Goal: Communication & Community: Answer question/provide support

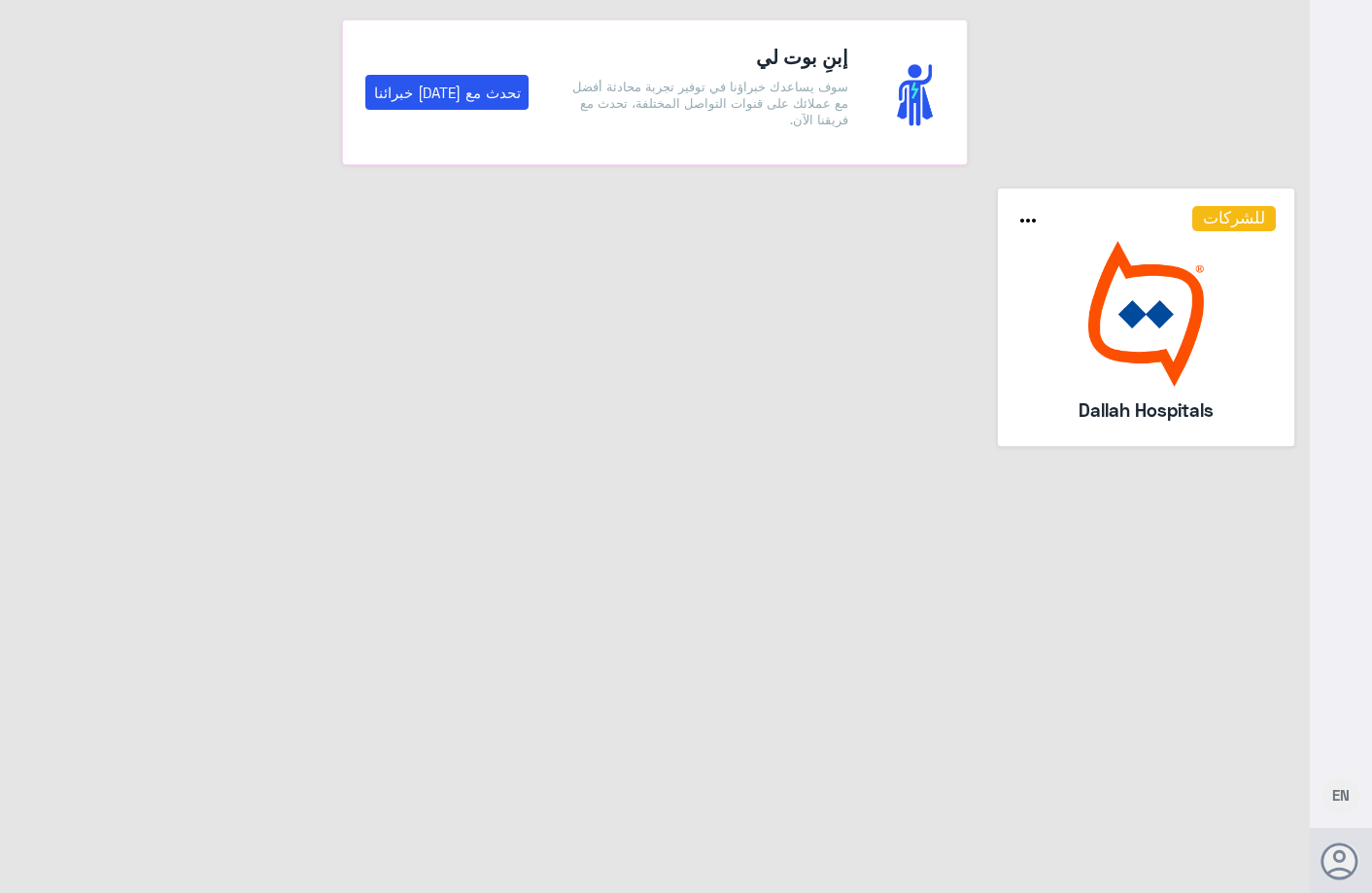
click at [1178, 259] on img at bounding box center [1146, 313] width 260 height 146
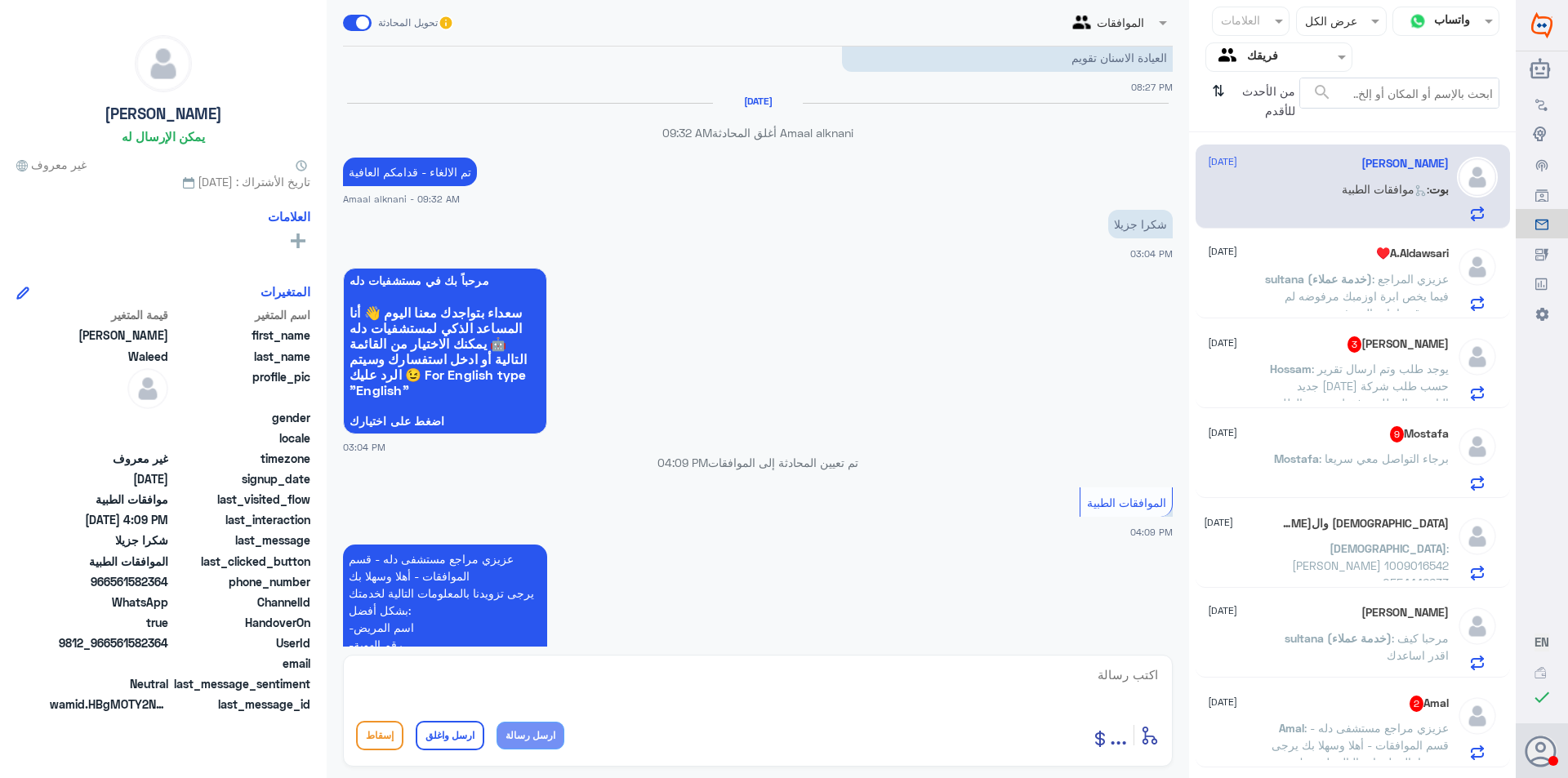
scroll to position [1229, 0]
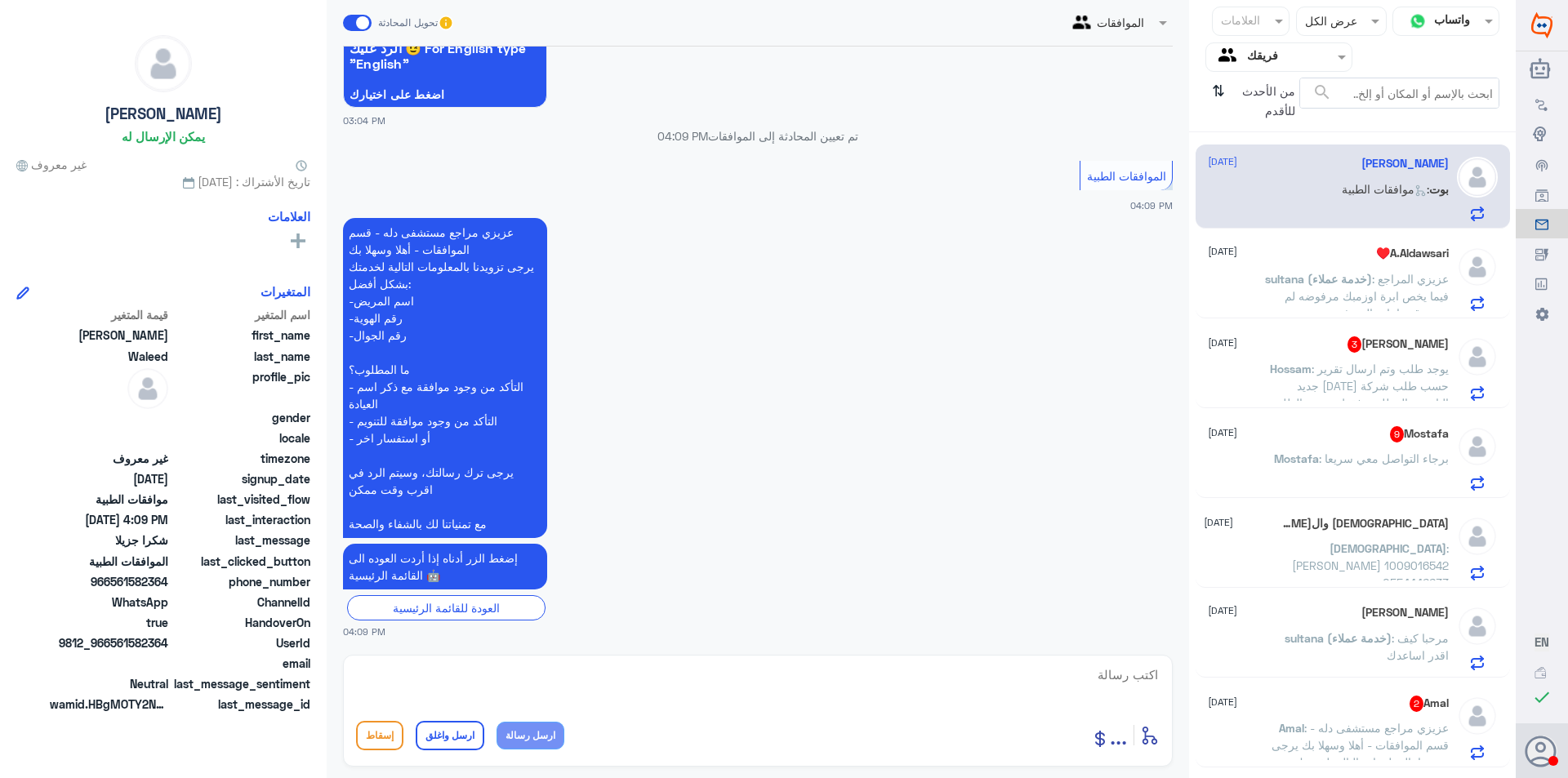
click at [1009, 677] on textarea at bounding box center [758, 684] width 804 height 40
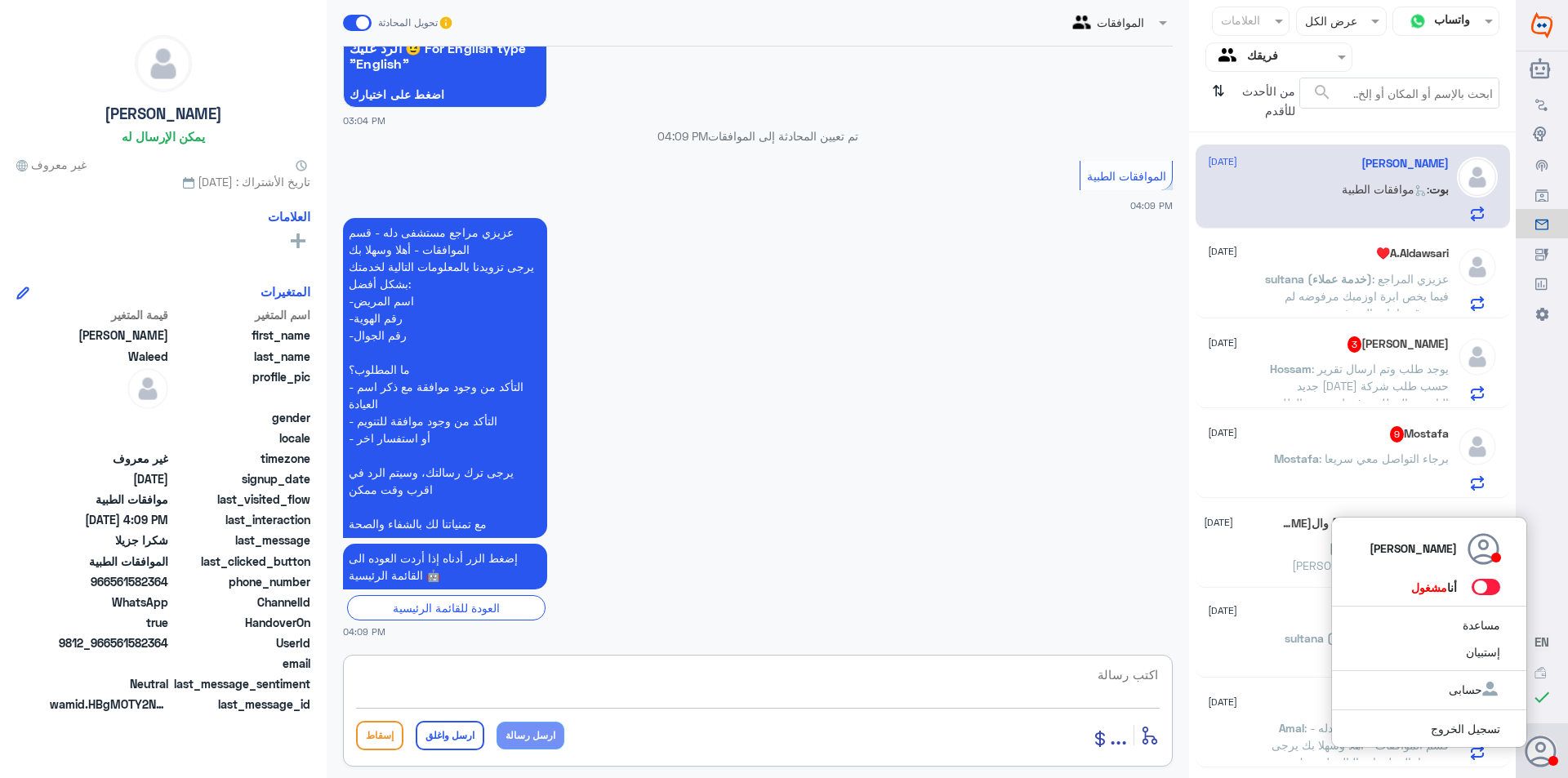
click at [1152, 591] on span at bounding box center [1485, 587] width 28 height 17
click at [0, 0] on input "checkbox" at bounding box center [0, 0] width 0 height 0
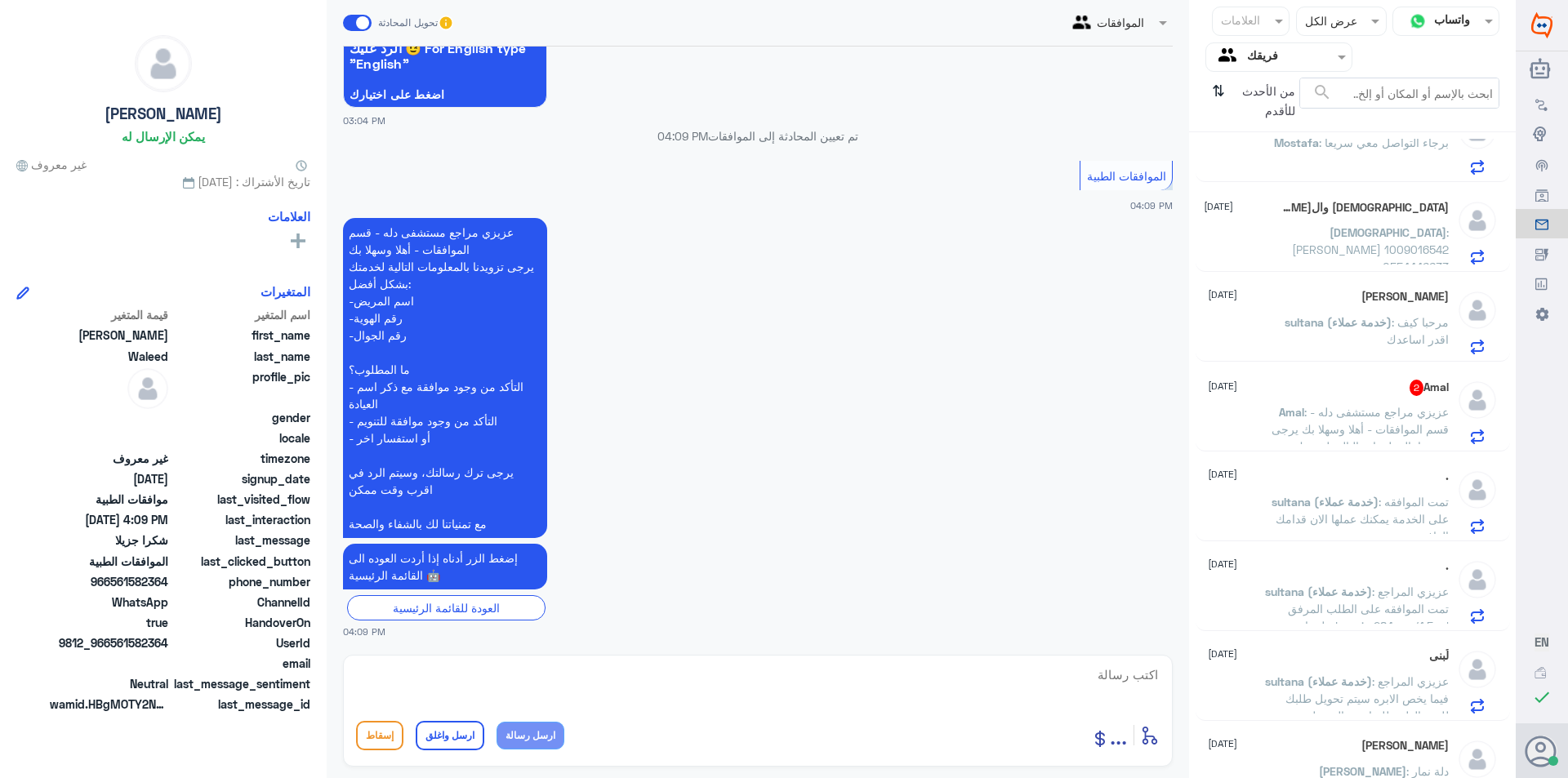
scroll to position [327, 0]
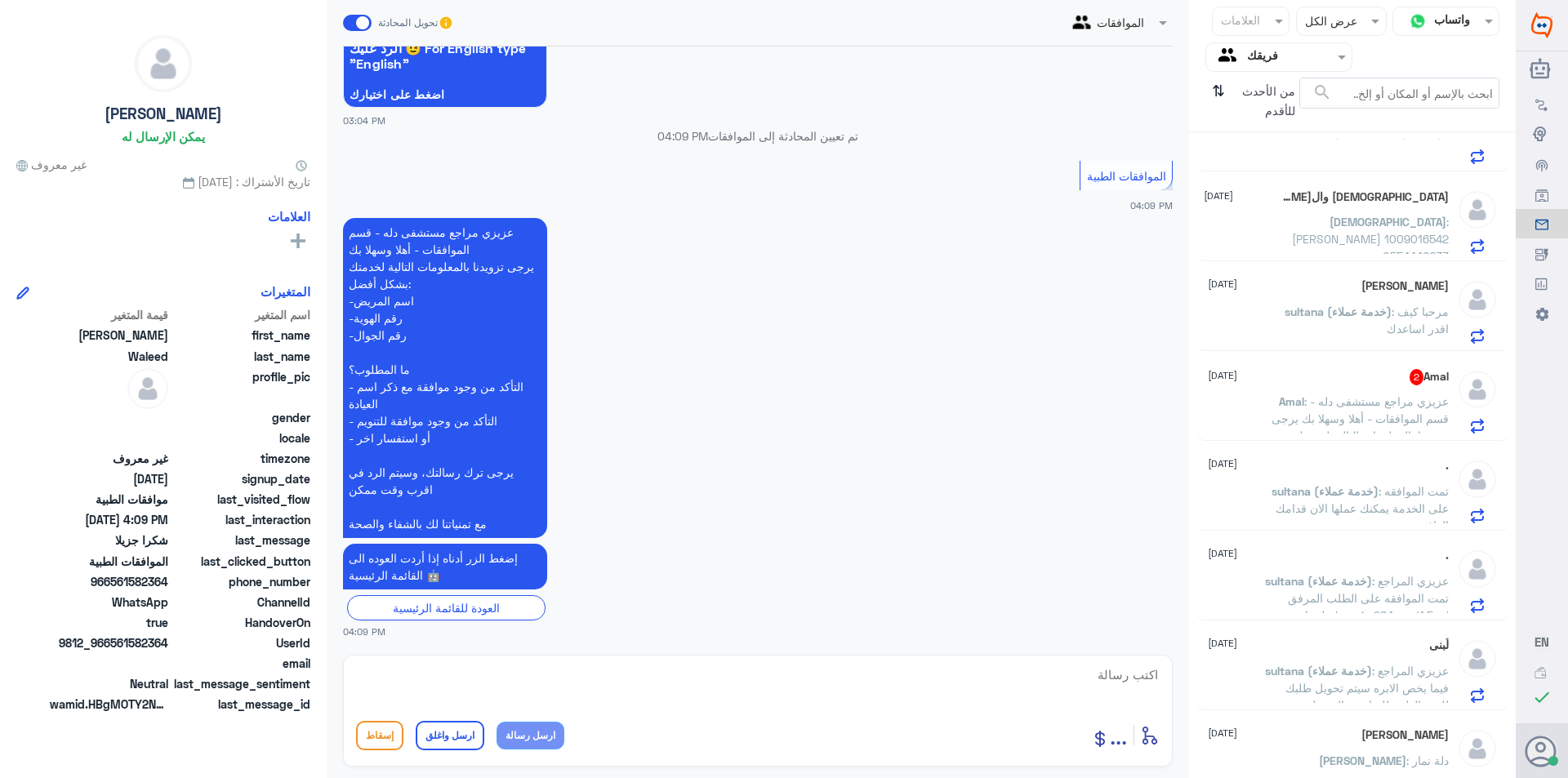
click at [1152, 405] on span ": عزيزي مراجع مستشفى دله - قسم الموافقات - أهلا وسهلا بك يرجى تزويدنا بالمعلوما…" at bounding box center [1357, 470] width 184 height 151
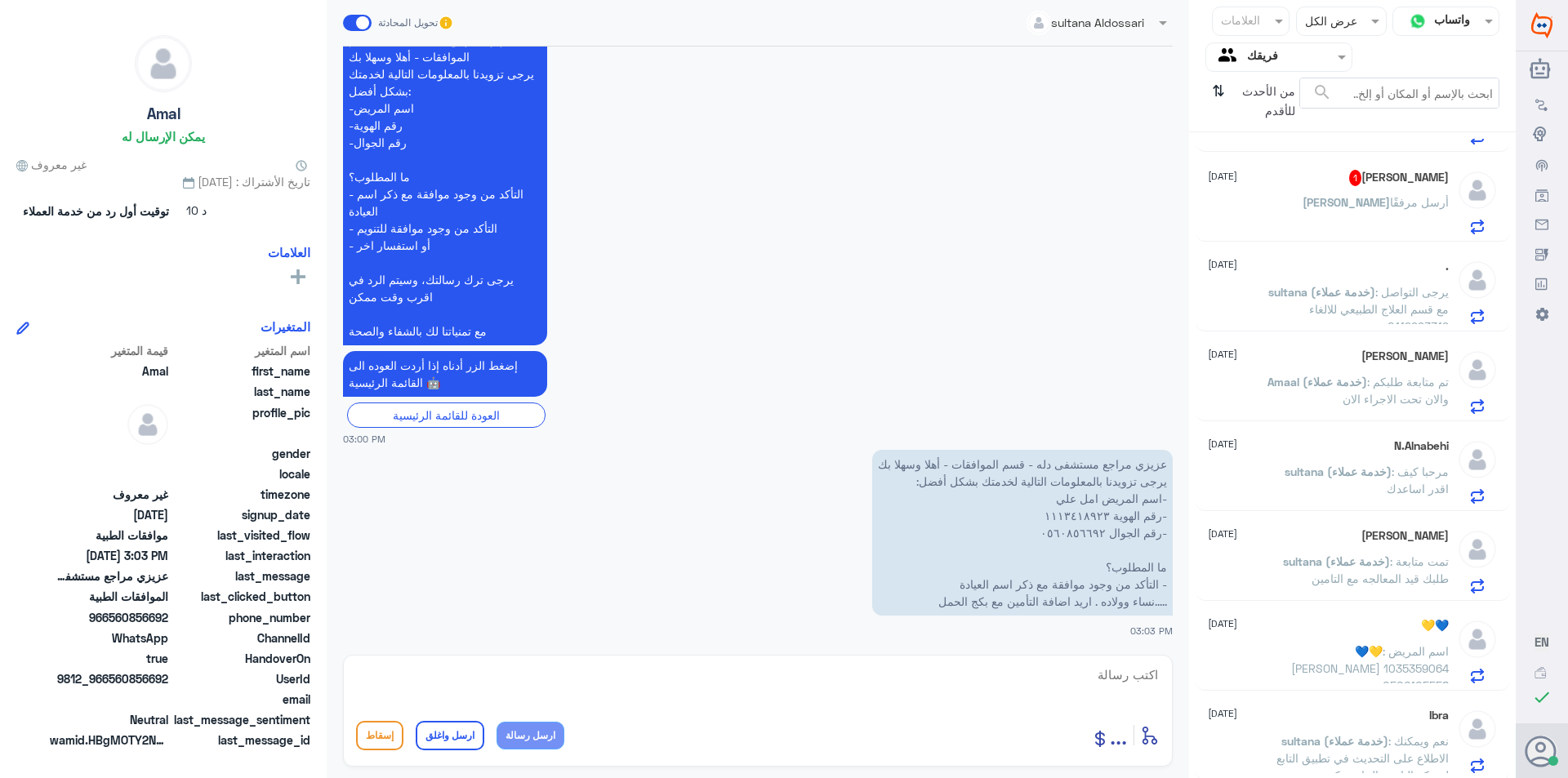
scroll to position [980, 0]
click at [1152, 170] on h5 "[PERSON_NAME] 1" at bounding box center [1398, 173] width 99 height 17
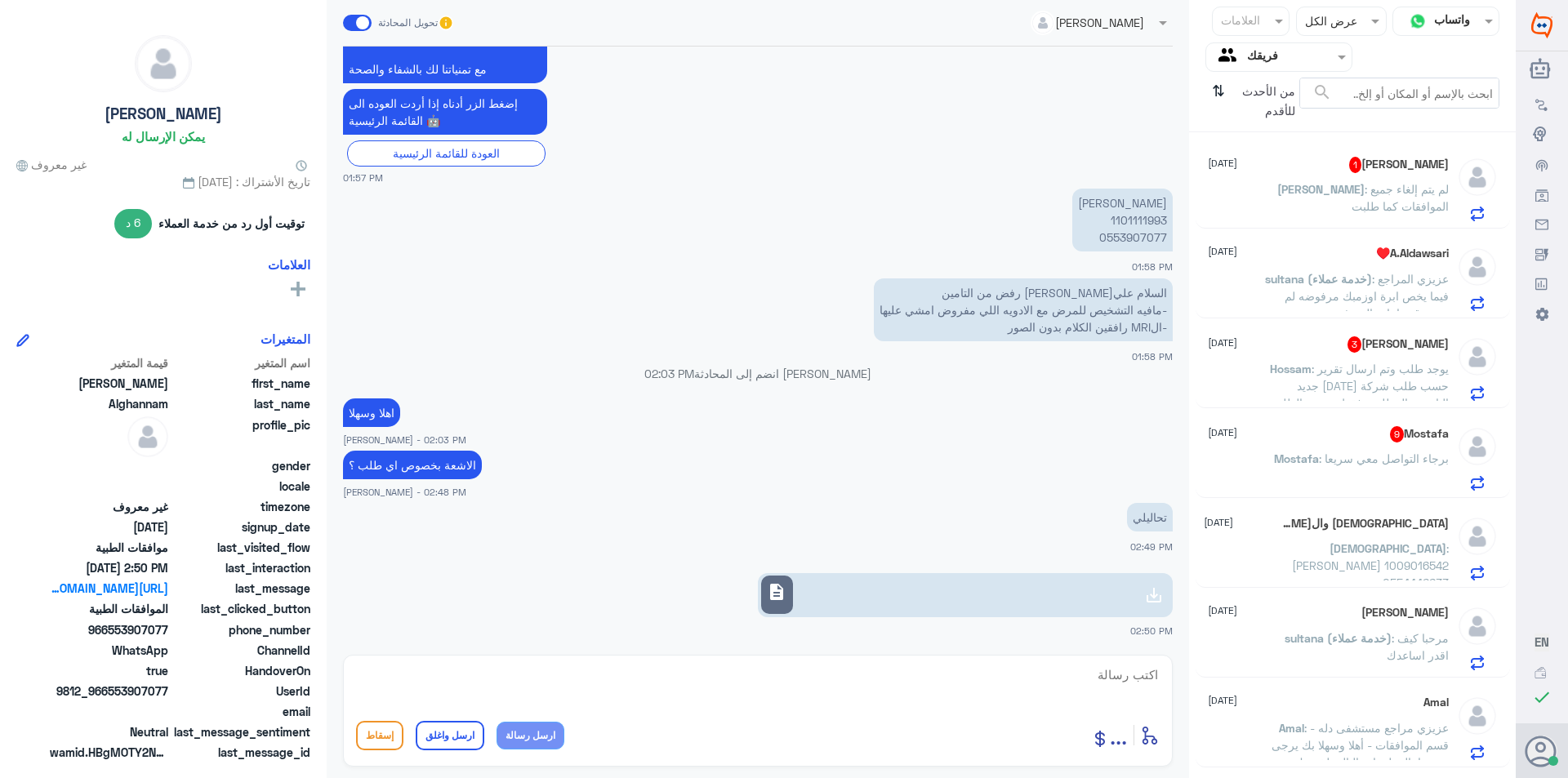
click at [1152, 204] on span ": لم يتم إلغاء جميع الموافقات كما طلبت" at bounding box center [1400, 197] width 97 height 31
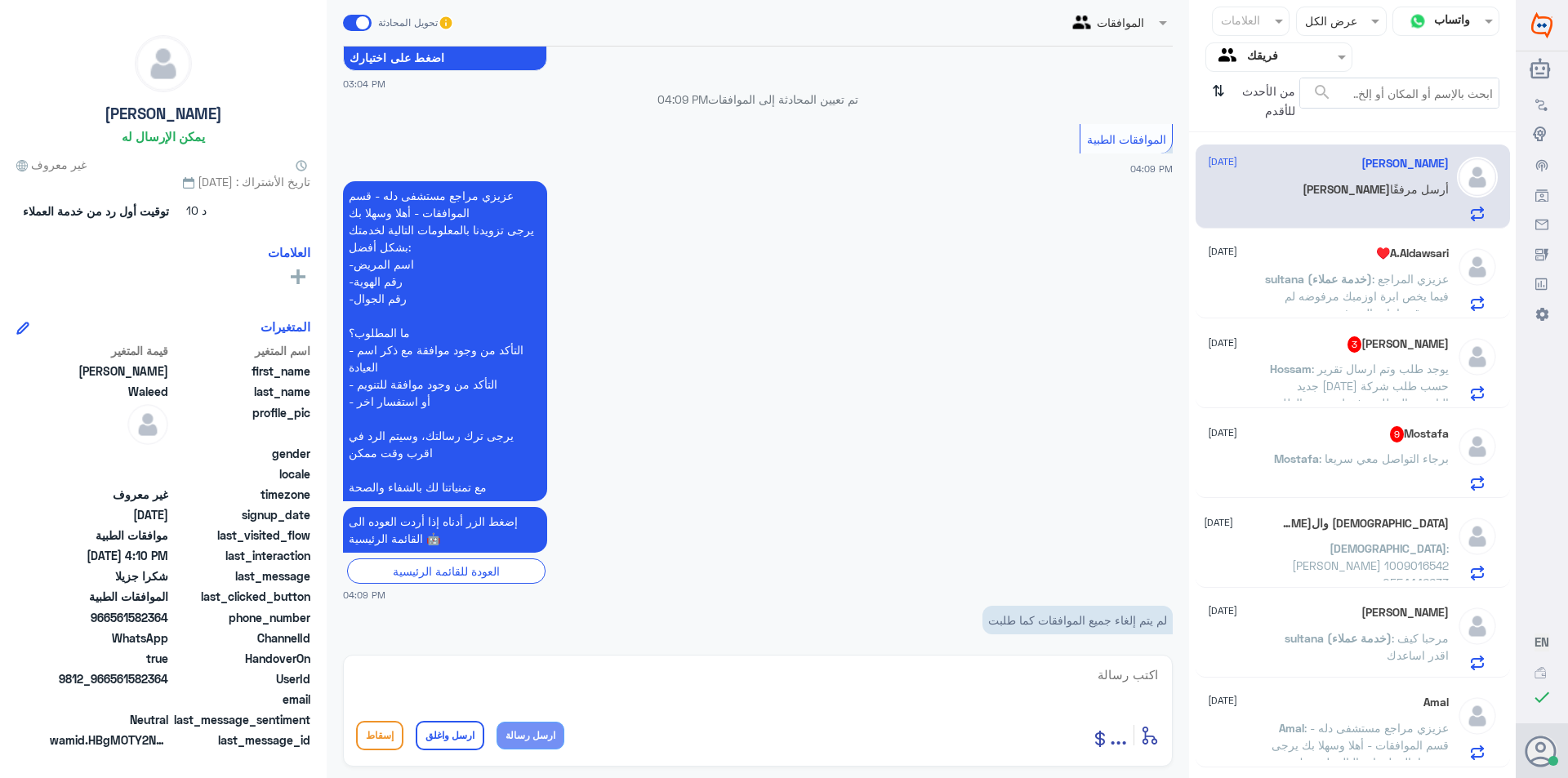
scroll to position [1737, 0]
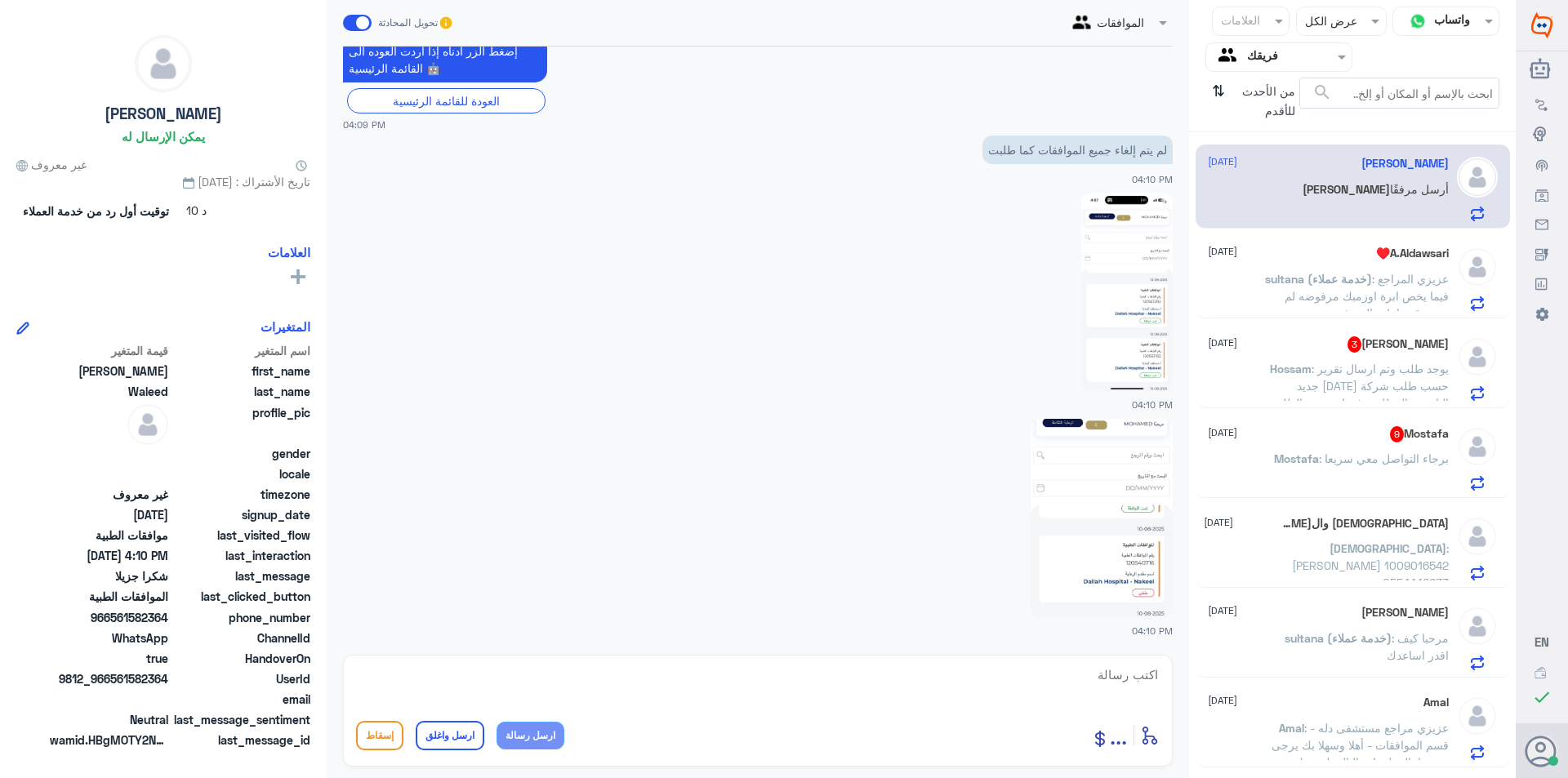
click at [1124, 315] on img at bounding box center [1126, 292] width 91 height 199
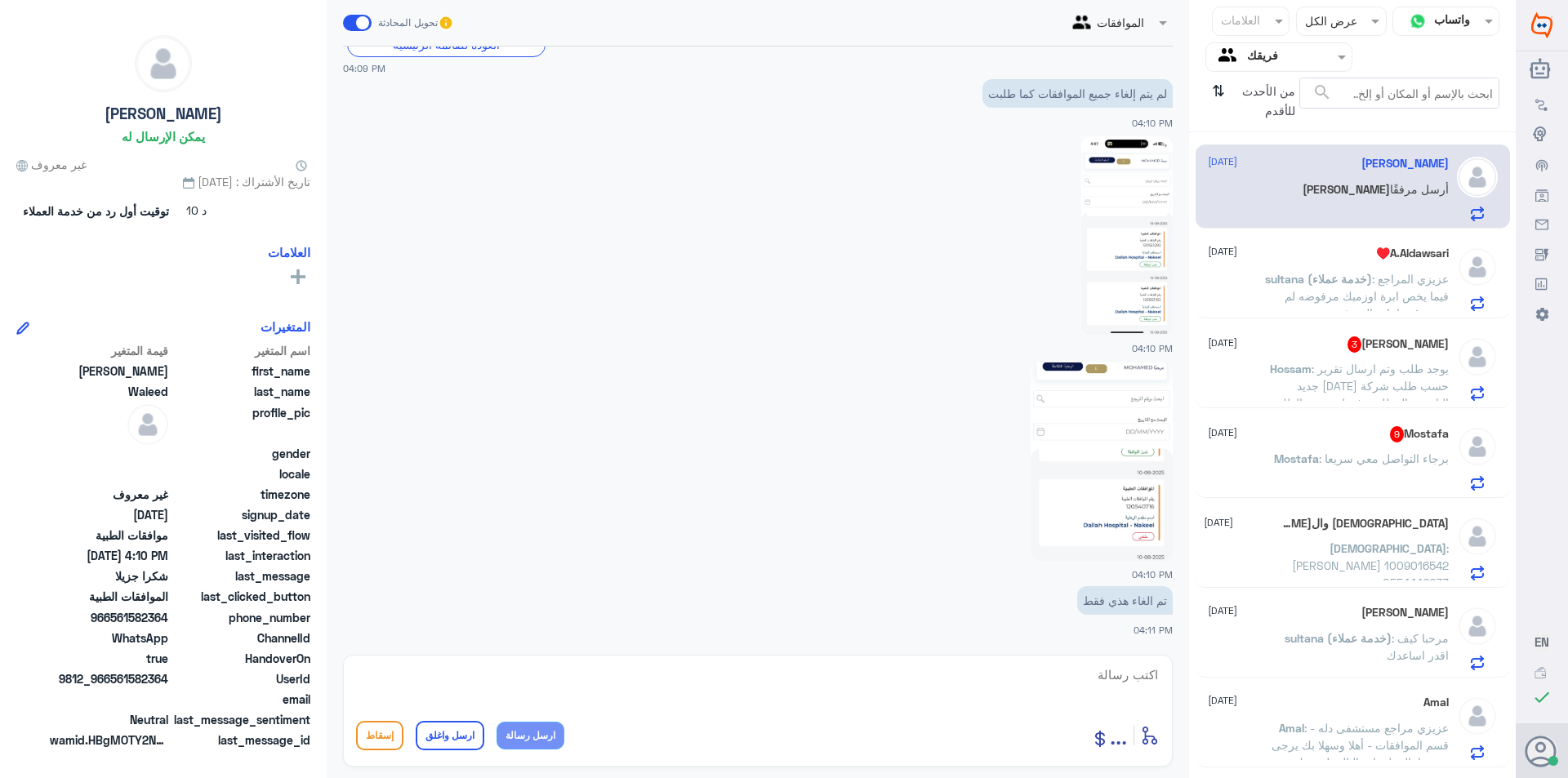
click at [1122, 509] on img at bounding box center [1101, 462] width 142 height 199
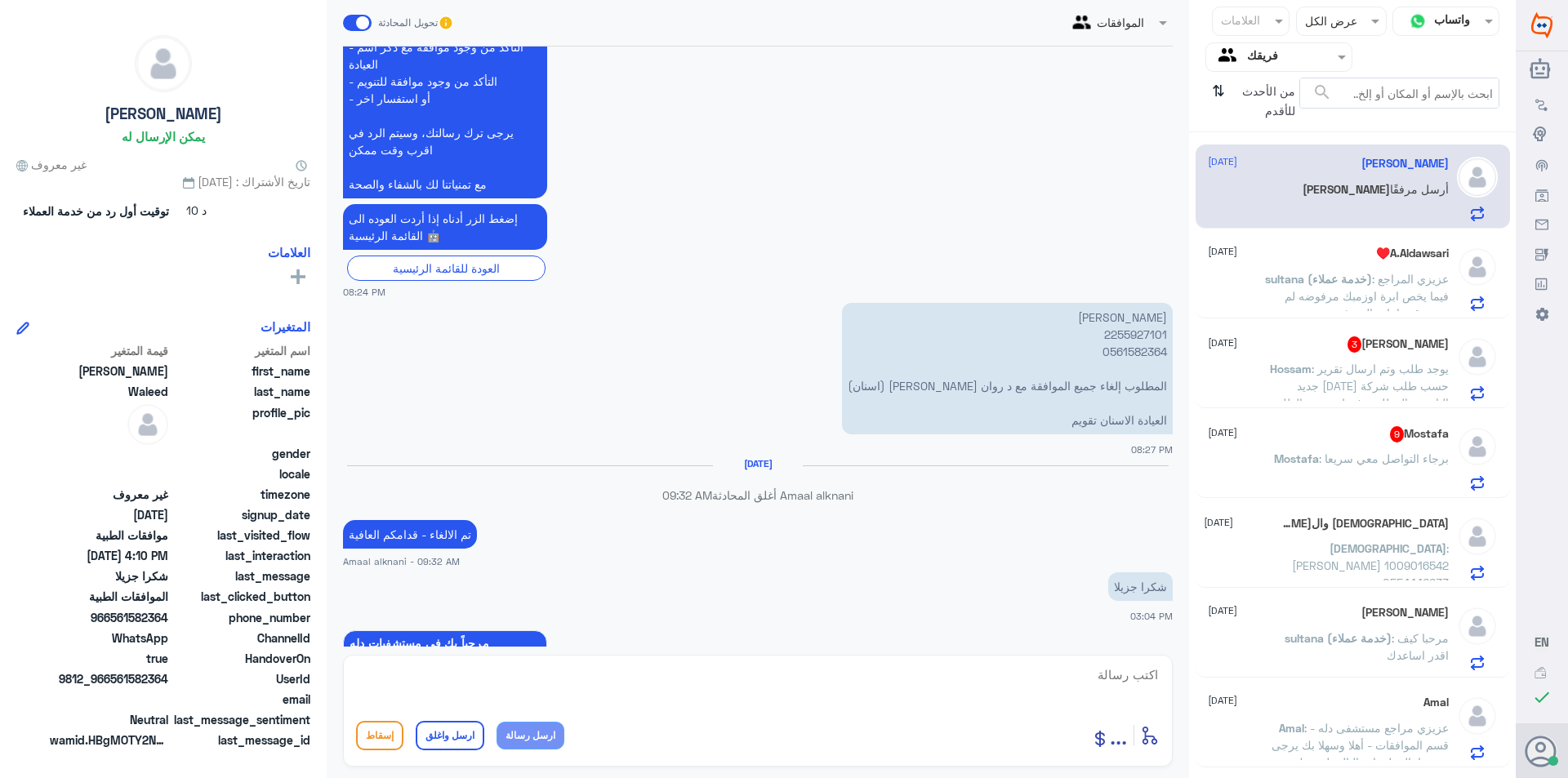
scroll to position [486, 0]
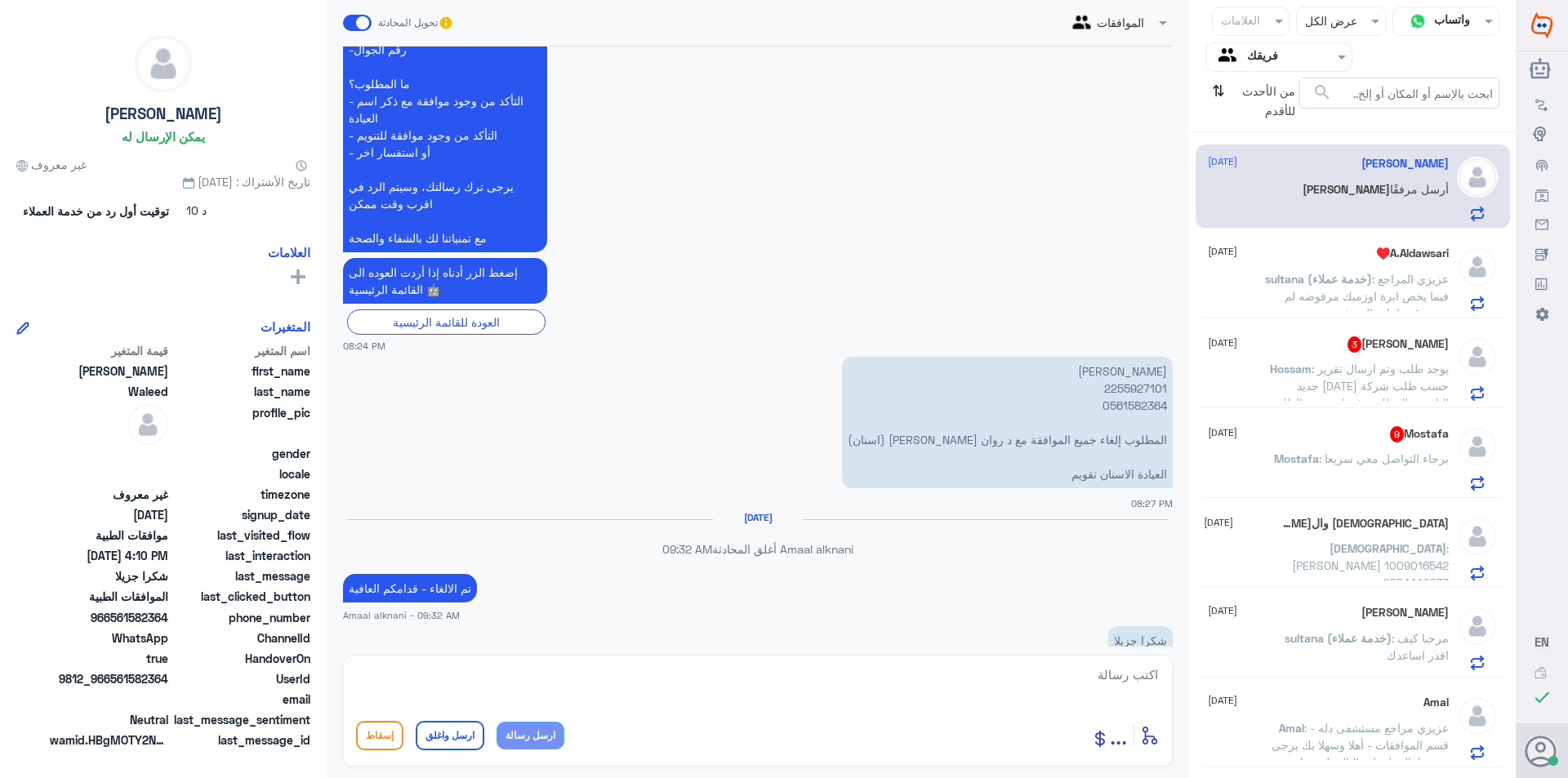
click at [1140, 384] on p "[PERSON_NAME] 2255927101 0561582364 المطلوب إلغاء جميع الموافقة مع د روان [PERS…" at bounding box center [1007, 422] width 331 height 131
copy p "2255927101"
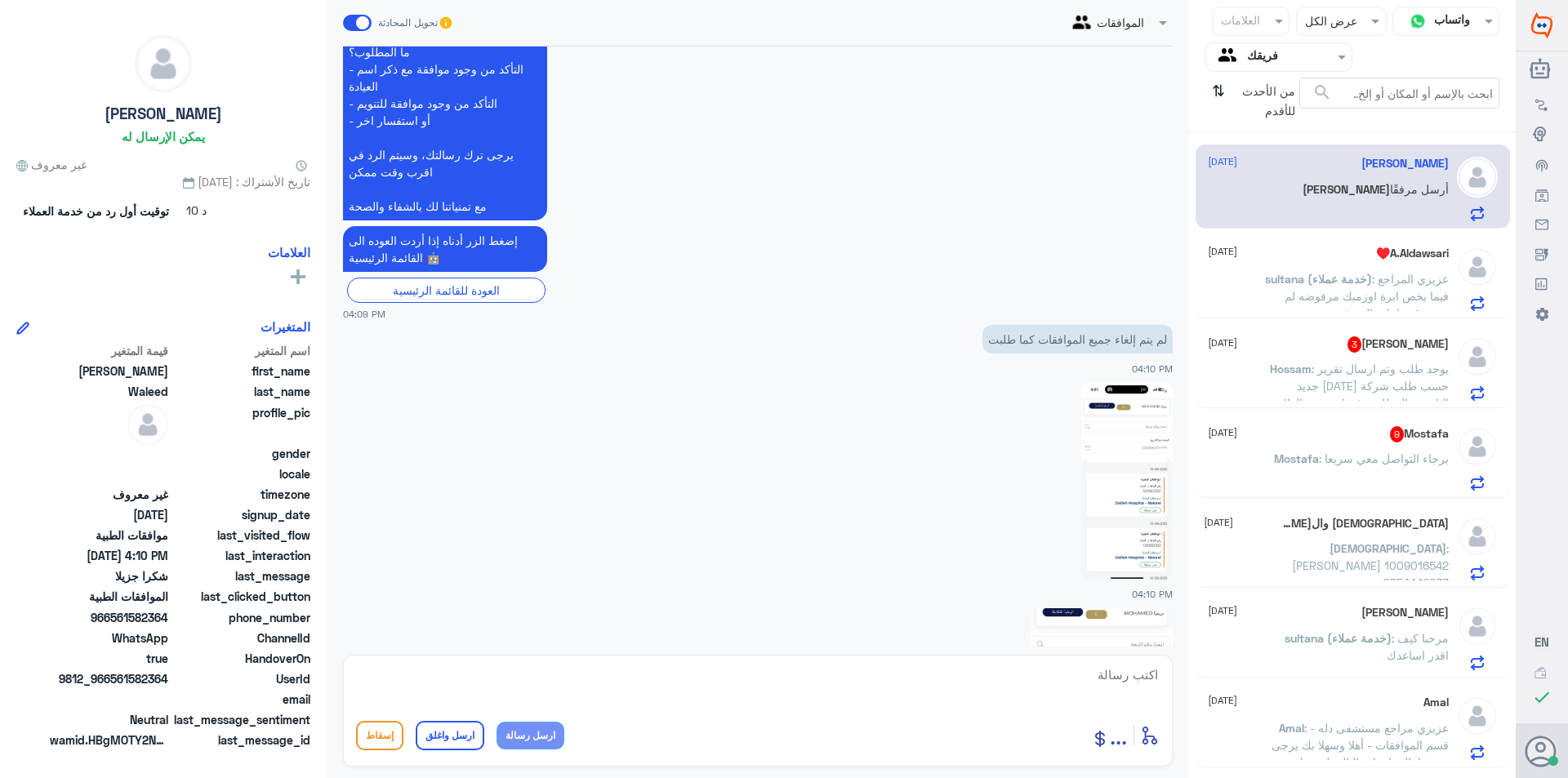
scroll to position [1792, 0]
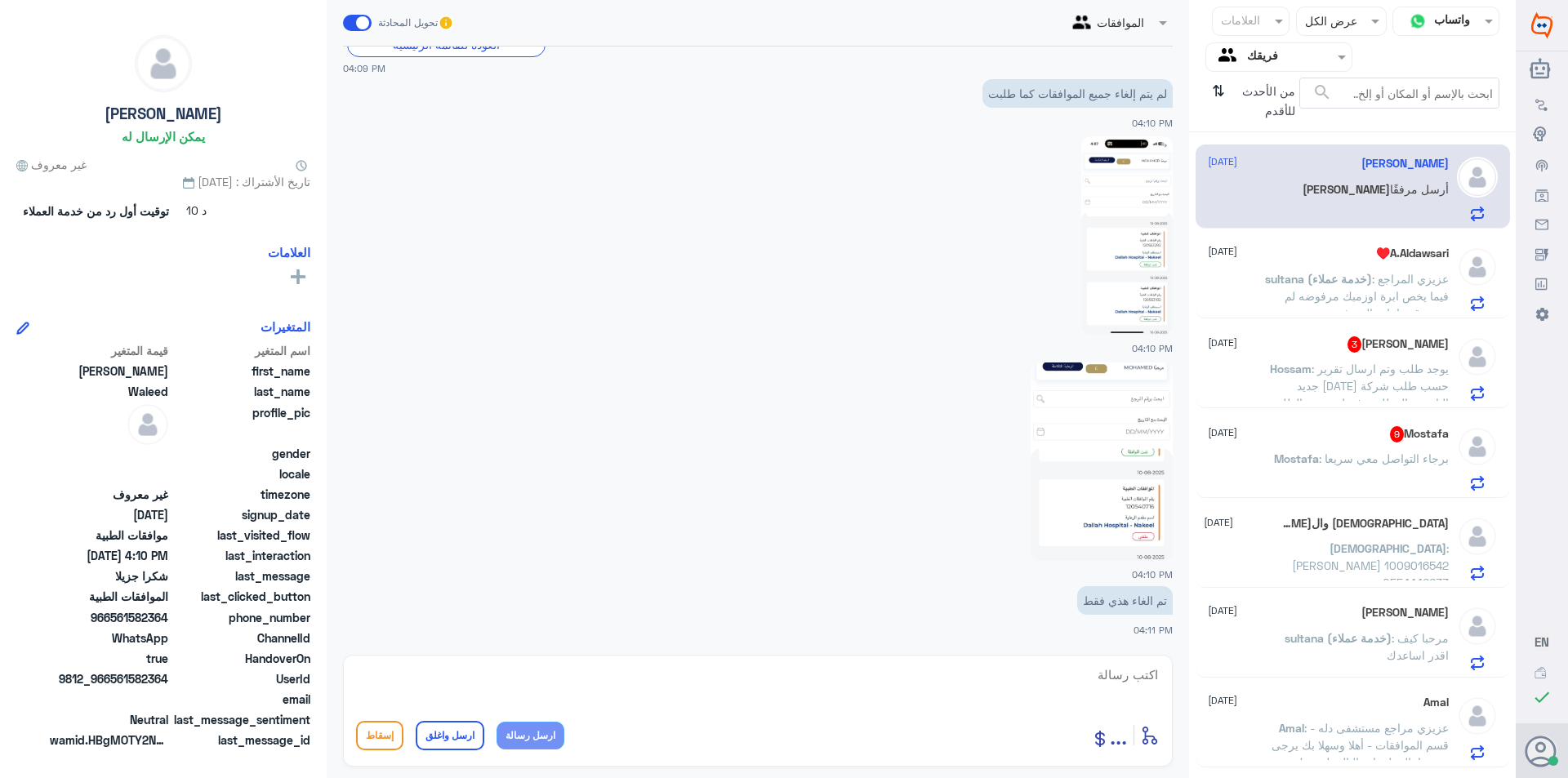
click at [931, 689] on textarea at bounding box center [758, 684] width 804 height 40
paste textarea "120553182"
drag, startPoint x: 1096, startPoint y: 673, endPoint x: 1183, endPoint y: 680, distance: 87.3
click at [1152, 680] on div "الموافقات تحويل المحادثة [DATE] السلام عليكم 08:24 PM مرحباً بك في مستشفيات دله…" at bounding box center [758, 391] width 862 height 783
click at [990, 678] on textarea "تم الالغاء" at bounding box center [758, 684] width 804 height 40
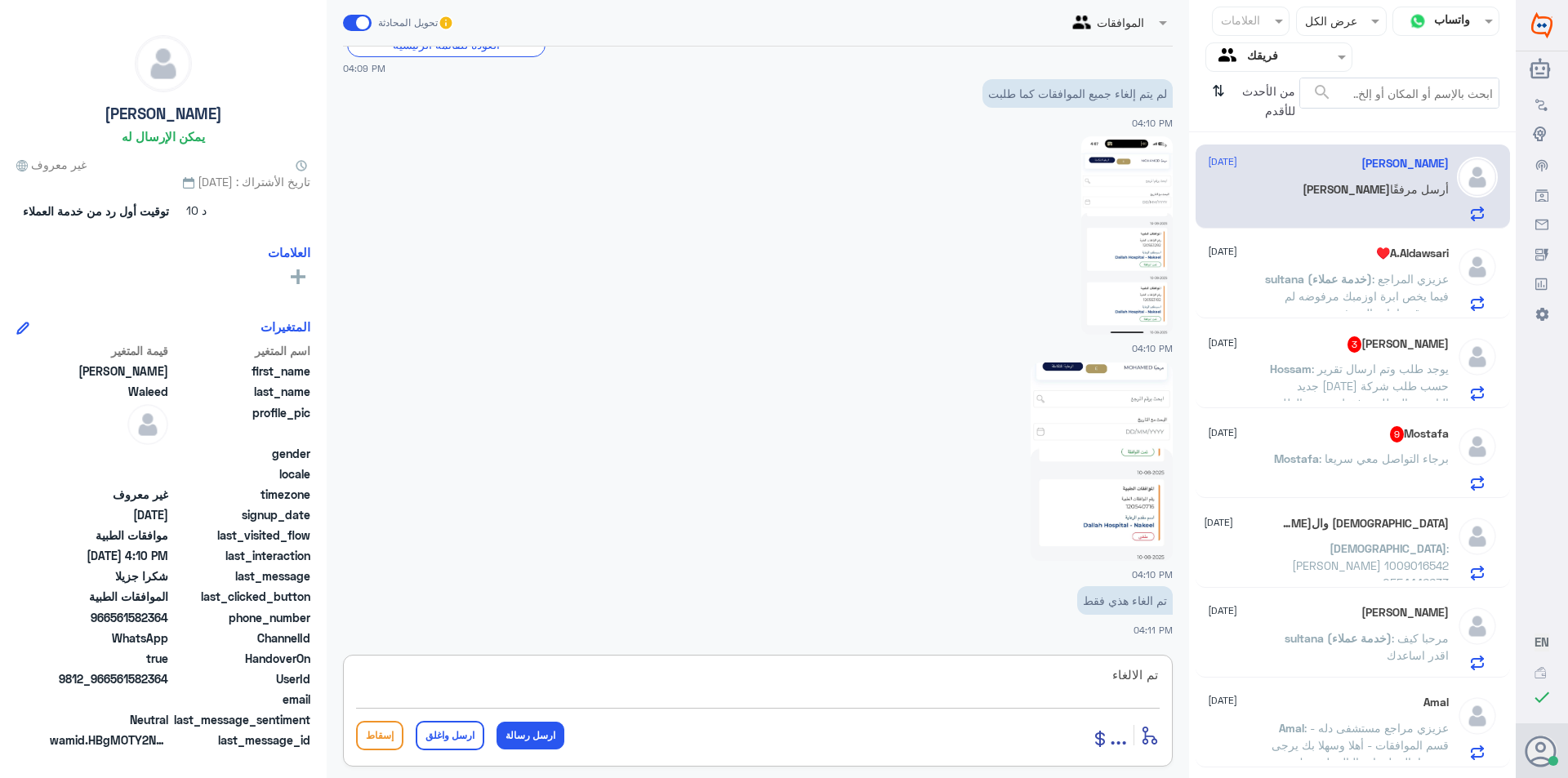
paste textarea "120553182"
click at [1151, 675] on textarea "تم الالغاء 120553182" at bounding box center [758, 684] width 804 height 40
drag, startPoint x: 1077, startPoint y: 676, endPoint x: 1084, endPoint y: 698, distance: 23.1
click at [1077, 678] on textarea "عذر تم الالغاء 120553182" at bounding box center [758, 684] width 804 height 40
type textarea "عذر تم الالغاء هذي المواقه ايضا 120553182"
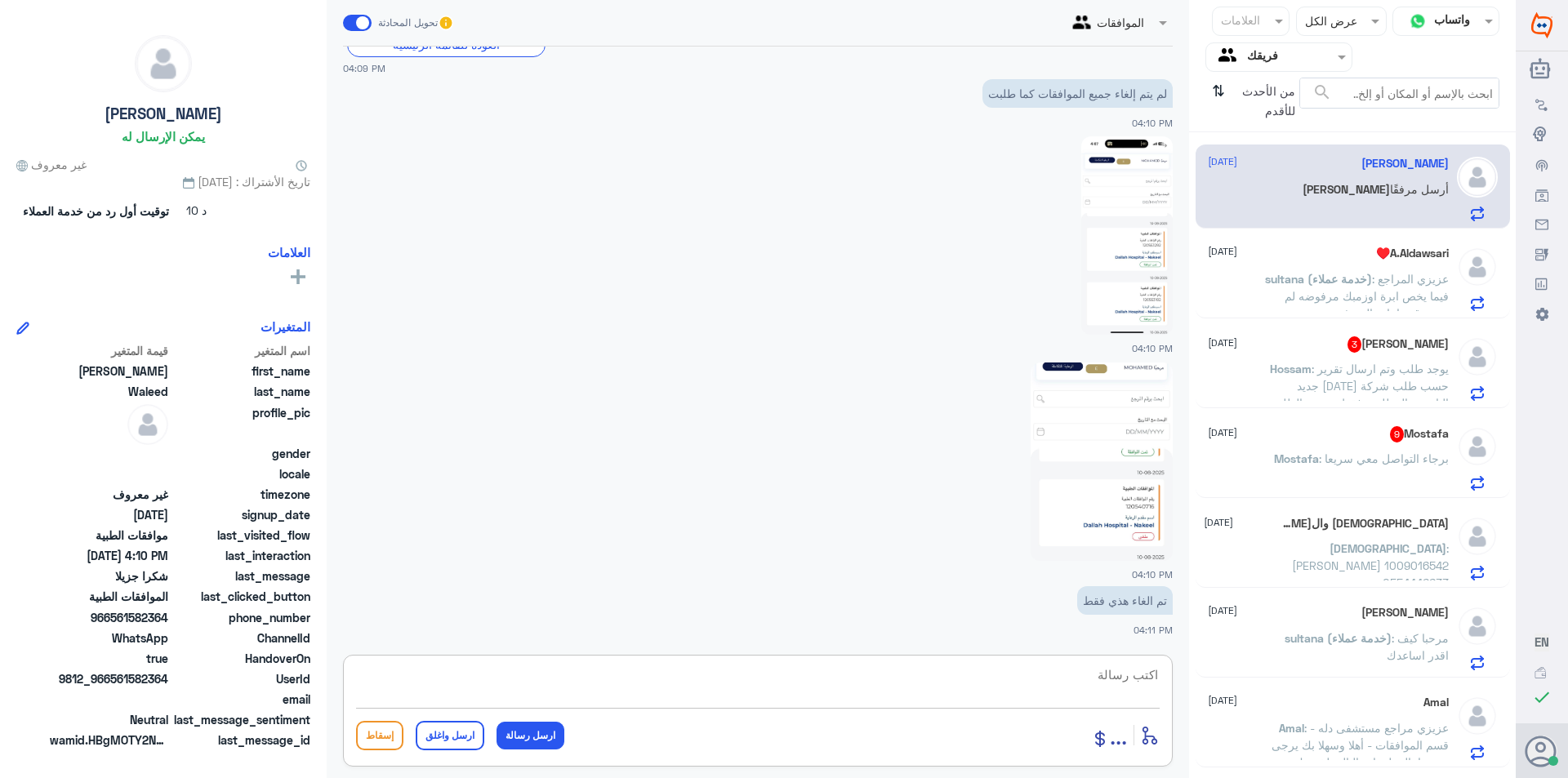
scroll to position [1862, 0]
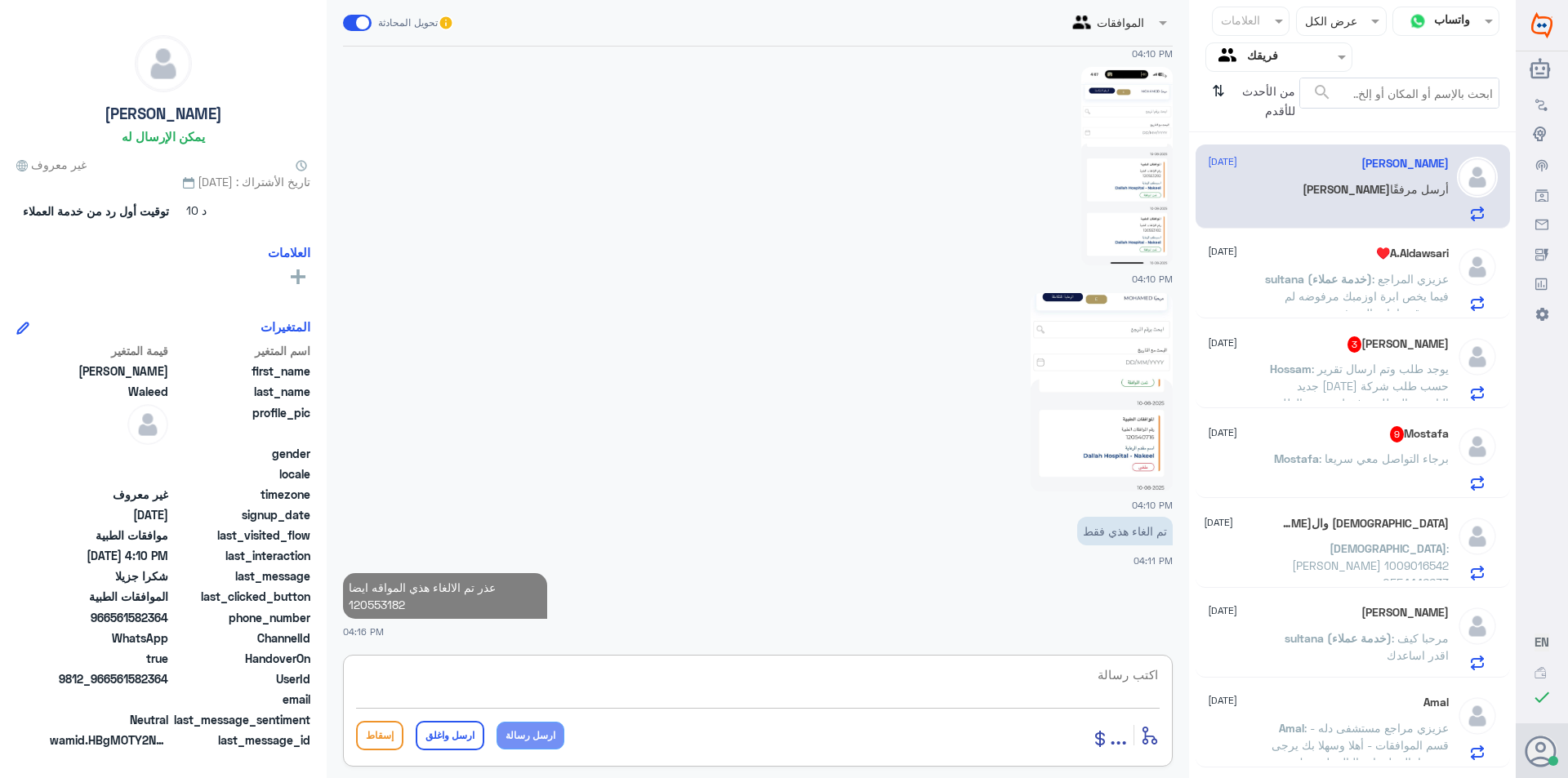
click at [1079, 684] on textarea at bounding box center [758, 684] width 804 height 40
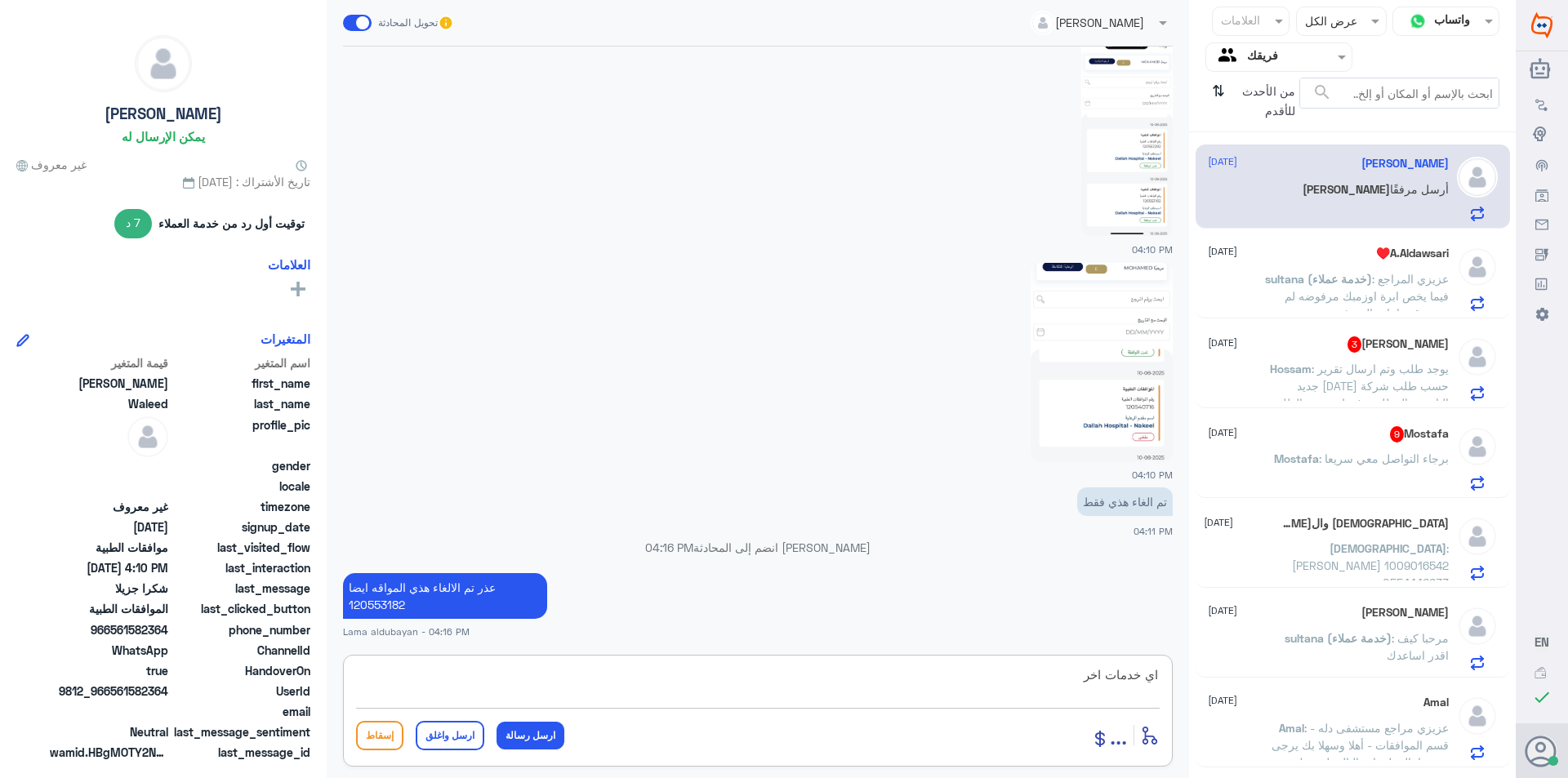
type textarea "اي خدمات اخرى"
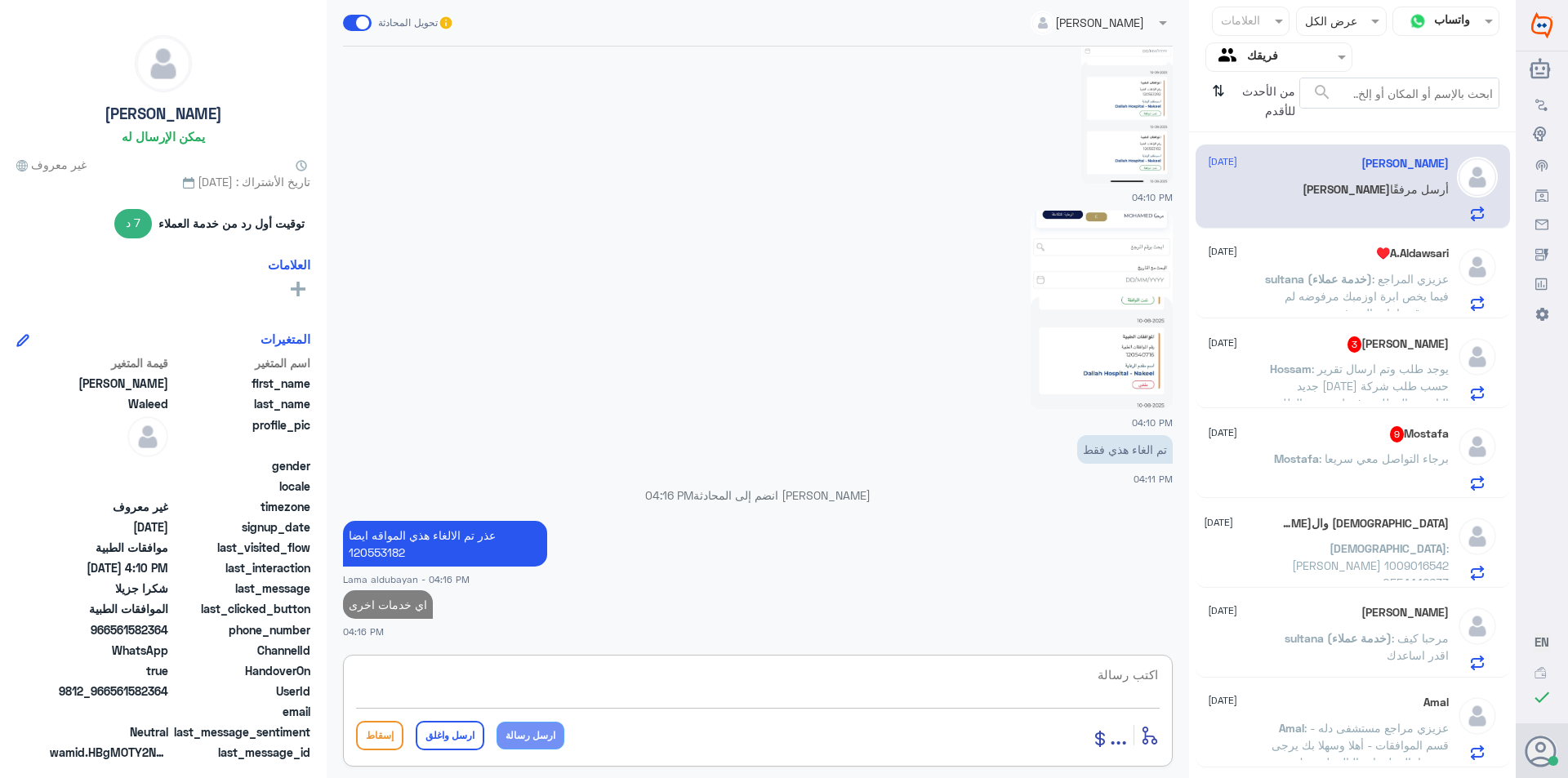
click at [1152, 384] on span ": يوجد طلب وتم ارسال تقرير جديد [DATE] حسب طلب شركة التامين والمطلوب فقط تحديث …" at bounding box center [1360, 386] width 177 height 48
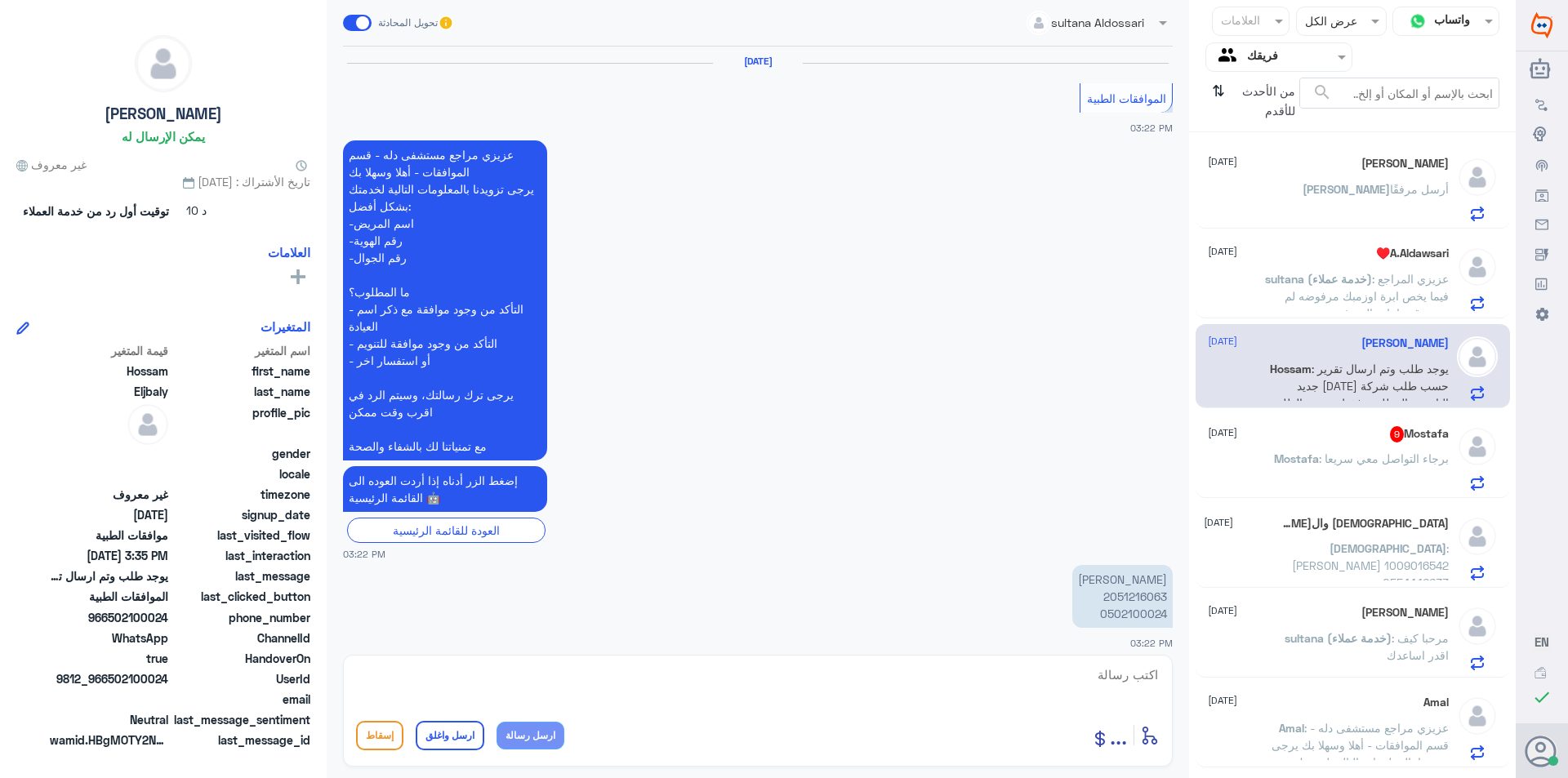
scroll to position [1386, 0]
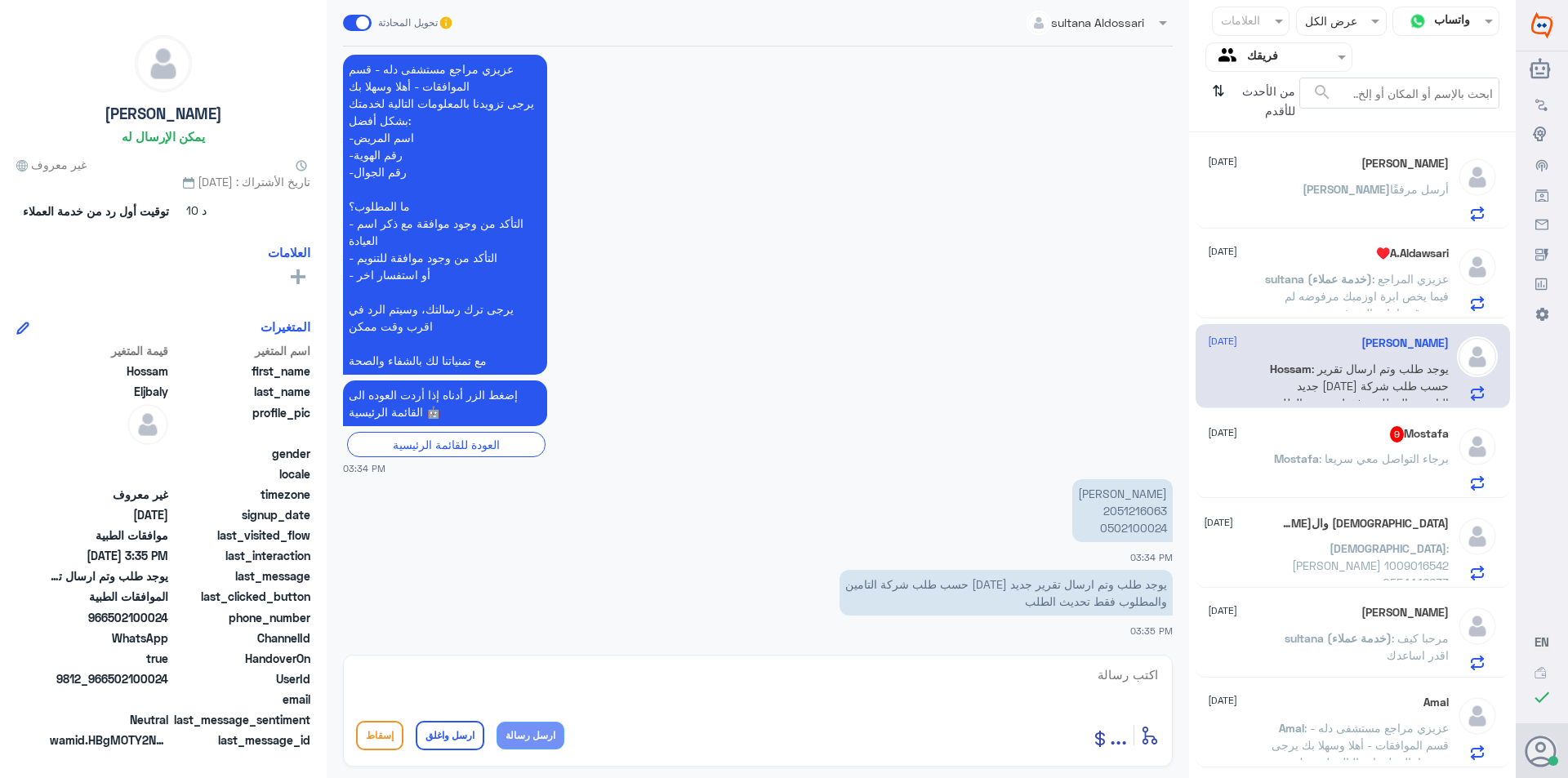
click at [1143, 509] on p "[PERSON_NAME] 2051216063 0502100024" at bounding box center [1122, 511] width 100 height 63
copy p "2051216063"
click at [674, 678] on textarea at bounding box center [758, 684] width 804 height 40
type textarea "س"
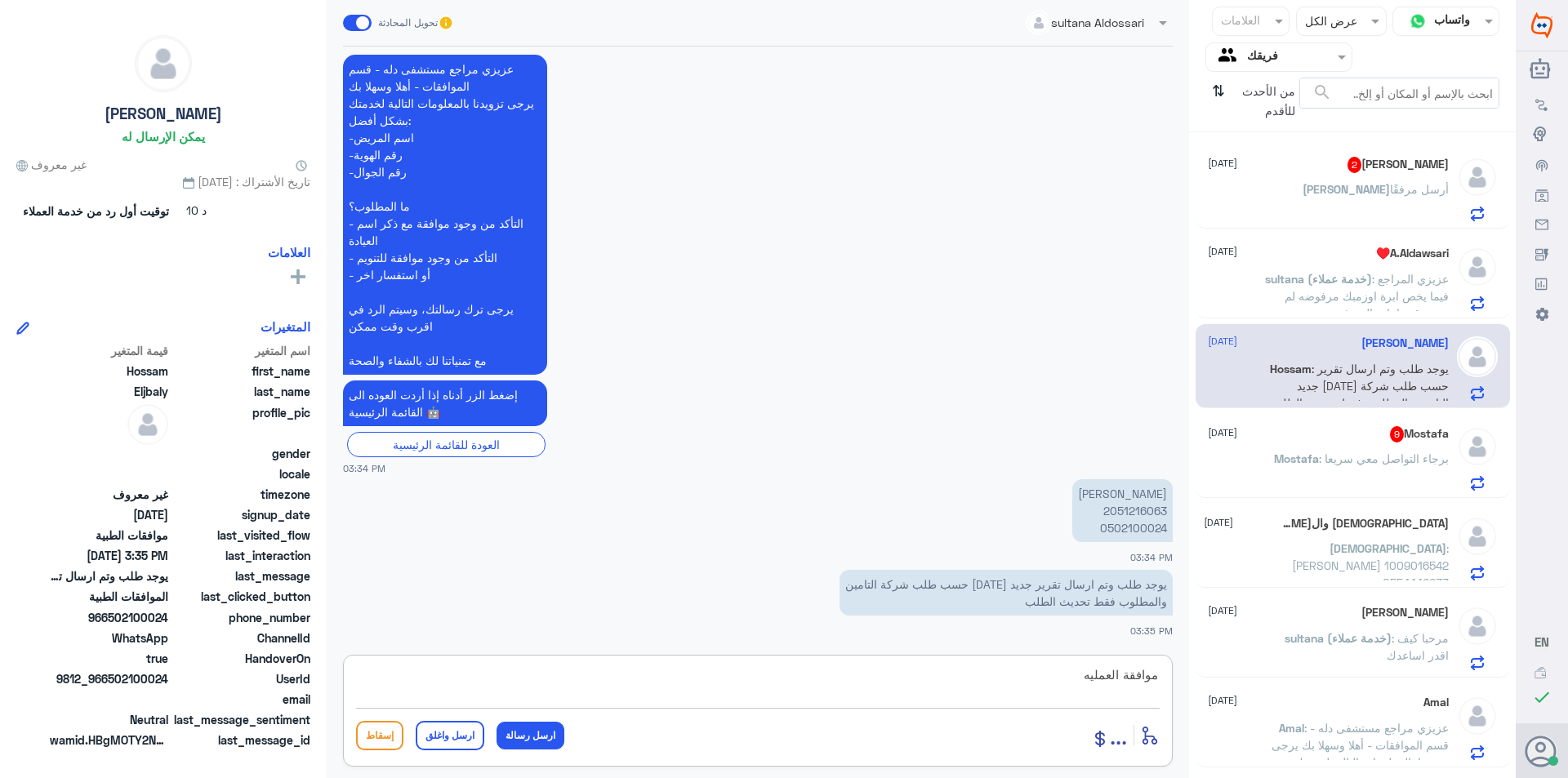
type textarea "موافقة العمليه ر"
drag, startPoint x: 965, startPoint y: 704, endPoint x: 1275, endPoint y: 633, distance: 318.0
click at [1152, 633] on div "قناة واتساب Status × عرض الكل العلامات Agent Filter فريقك search من الأحدث للأق…" at bounding box center [758, 391] width 1515 height 783
type textarea "ممكن تزوديني برقم الموافقه"
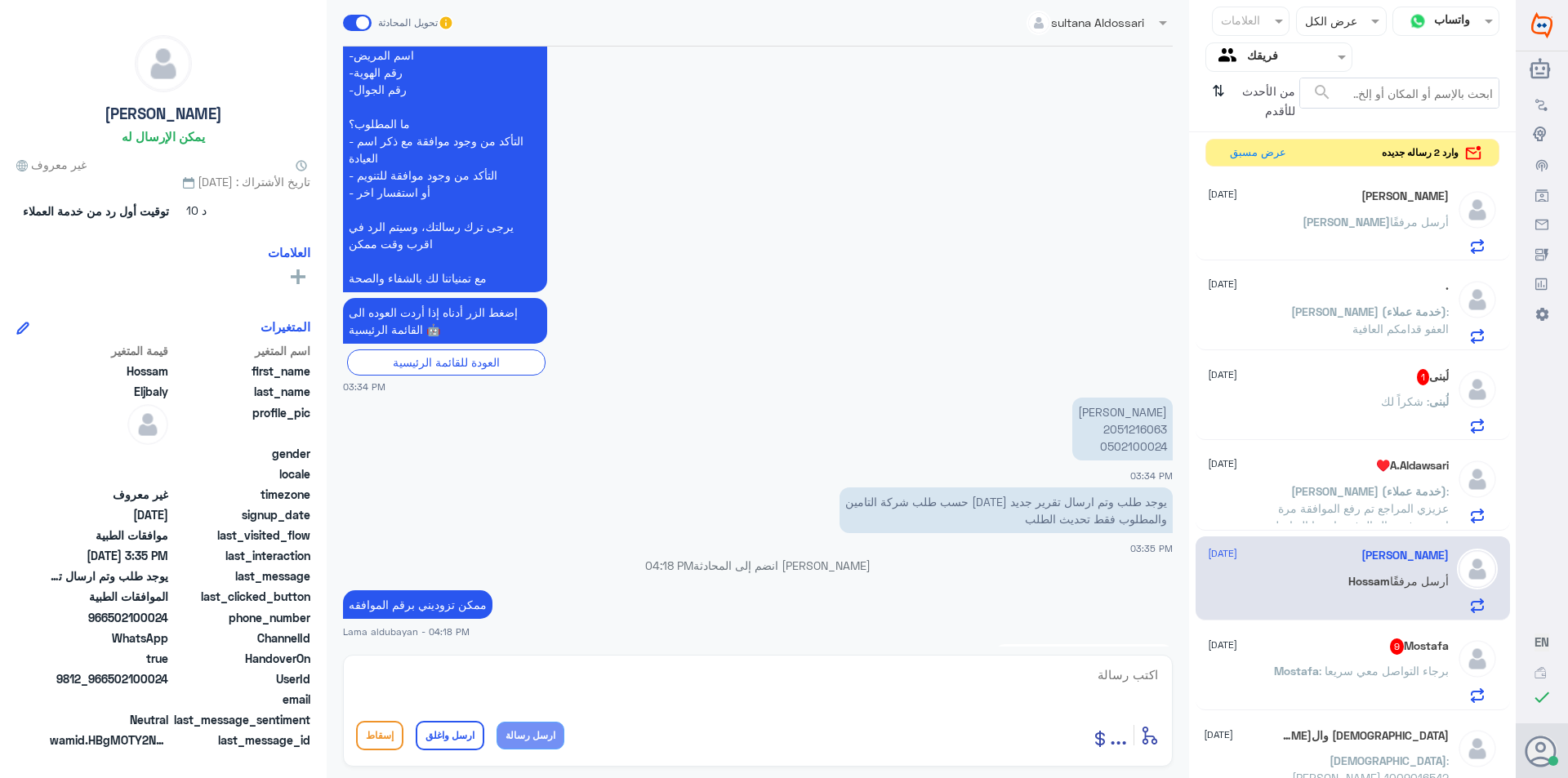
scroll to position [1890, 0]
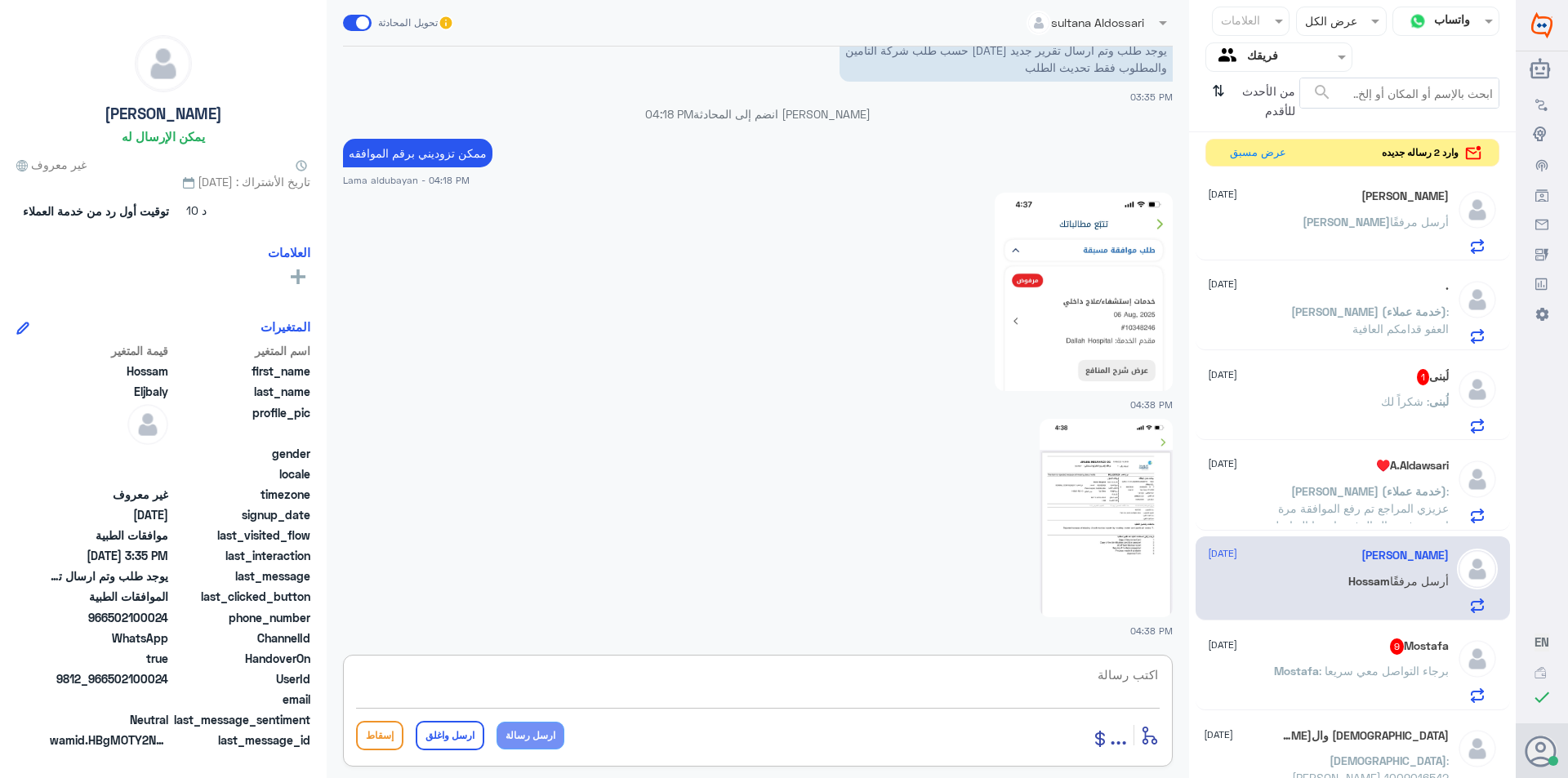
click at [1095, 302] on img at bounding box center [1083, 292] width 178 height 199
click at [1068, 534] on img at bounding box center [1105, 518] width 133 height 199
click at [787, 684] on textarea at bounding box center [758, 684] width 804 height 40
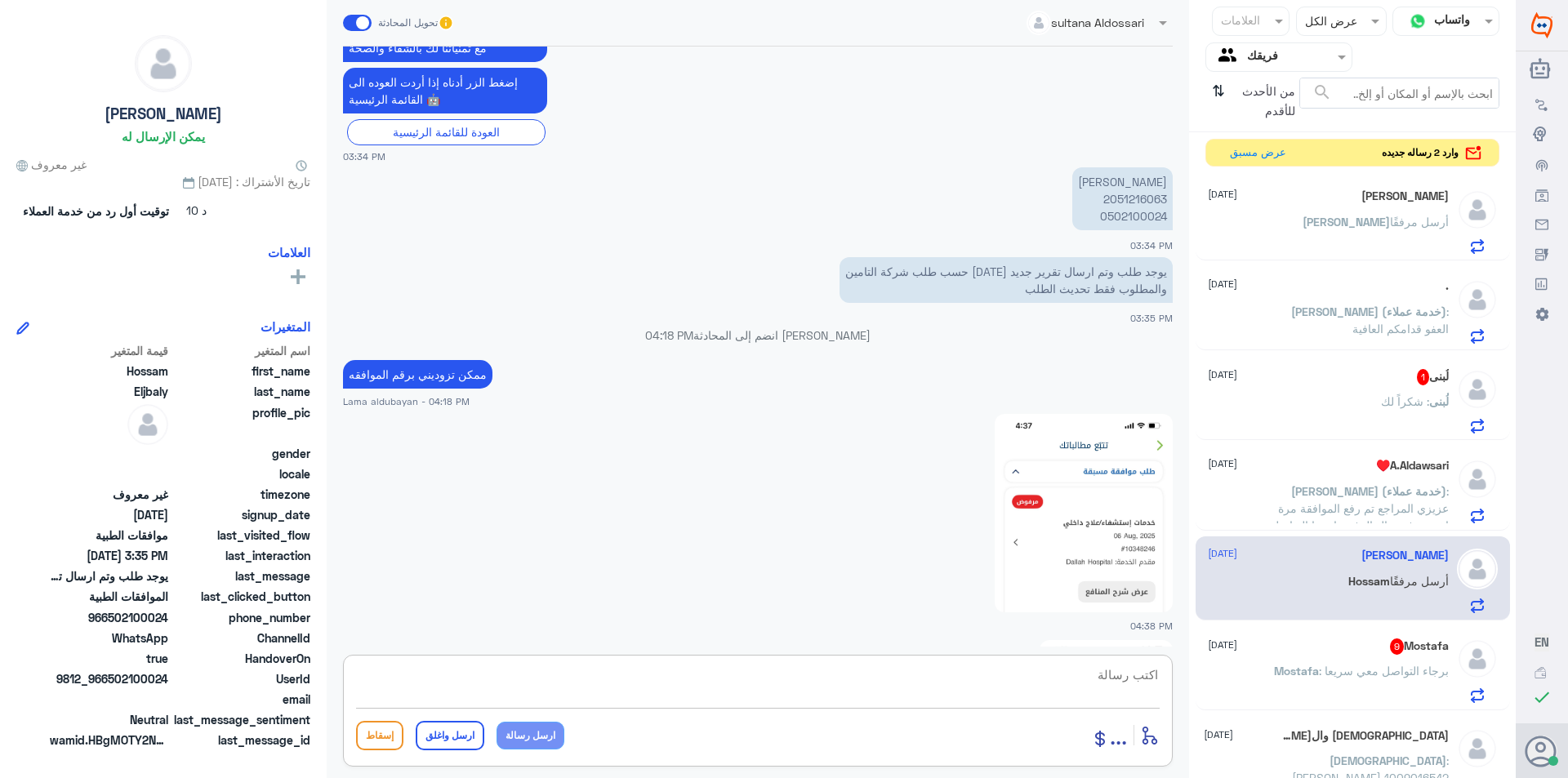
scroll to position [1645, 0]
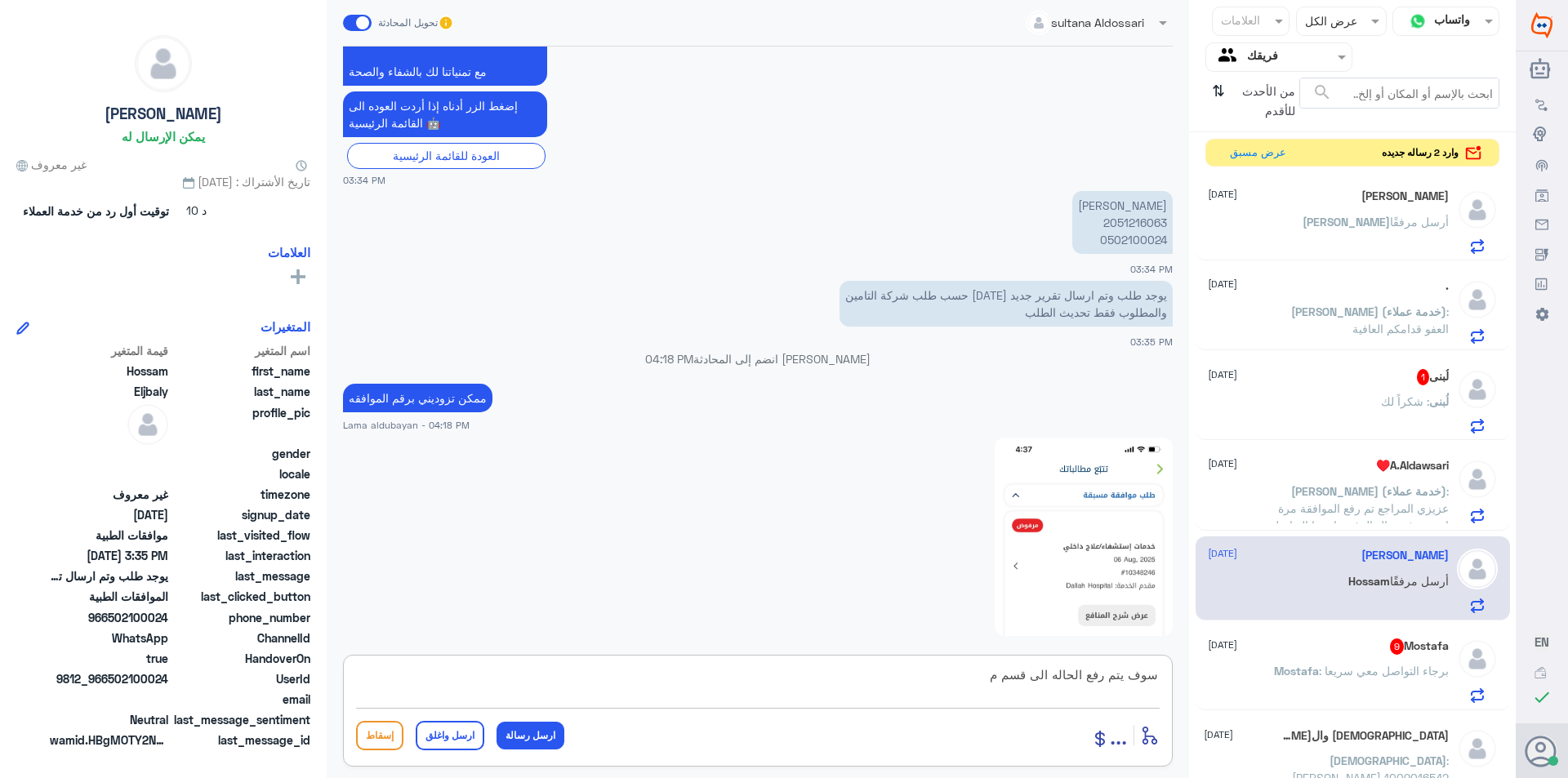
click at [1131, 226] on p "[PERSON_NAME] 2051216063 0502100024" at bounding box center [1122, 222] width 100 height 63
copy p "2051216063"
click at [985, 684] on textarea "سوف يتم رفع الحاله الى قسم م" at bounding box center [758, 684] width 804 height 40
drag, startPoint x: 914, startPoint y: 674, endPoint x: 870, endPoint y: 678, distance: 44.2
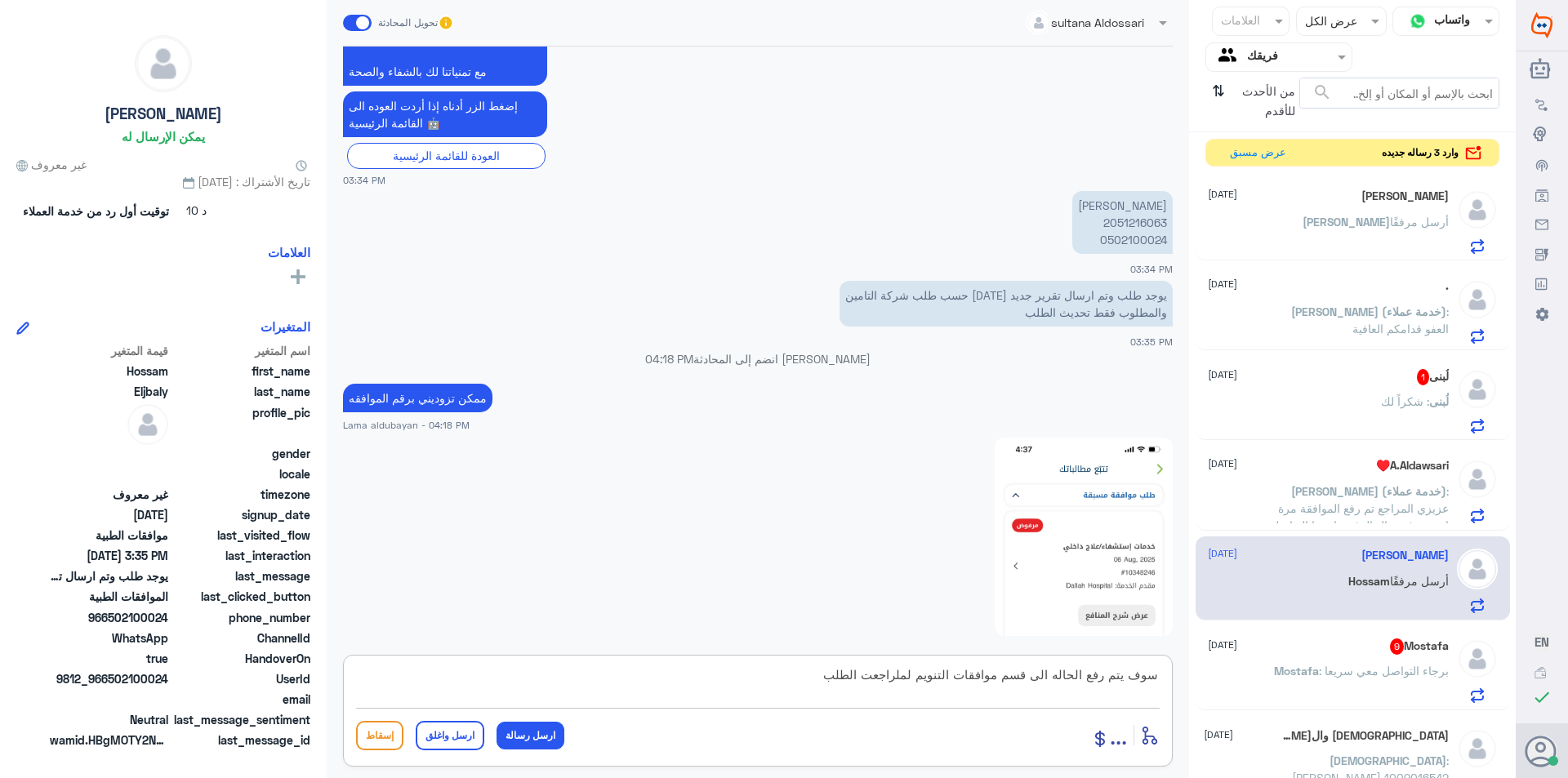
click at [870, 678] on textarea "سوف يتم رفع الحاله الى قسم موافقات التنويم لملراجعت الطلب" at bounding box center [758, 684] width 804 height 40
click at [826, 674] on textarea "سوف يتم رفع الحاله الى قسم موافقات التنويم لمراجعة الطلب" at bounding box center [758, 684] width 804 height 40
type textarea "سوف يتم رفع الحاله الى قسم موافقات التنويم لمراجعة الطلب وارفاق التقارير شاكره …"
click at [505, 738] on button "ارسل رسالة" at bounding box center [530, 735] width 68 height 28
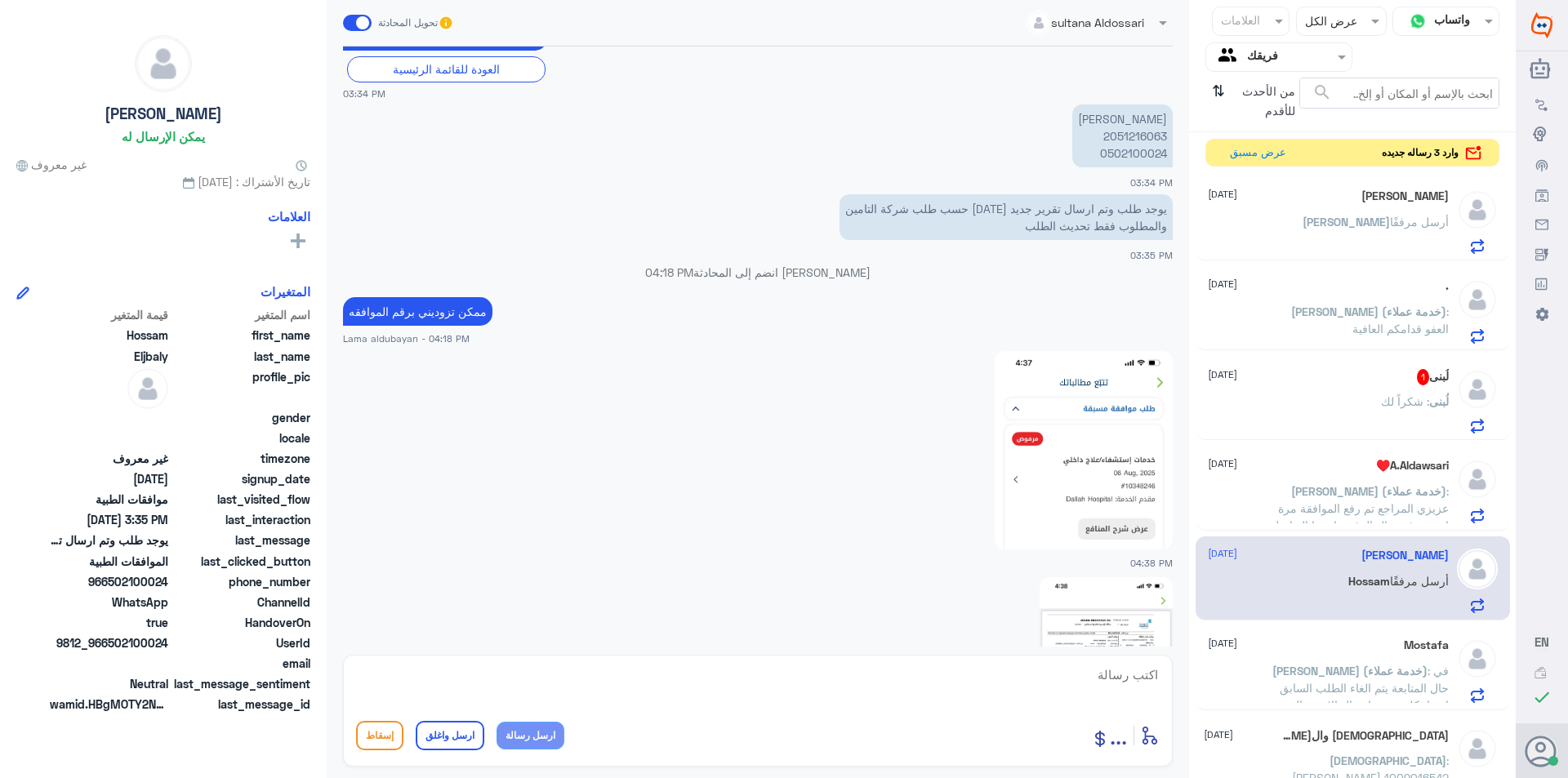
scroll to position [1976, 0]
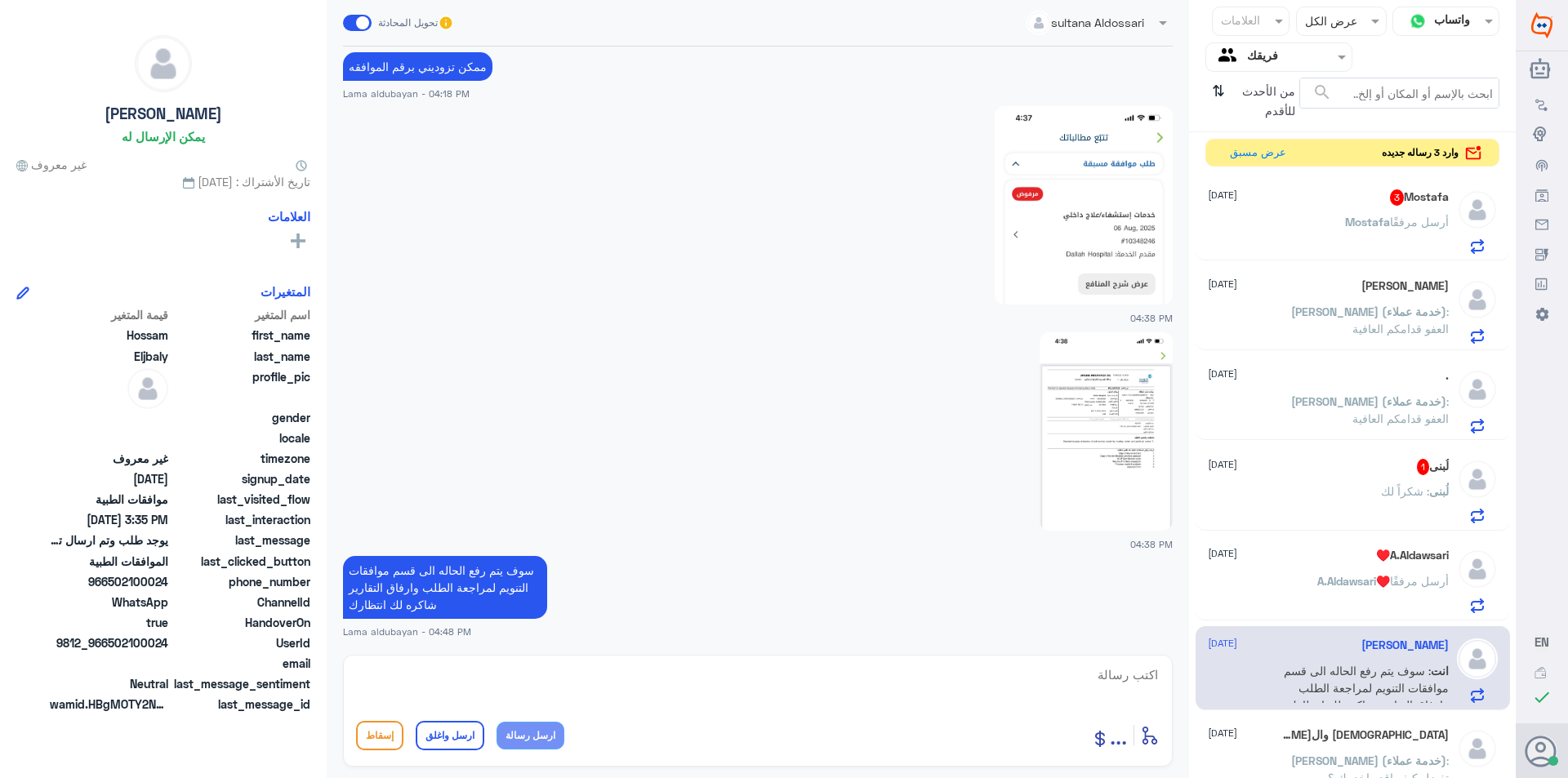
click at [1152, 502] on div "لُبنى : شكراً لك" at bounding box center [1328, 506] width 241 height 37
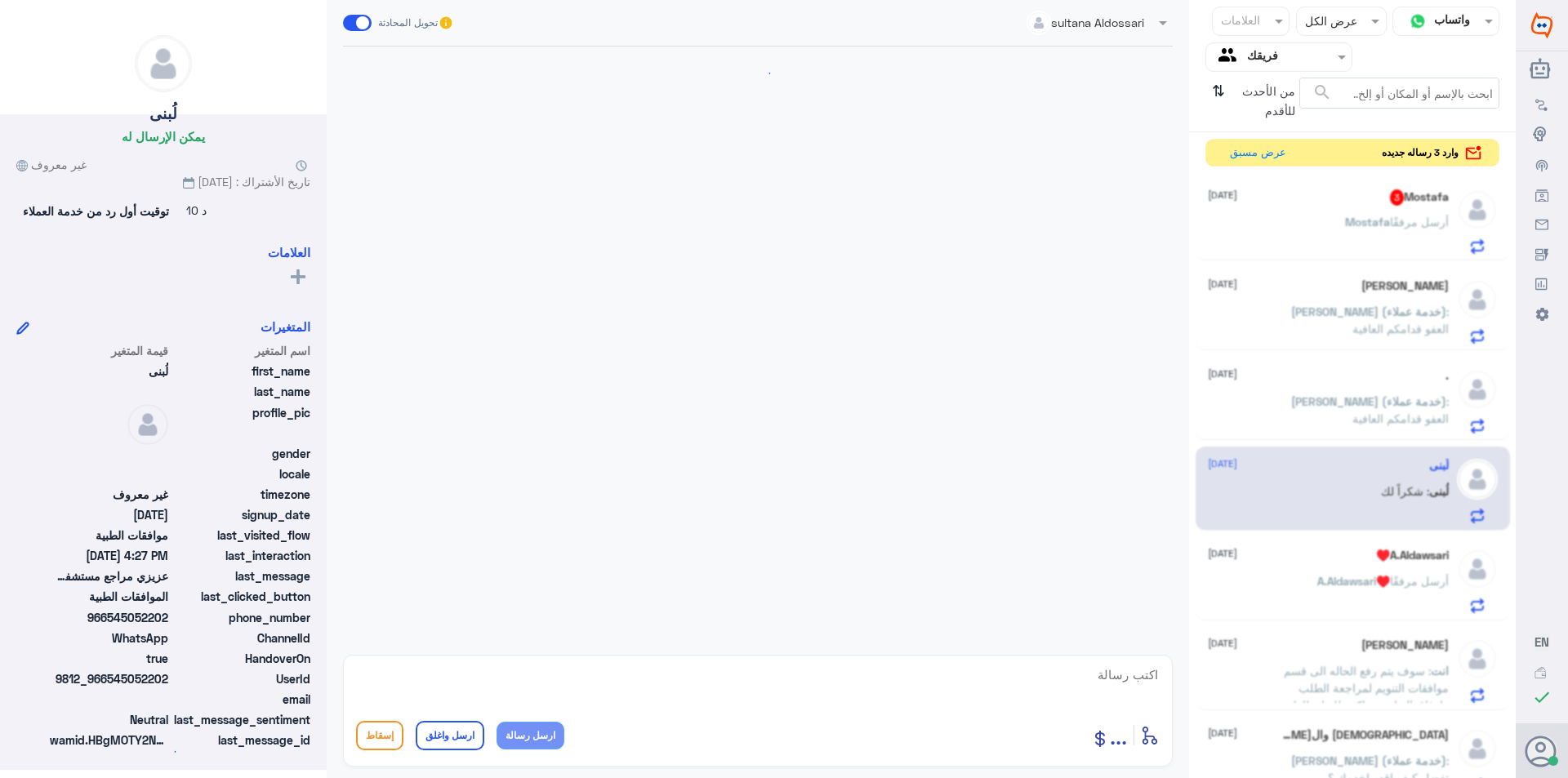
scroll to position [725, 0]
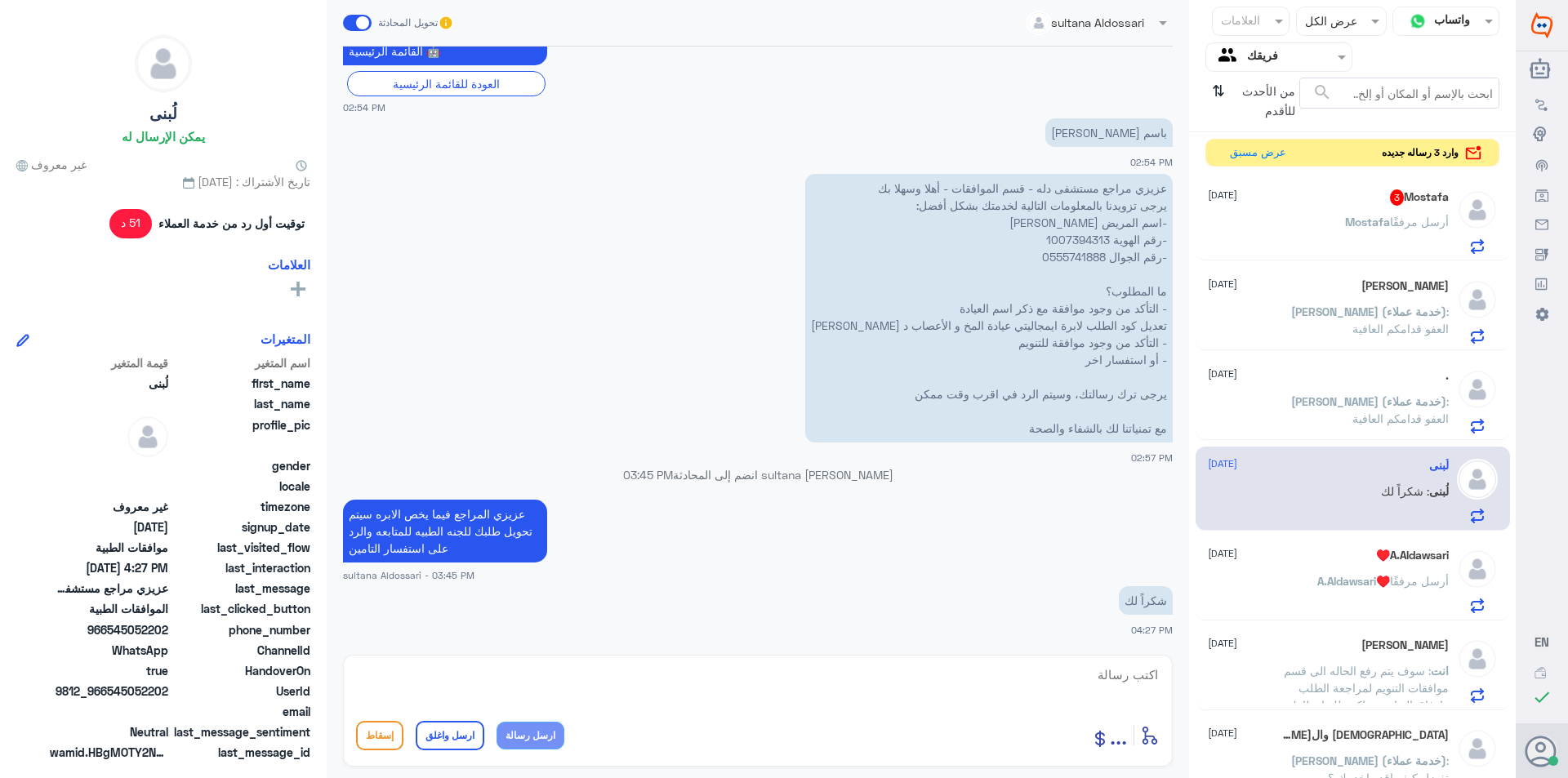
click at [1152, 234] on p "[PERSON_NAME] أرسل مرفقًا" at bounding box center [1397, 233] width 104 height 41
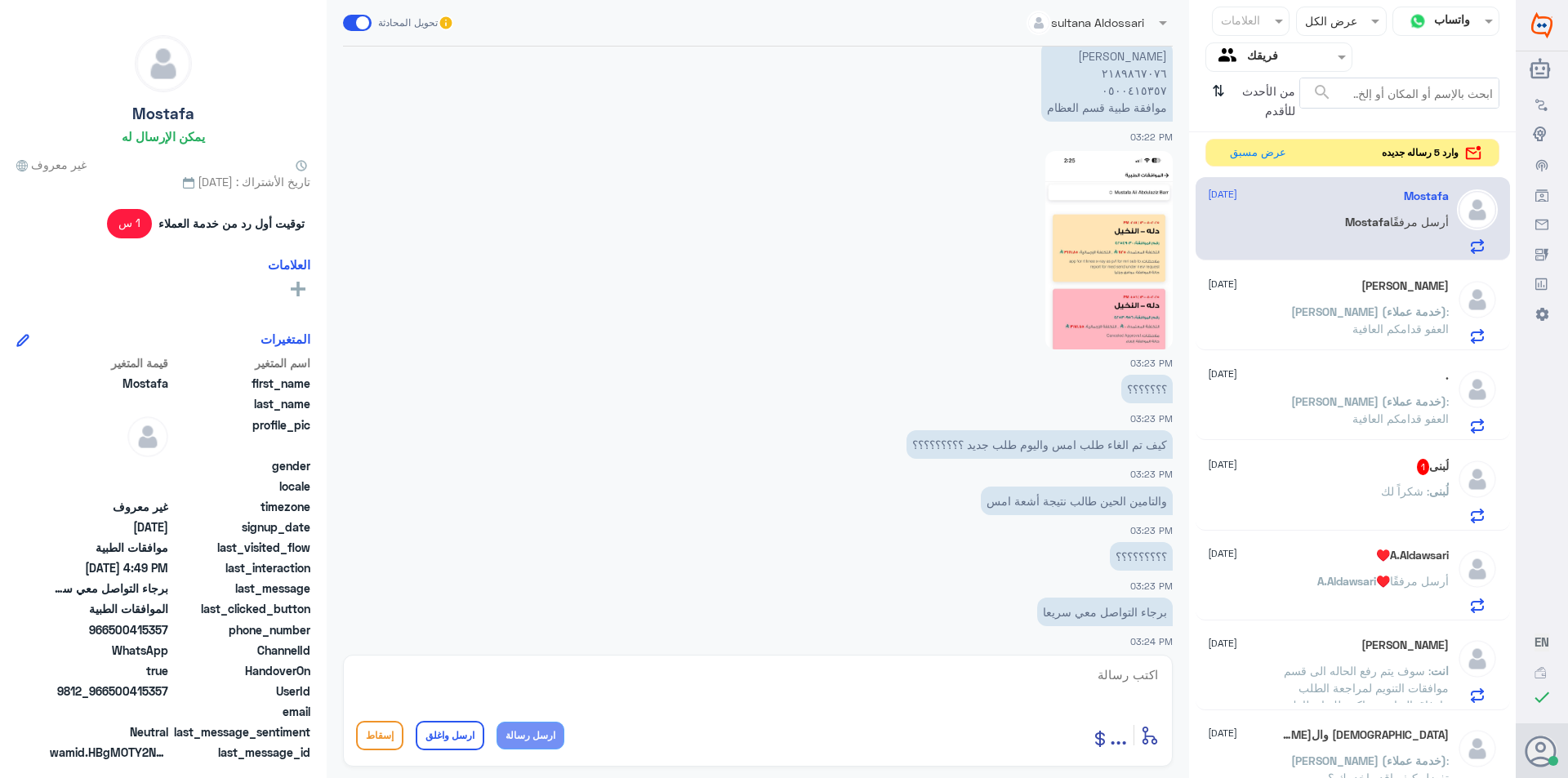
scroll to position [984, 0]
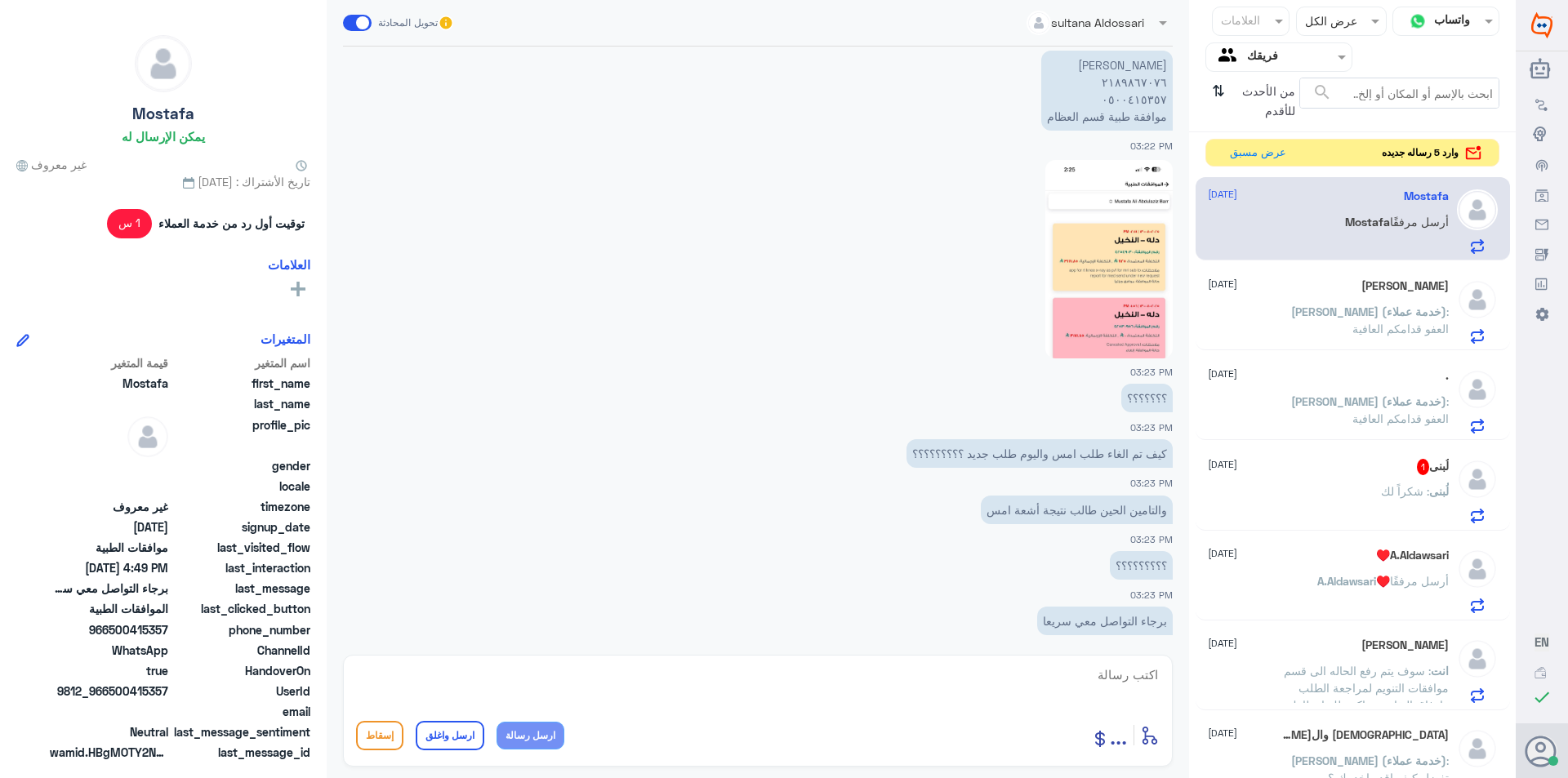
click at [1152, 479] on div "لُبنى 1 [DATE] لُبنى : شكراً لك" at bounding box center [1328, 491] width 241 height 64
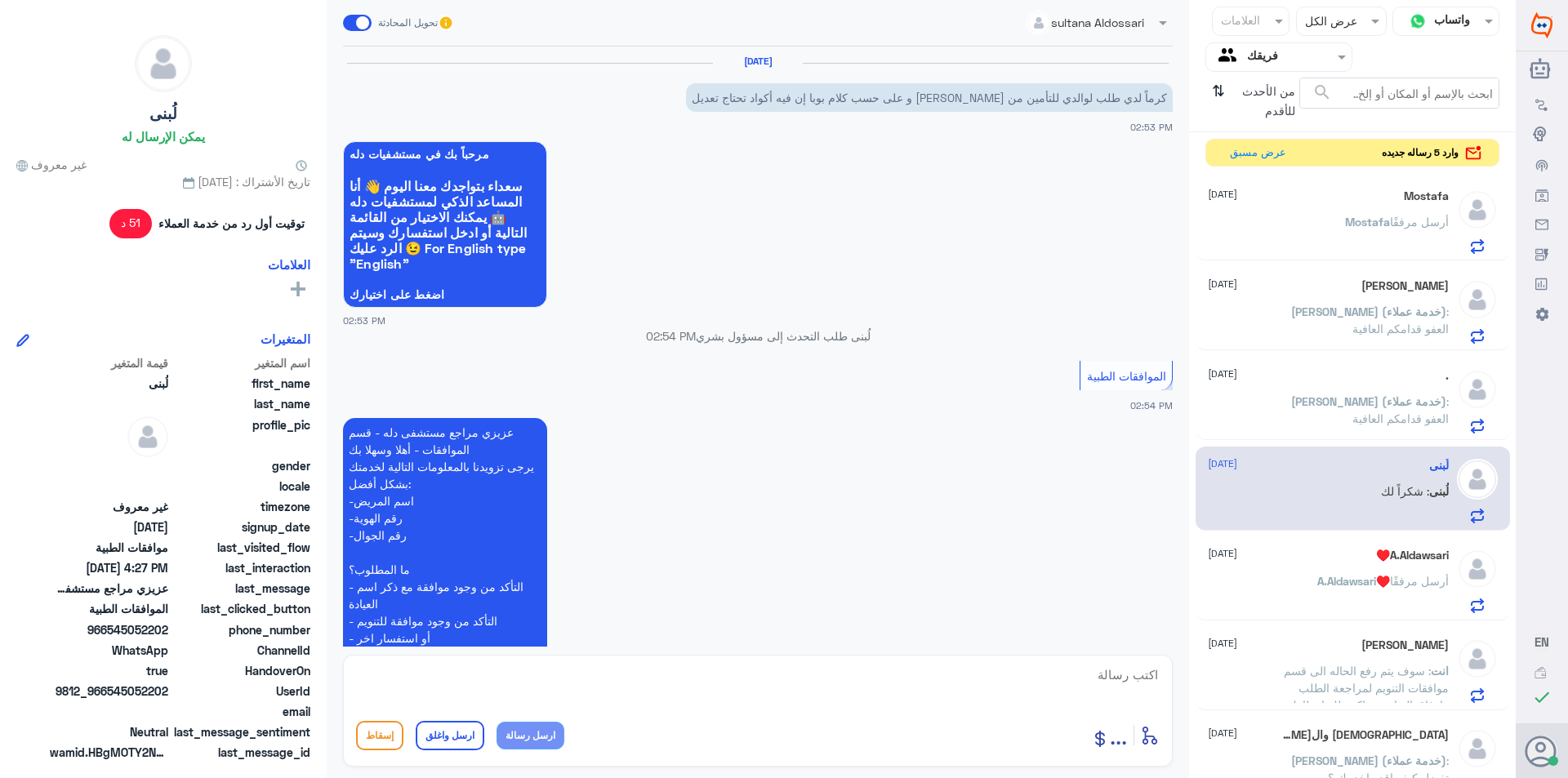
scroll to position [725, 0]
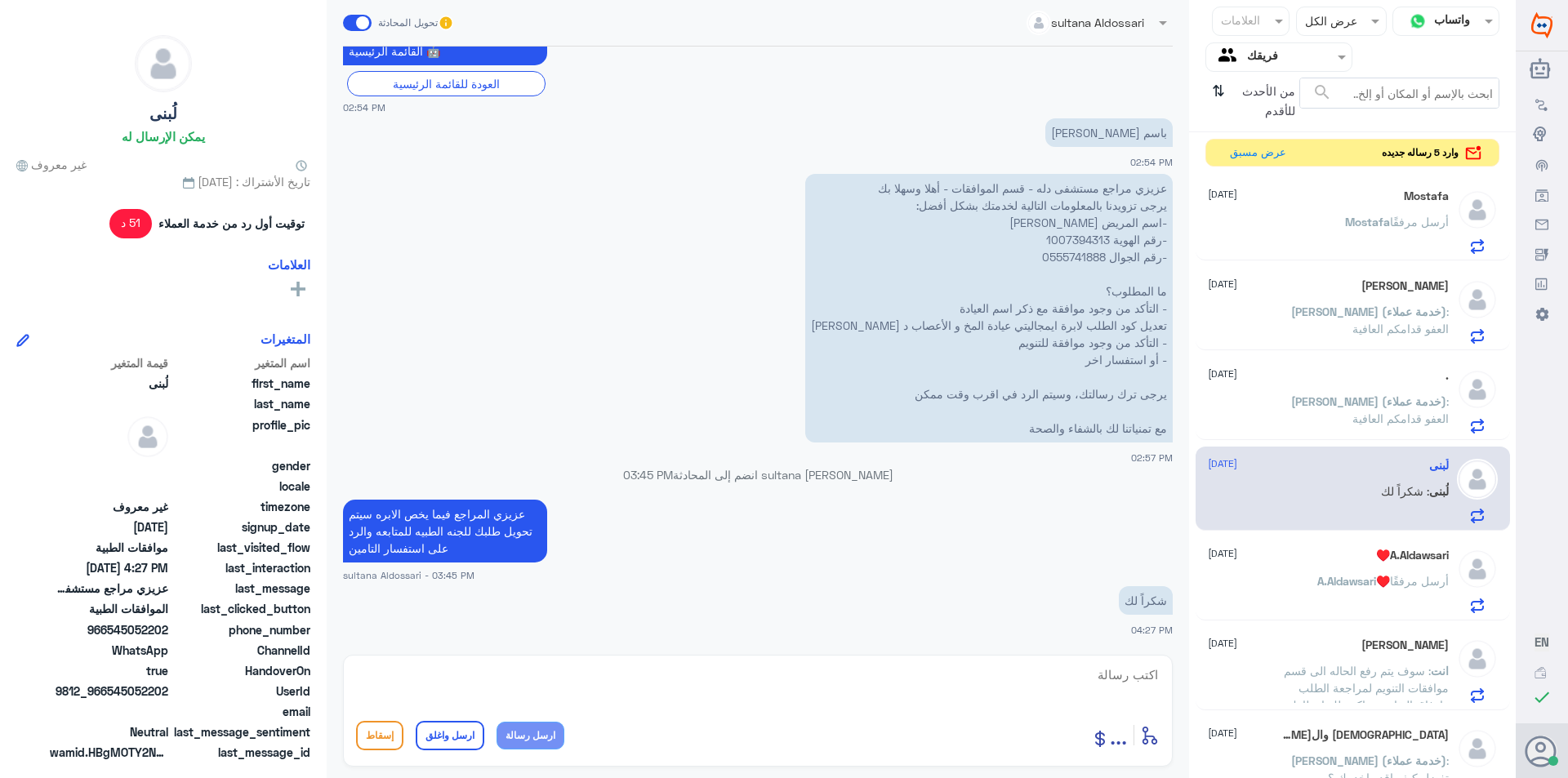
click at [1152, 561] on div "A.Aldawsari♥️ [DATE]" at bounding box center [1328, 556] width 241 height 14
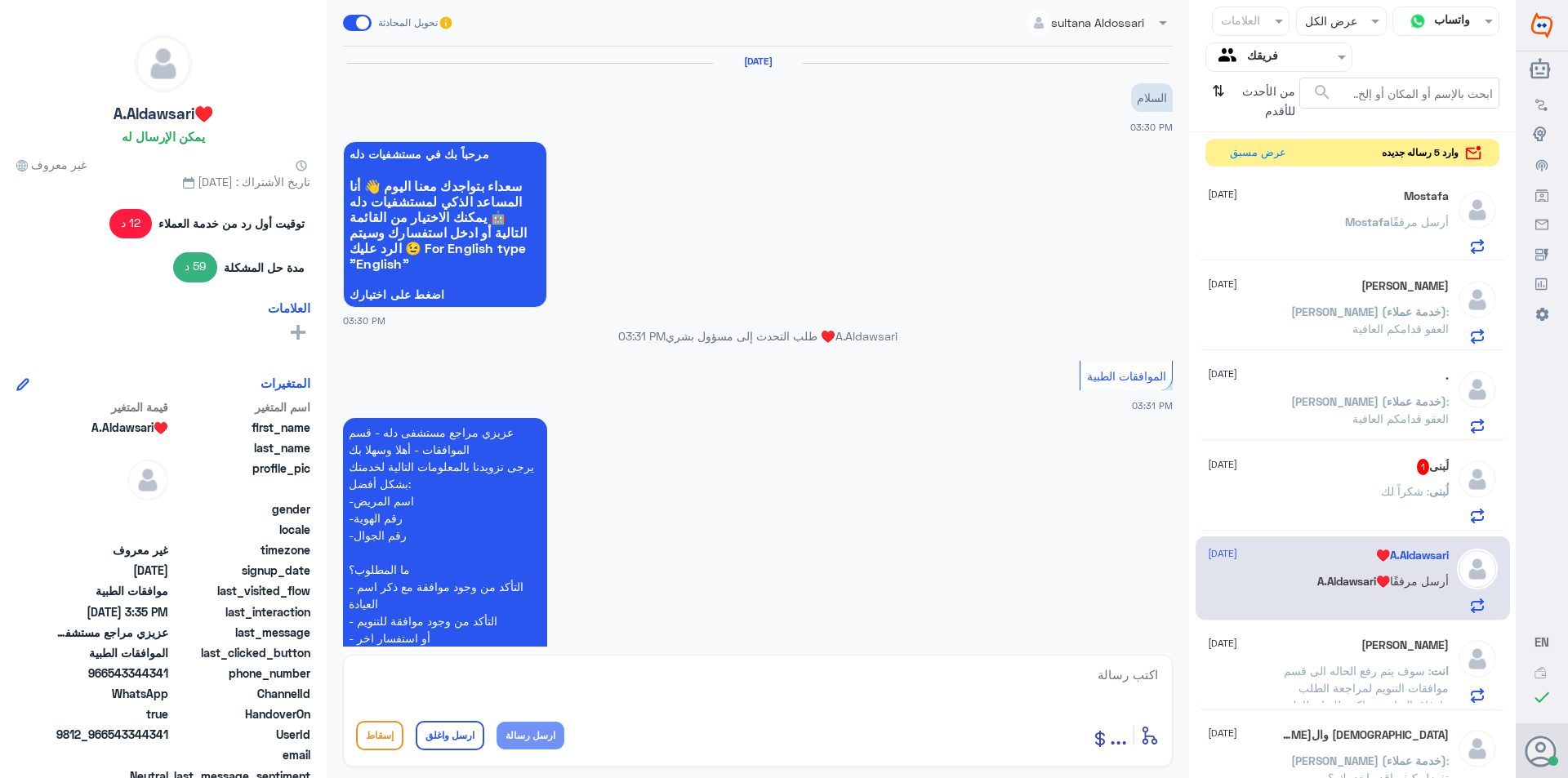
scroll to position [729, 0]
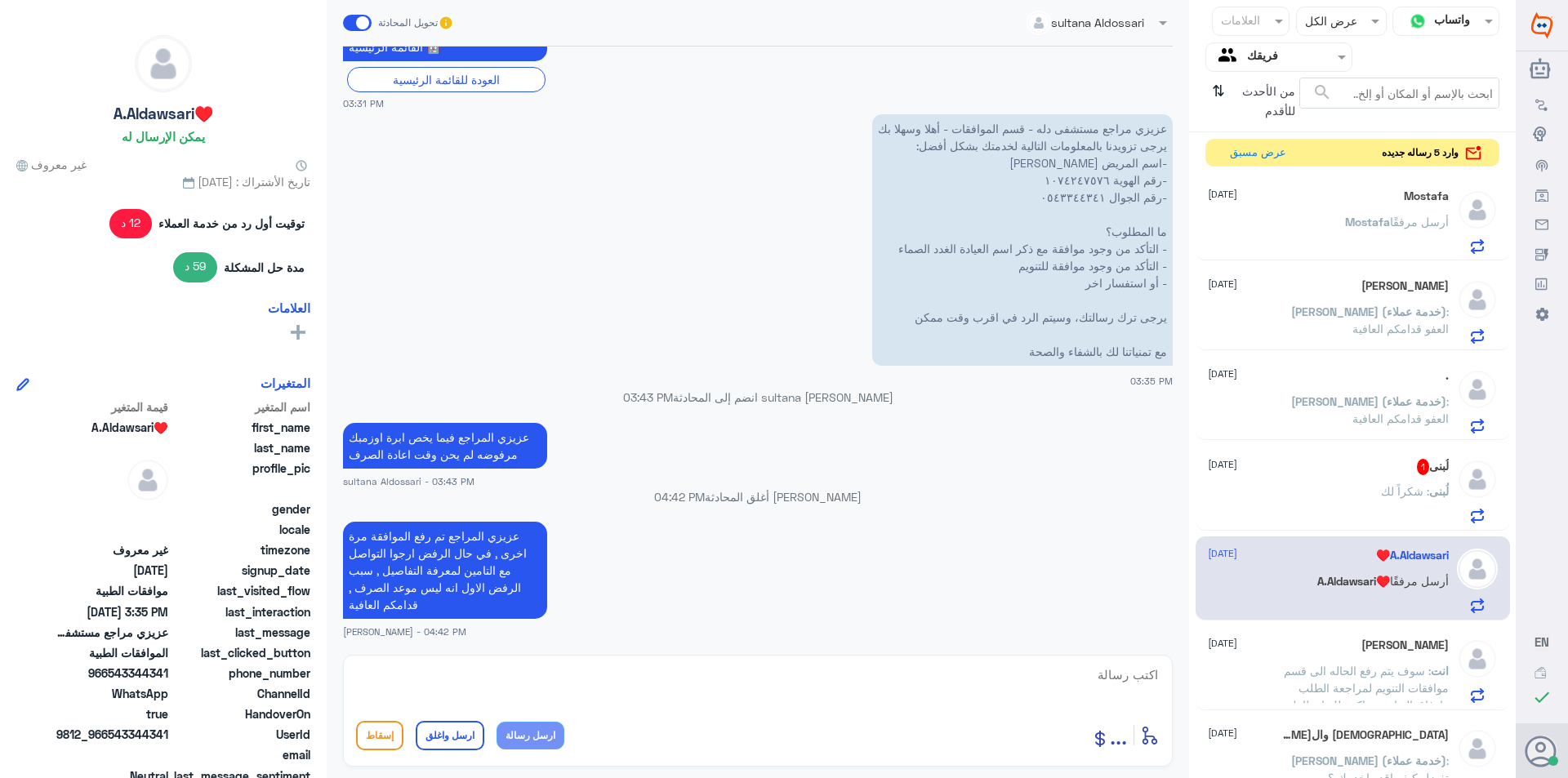
click at [1152, 496] on div "لُبنى : شكراً لك" at bounding box center [1328, 506] width 241 height 37
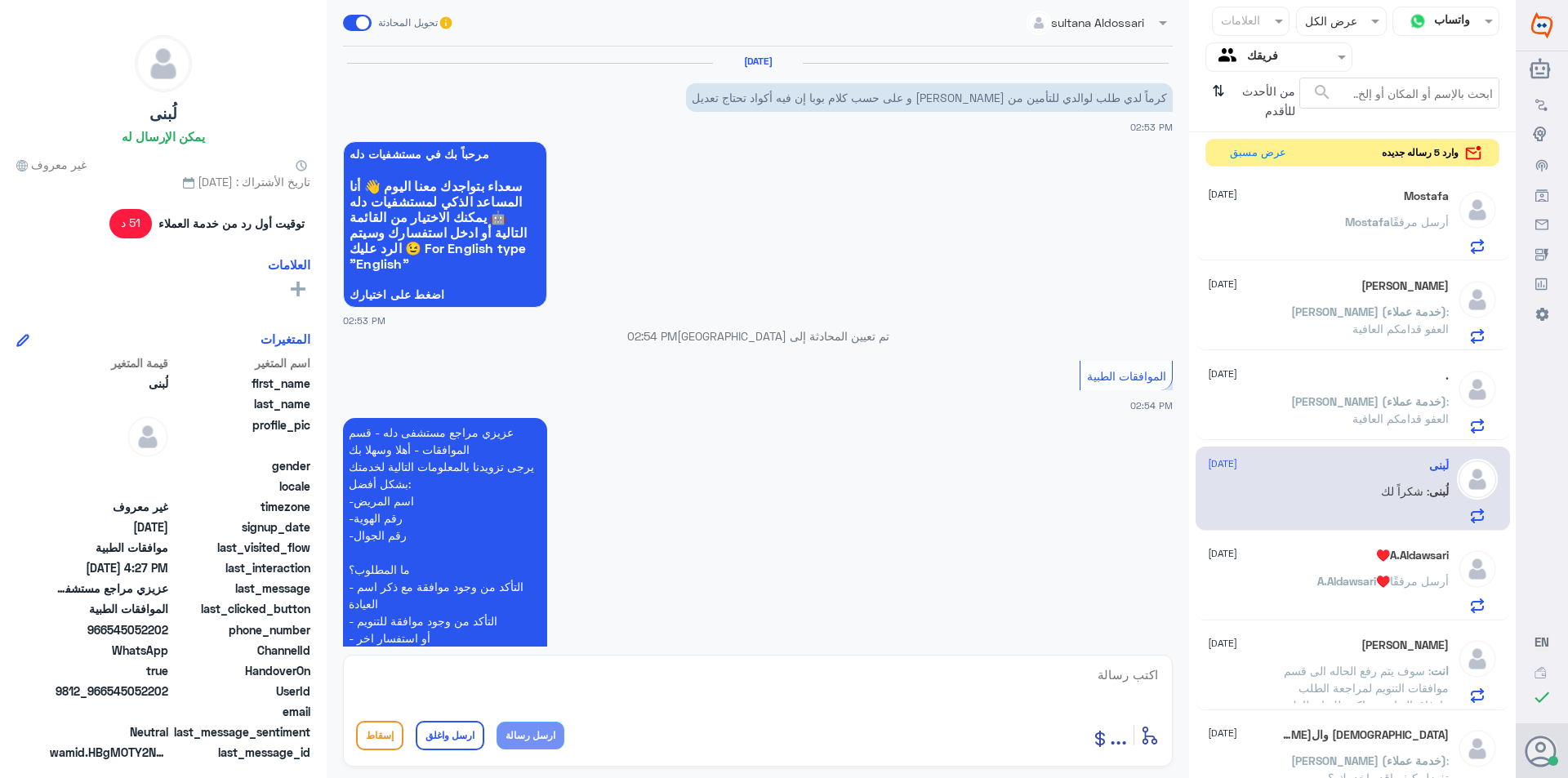
scroll to position [725, 0]
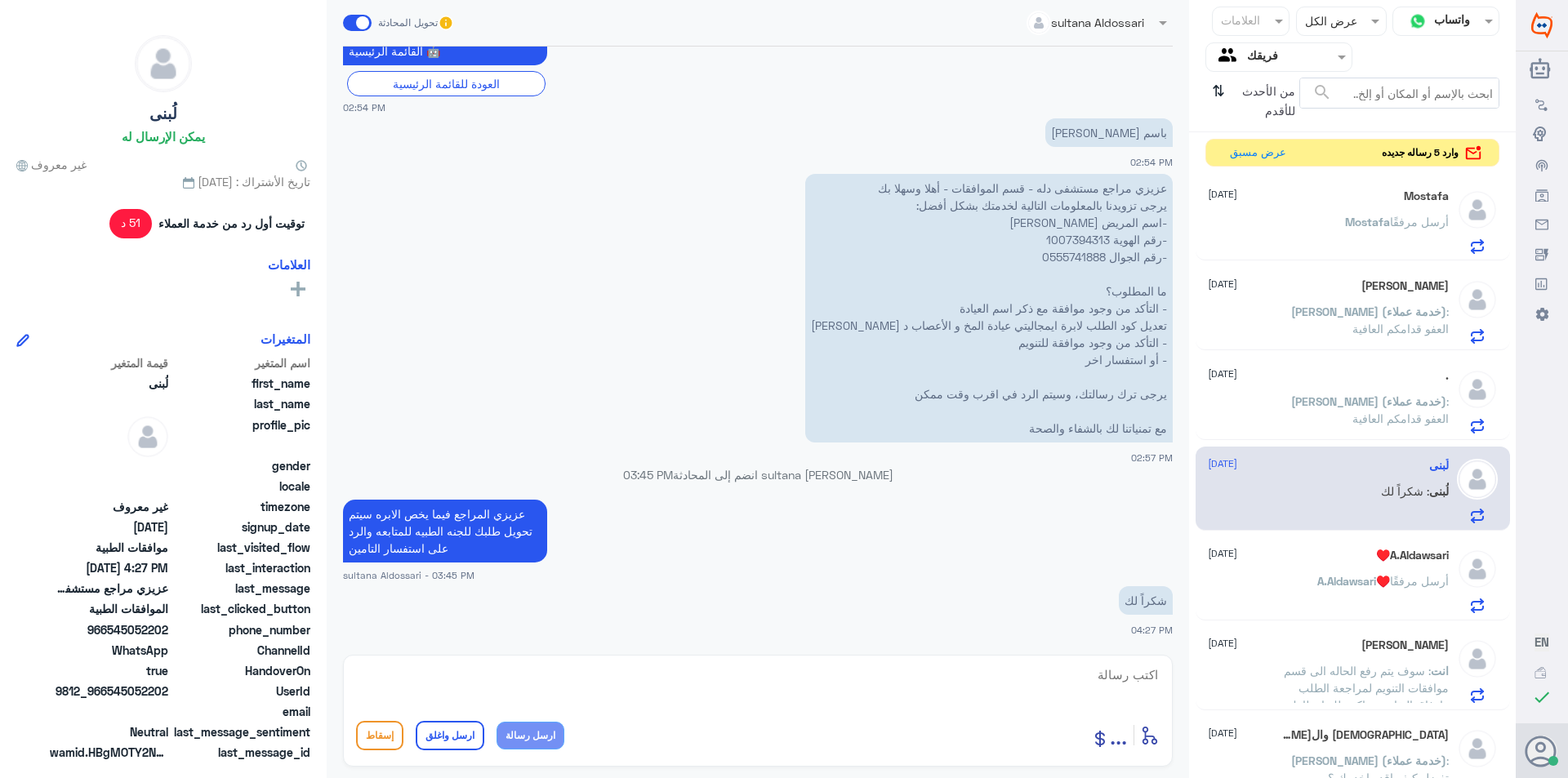
click at [1152, 595] on div "A.Aldawsari♥️ أرسل مرفقًا" at bounding box center [1328, 595] width 241 height 37
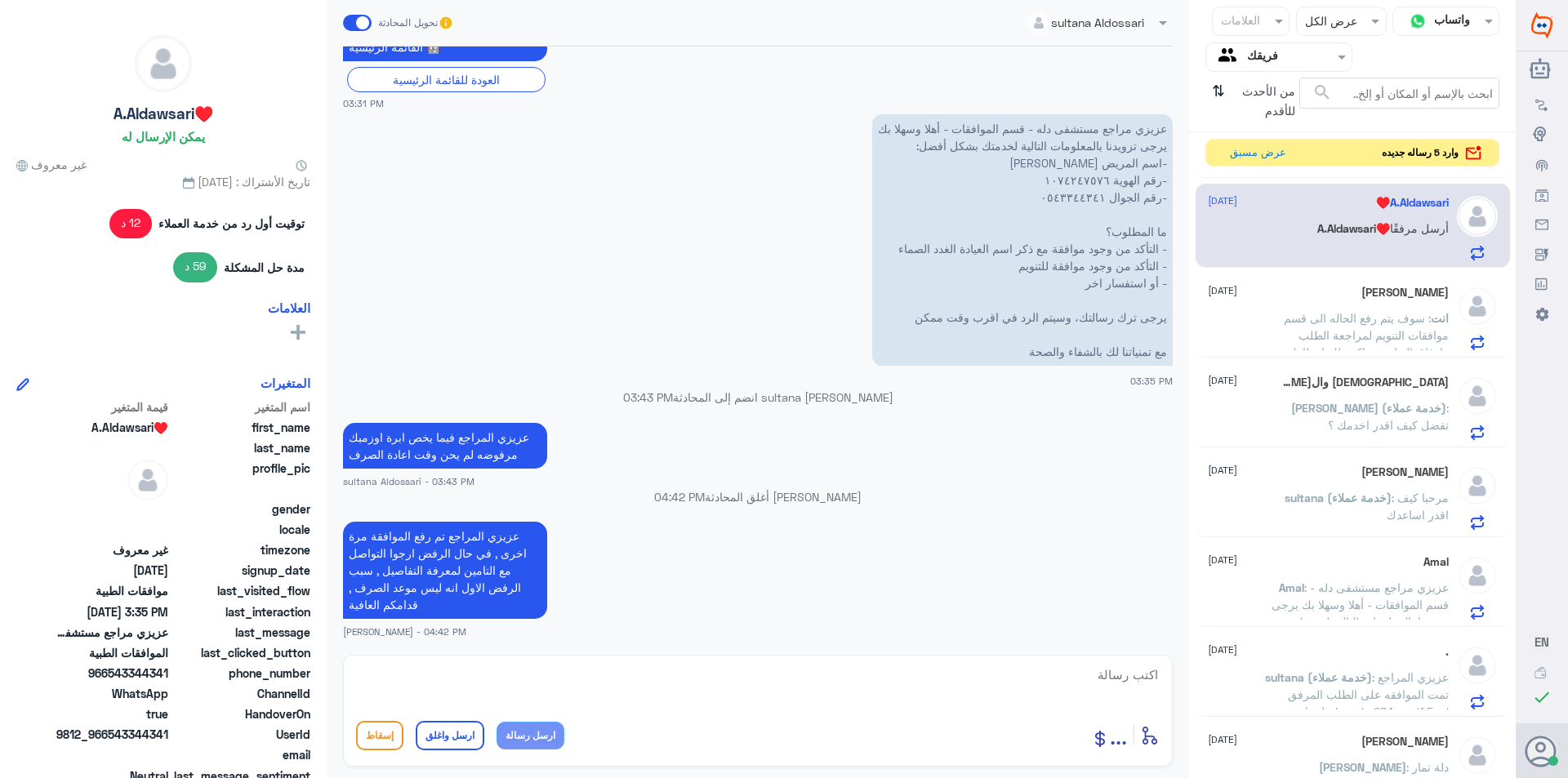
scroll to position [409, 0]
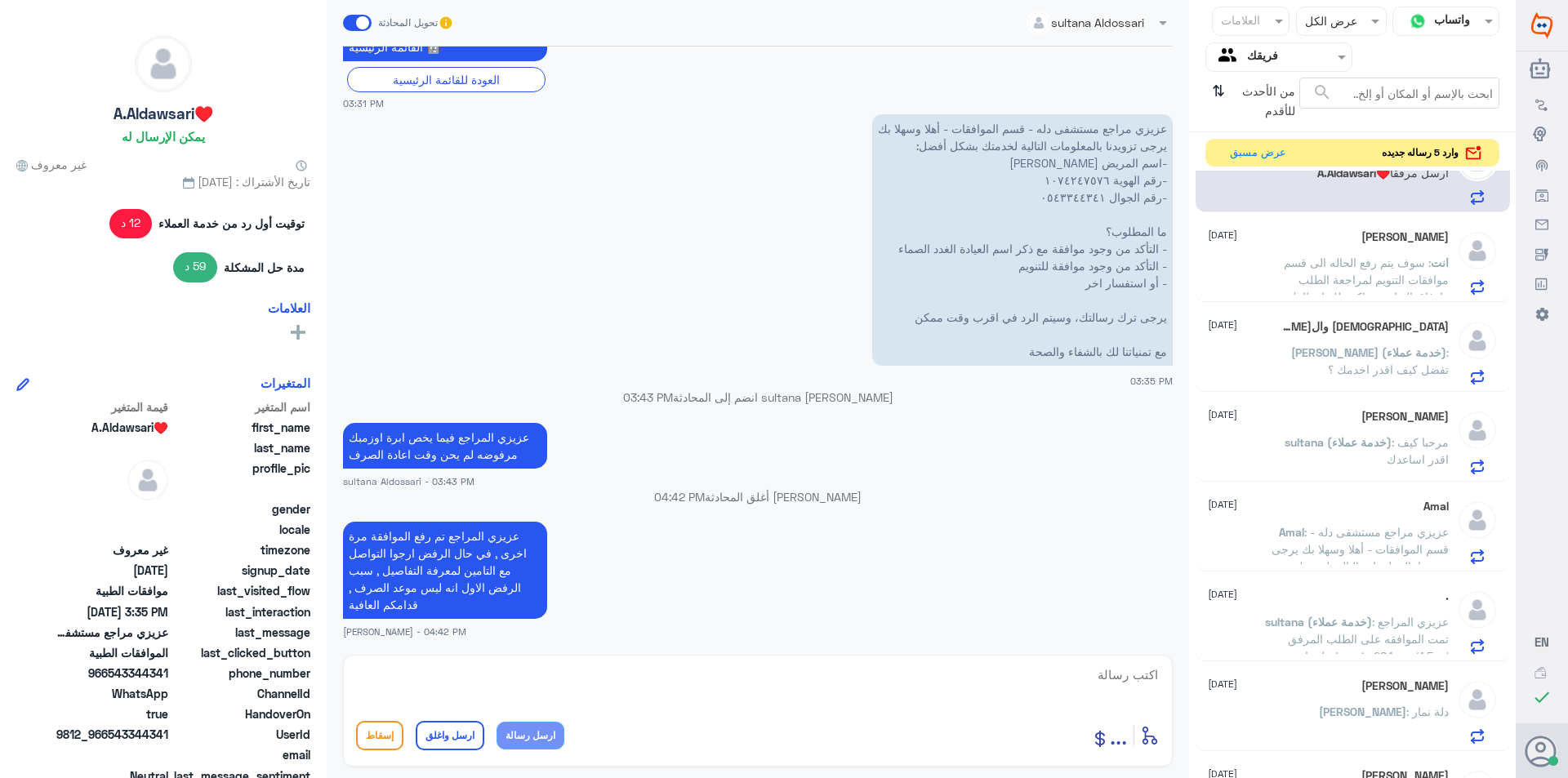
click at [1152, 424] on div "[PERSON_NAME] [DATE][PERSON_NAME] (خدمة عملاء) : مرحبا كيف اقدر اساعدك" at bounding box center [1328, 442] width 241 height 64
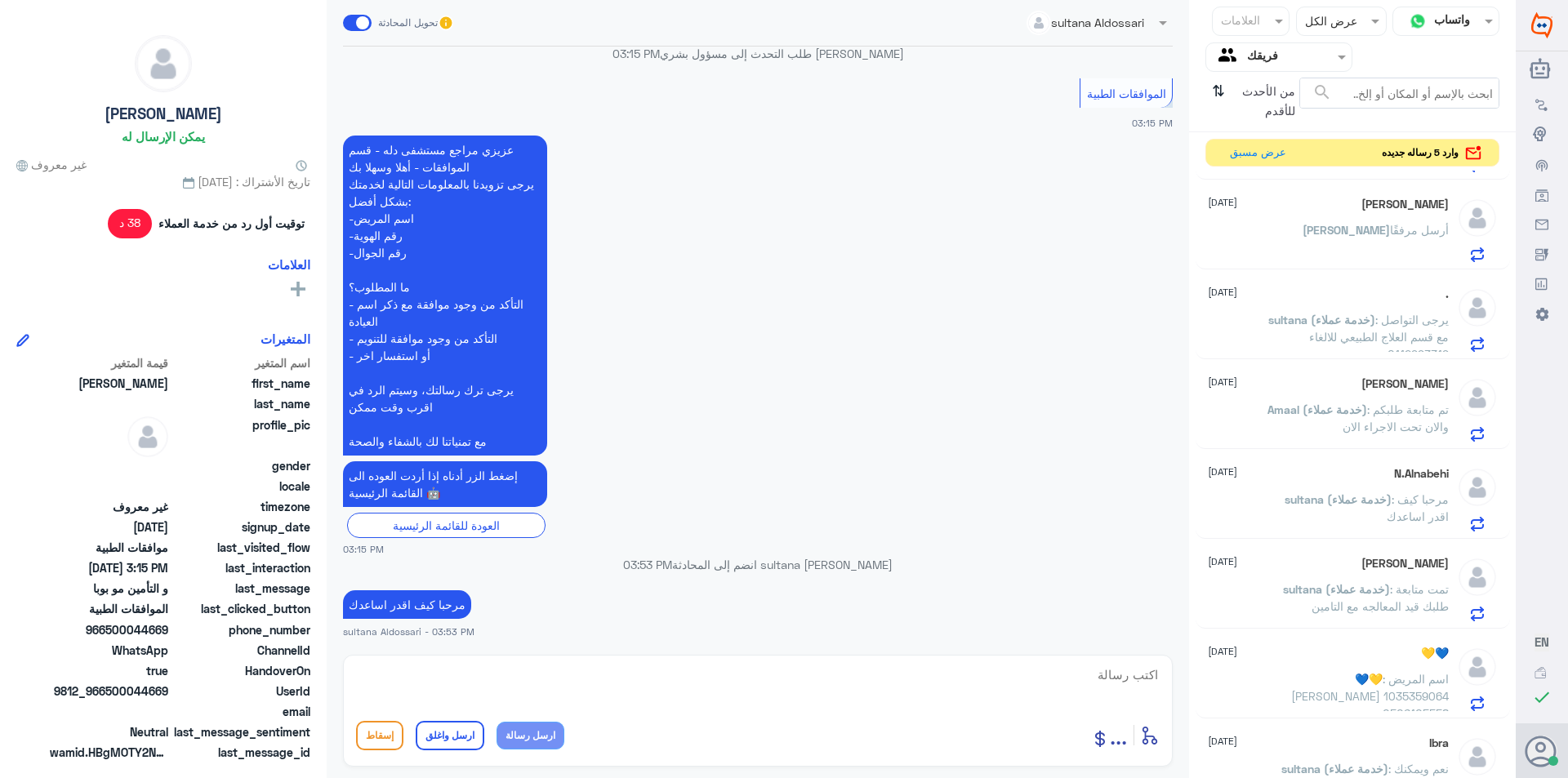
scroll to position [1225, 0]
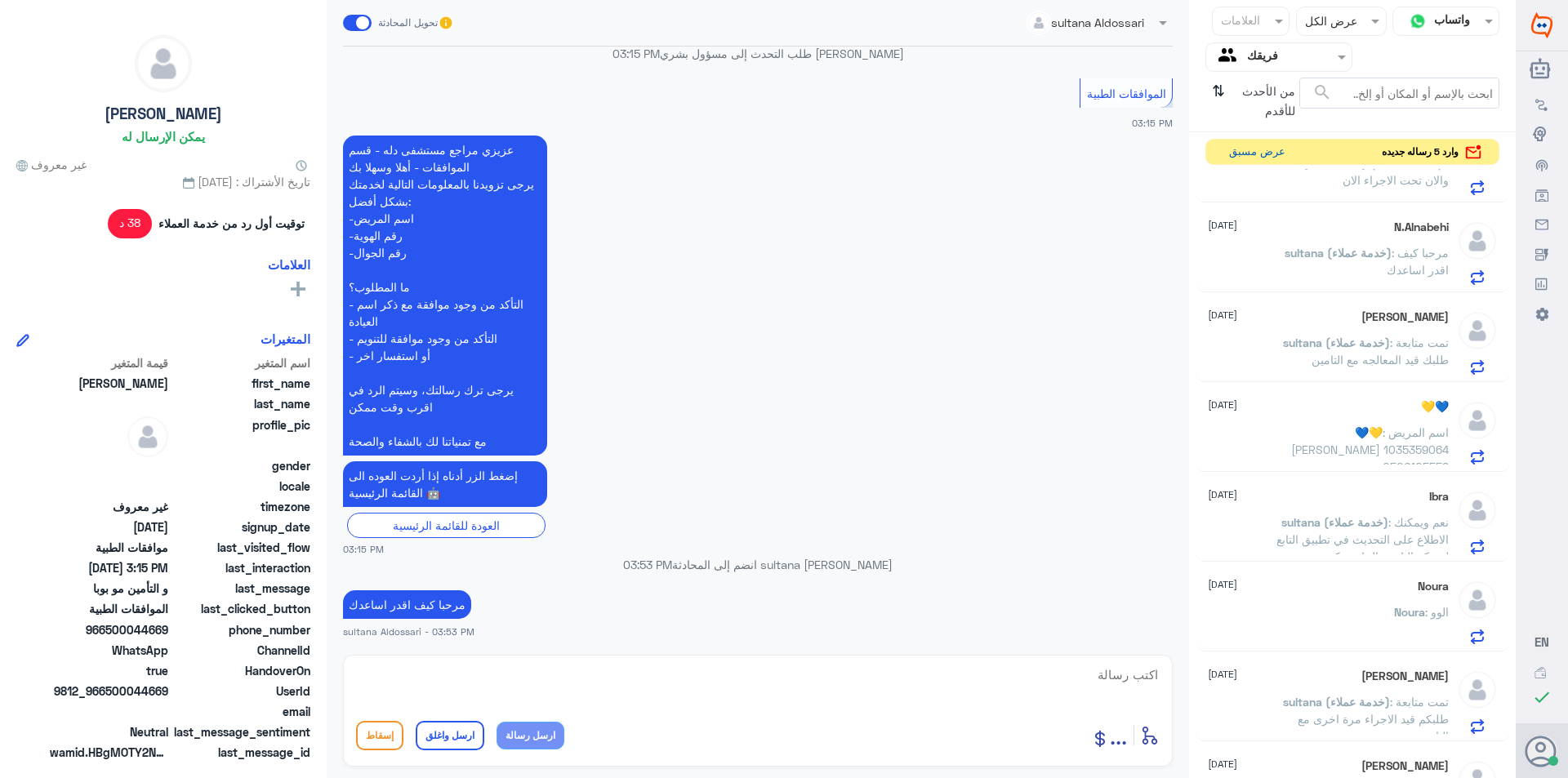
click at [1152, 154] on button "عرض مسبق" at bounding box center [1256, 152] width 69 height 25
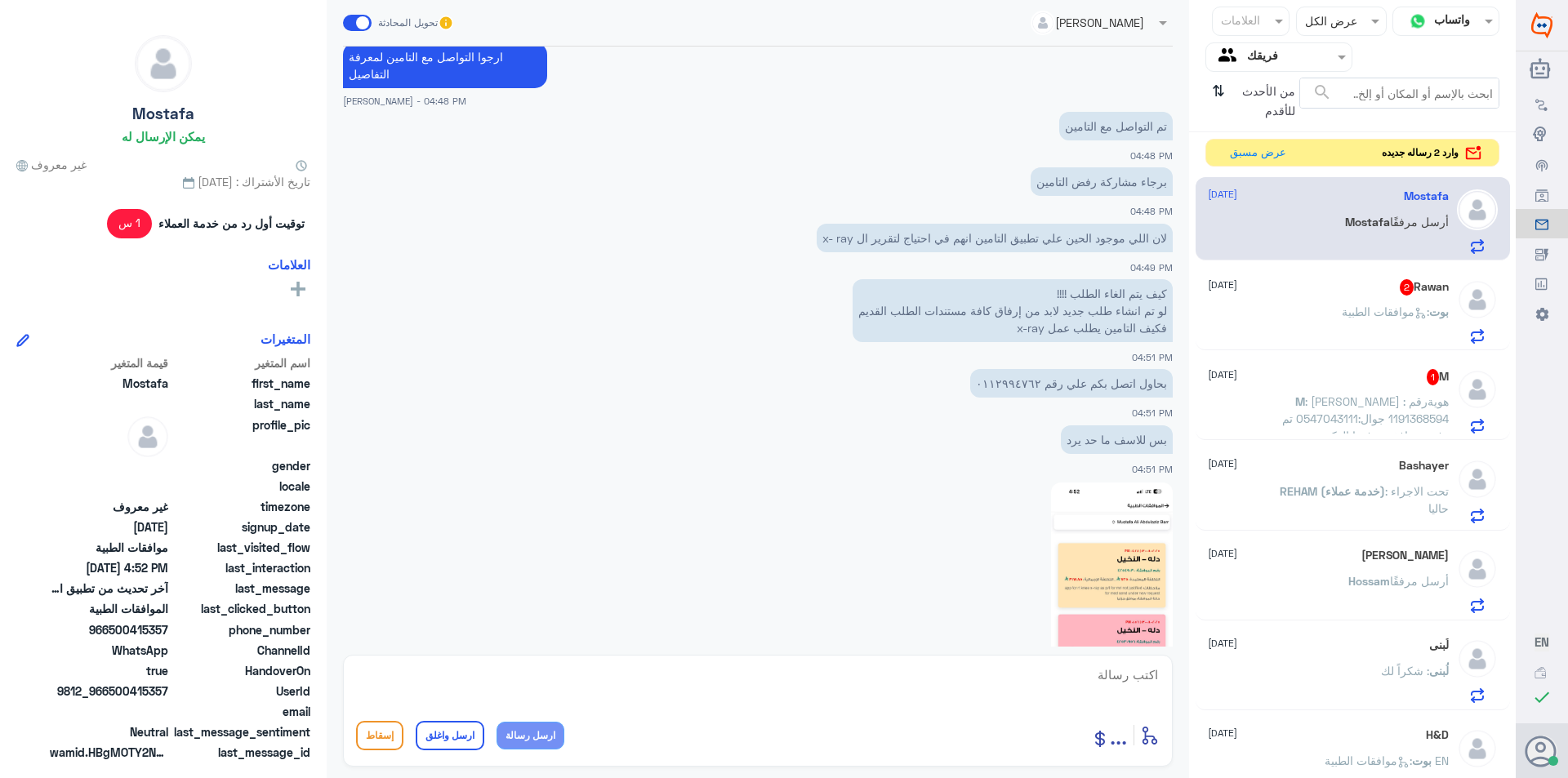
scroll to position [1384, 0]
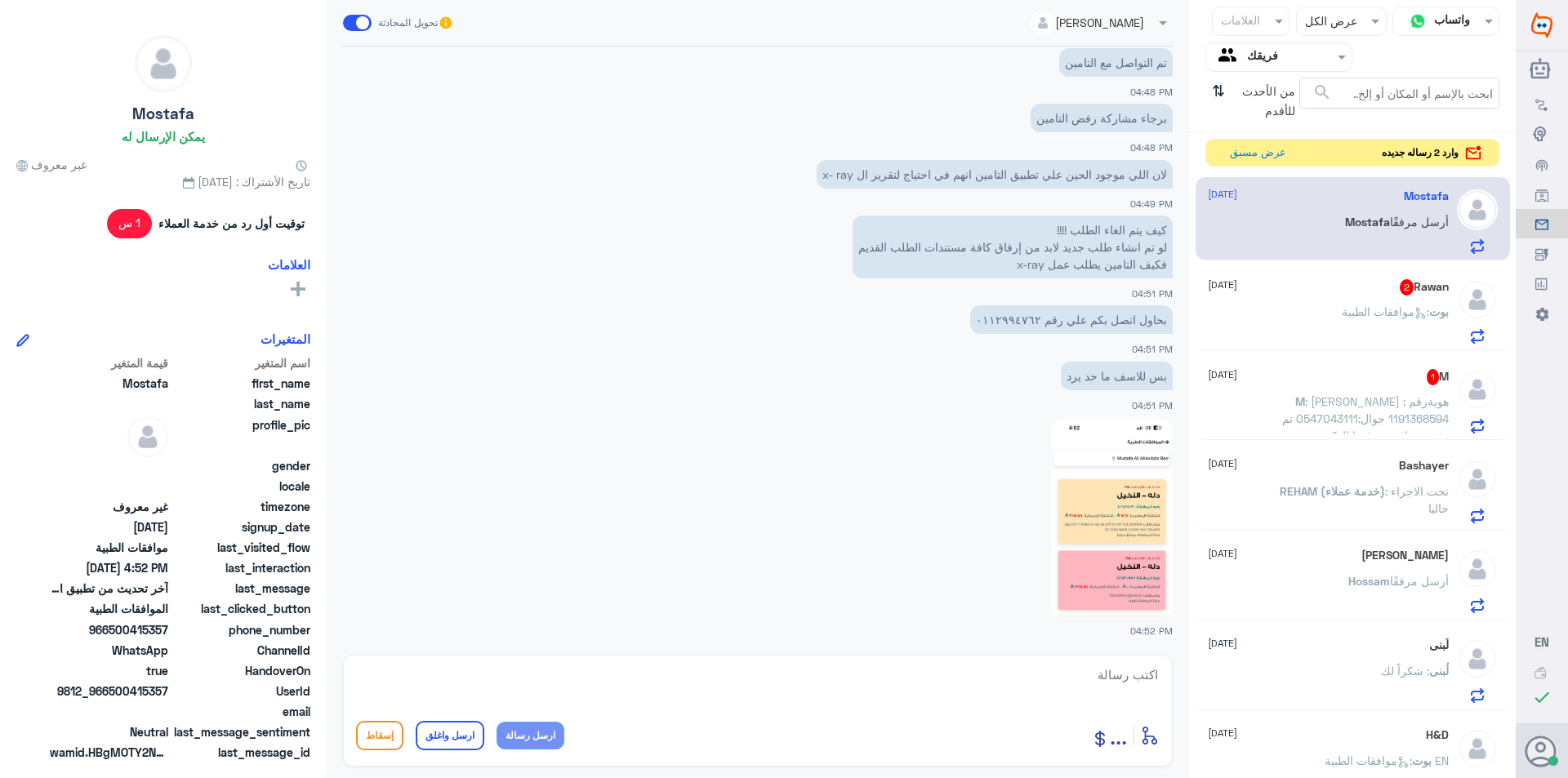
click at [1152, 318] on div "بوت : موافقات الطبية" at bounding box center [1328, 326] width 241 height 37
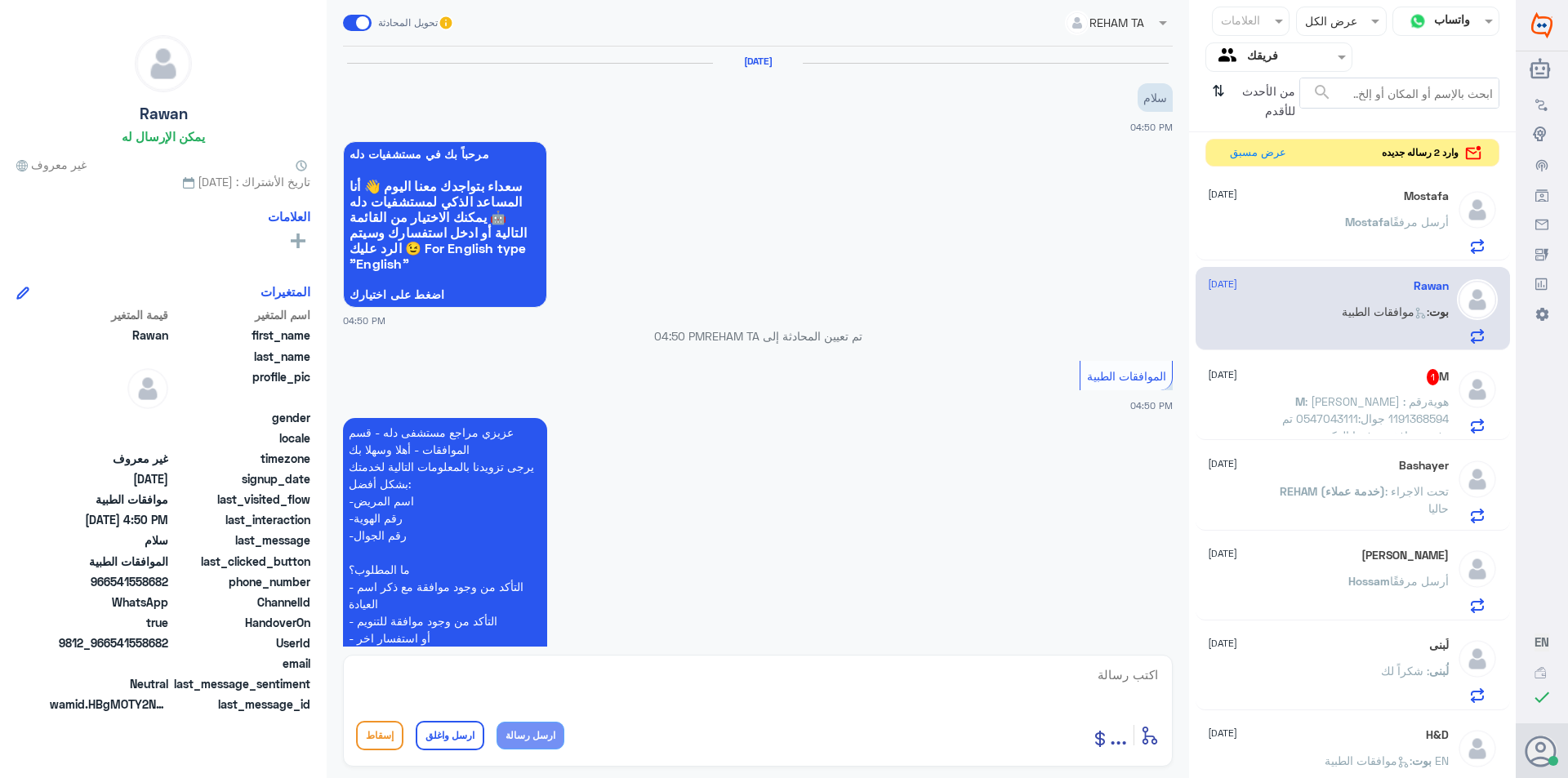
click at [1152, 389] on div "M 1 [DATE] M : [PERSON_NAME] هويةرقم : 1191368594 جوال:0547043111 تم رفض موافقة…" at bounding box center [1328, 401] width 241 height 64
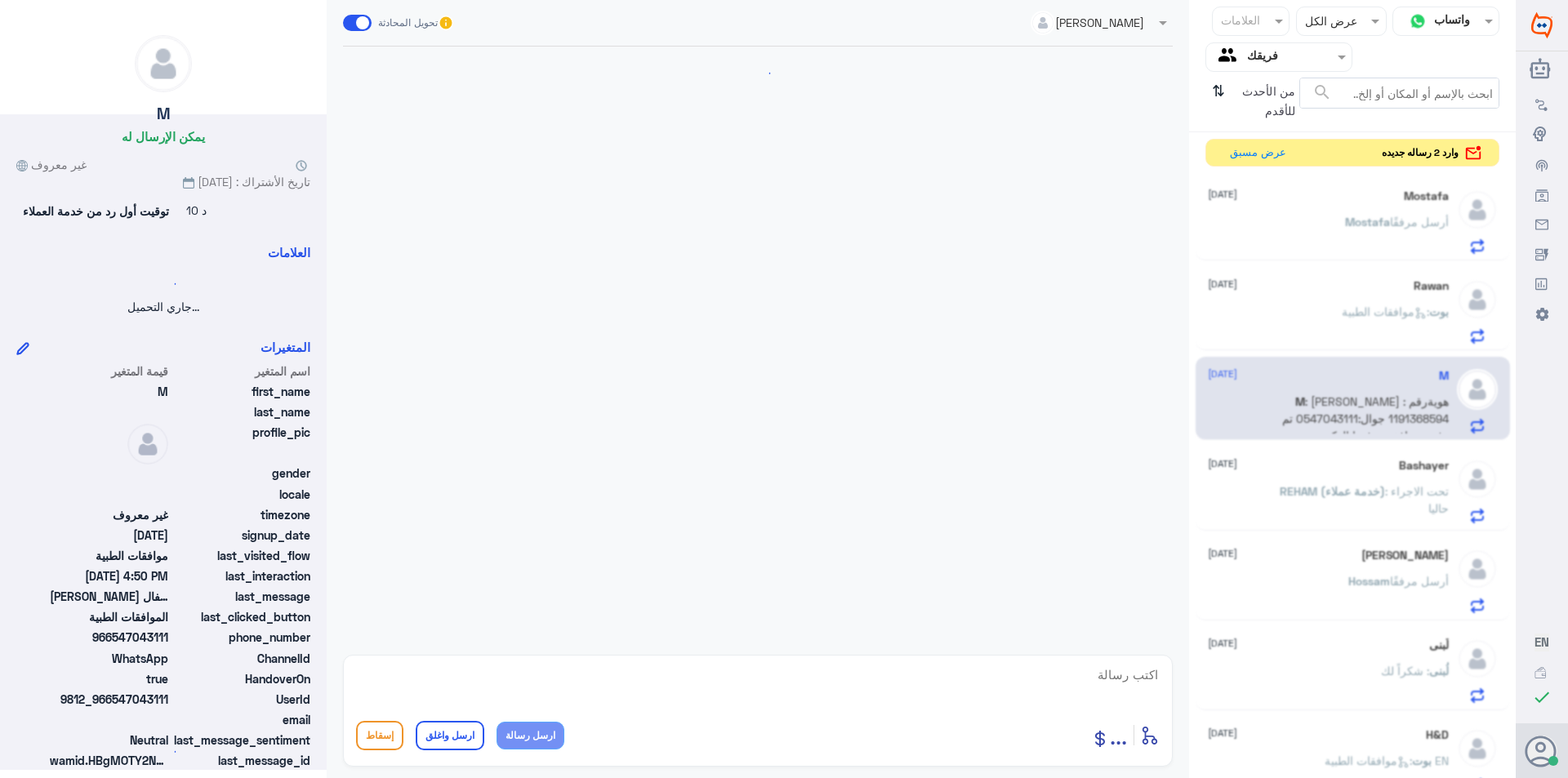
scroll to position [342, 0]
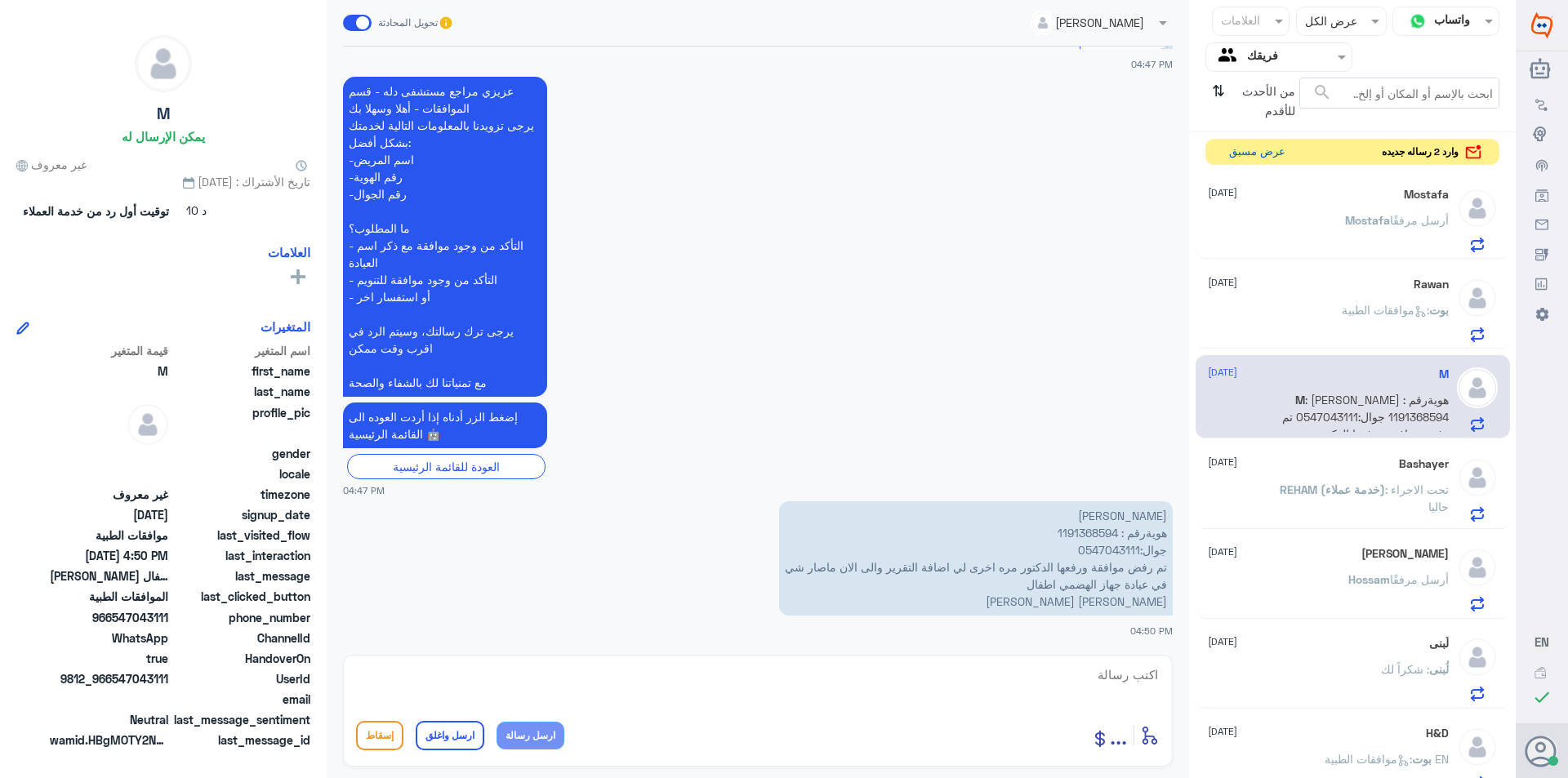
click at [1152, 160] on button "عرض مسبق" at bounding box center [1256, 152] width 69 height 25
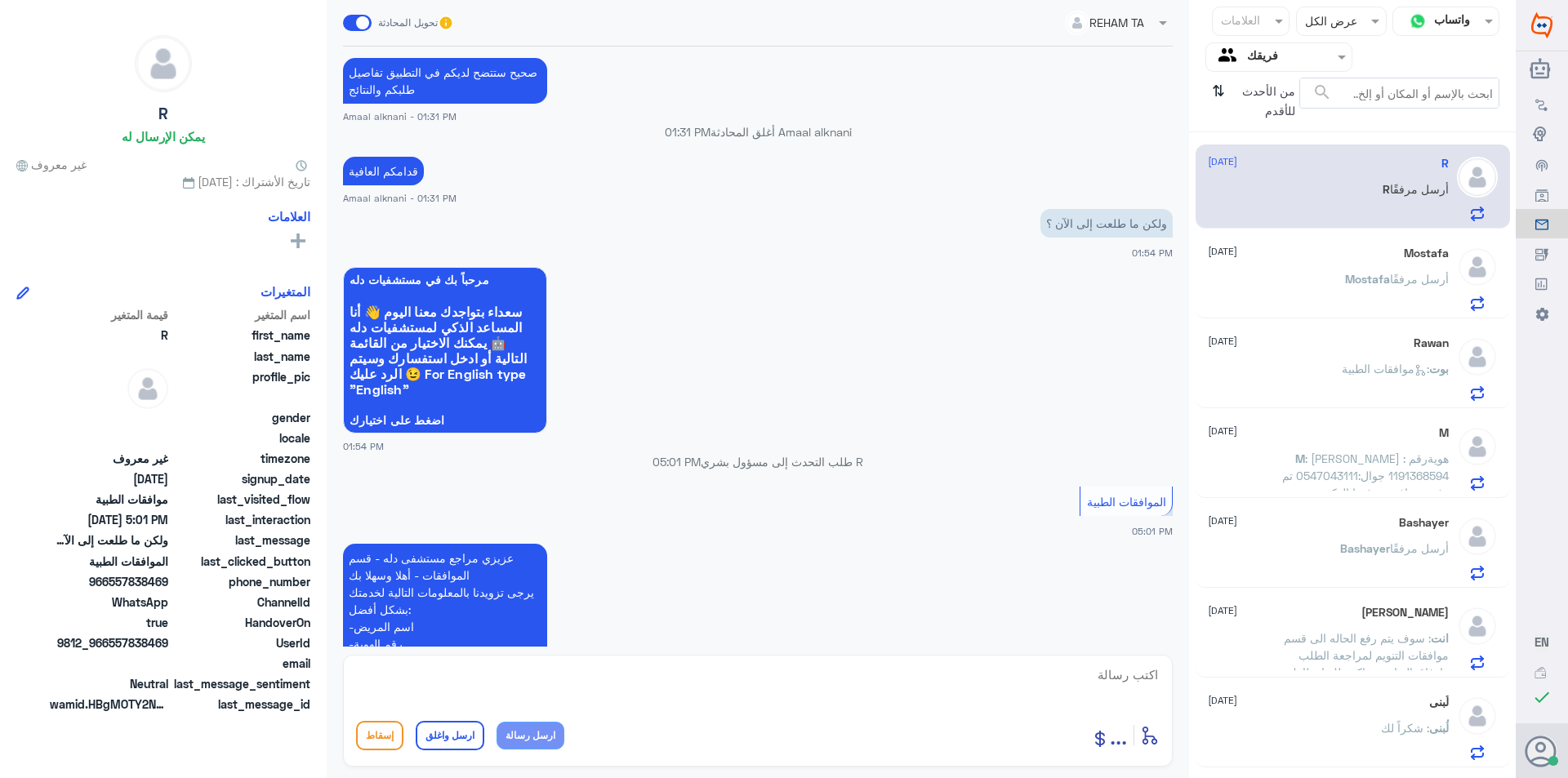
scroll to position [801, 0]
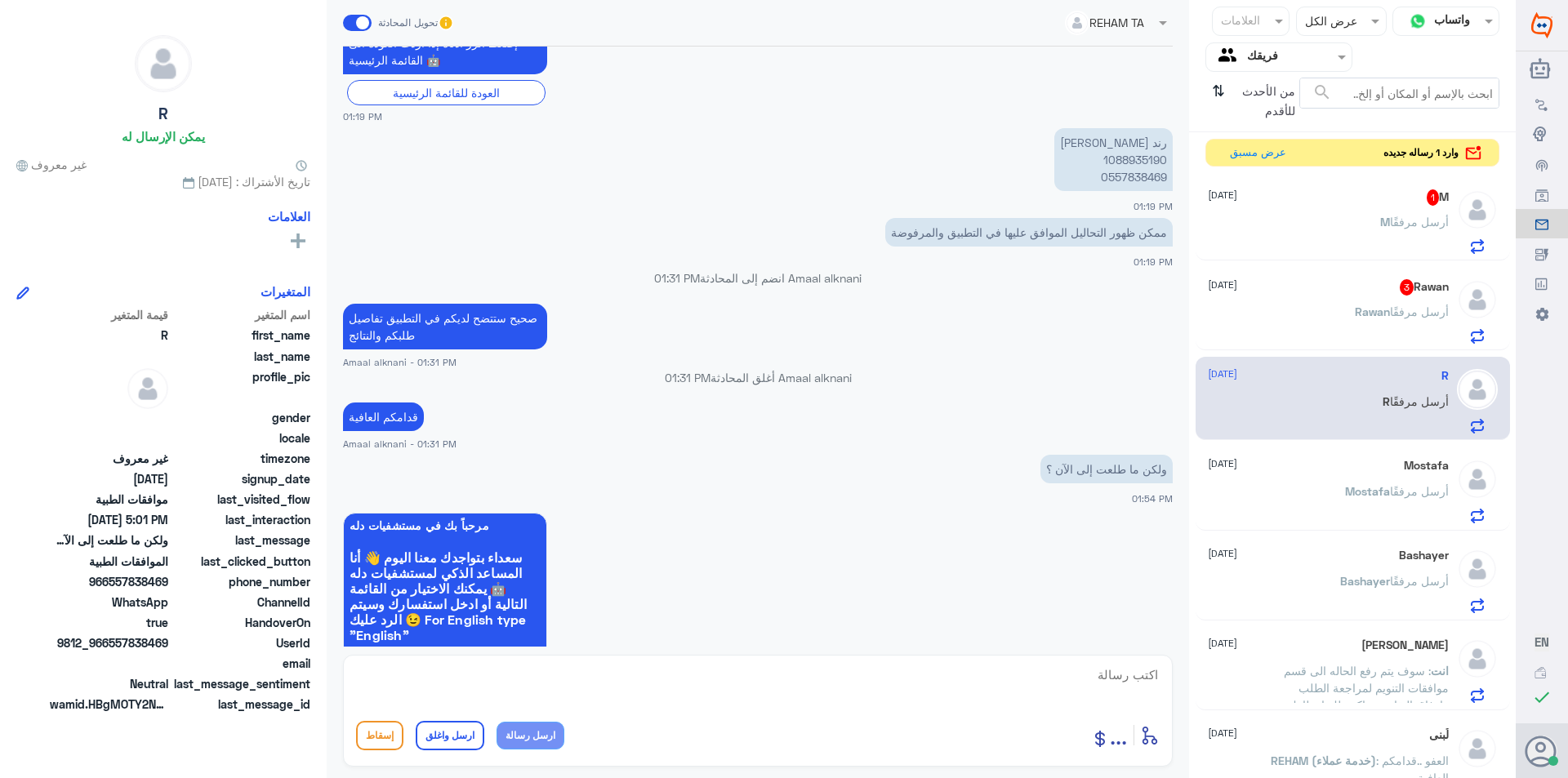
click at [1152, 323] on div "[PERSON_NAME] أرسل مرفقًا" at bounding box center [1328, 326] width 241 height 37
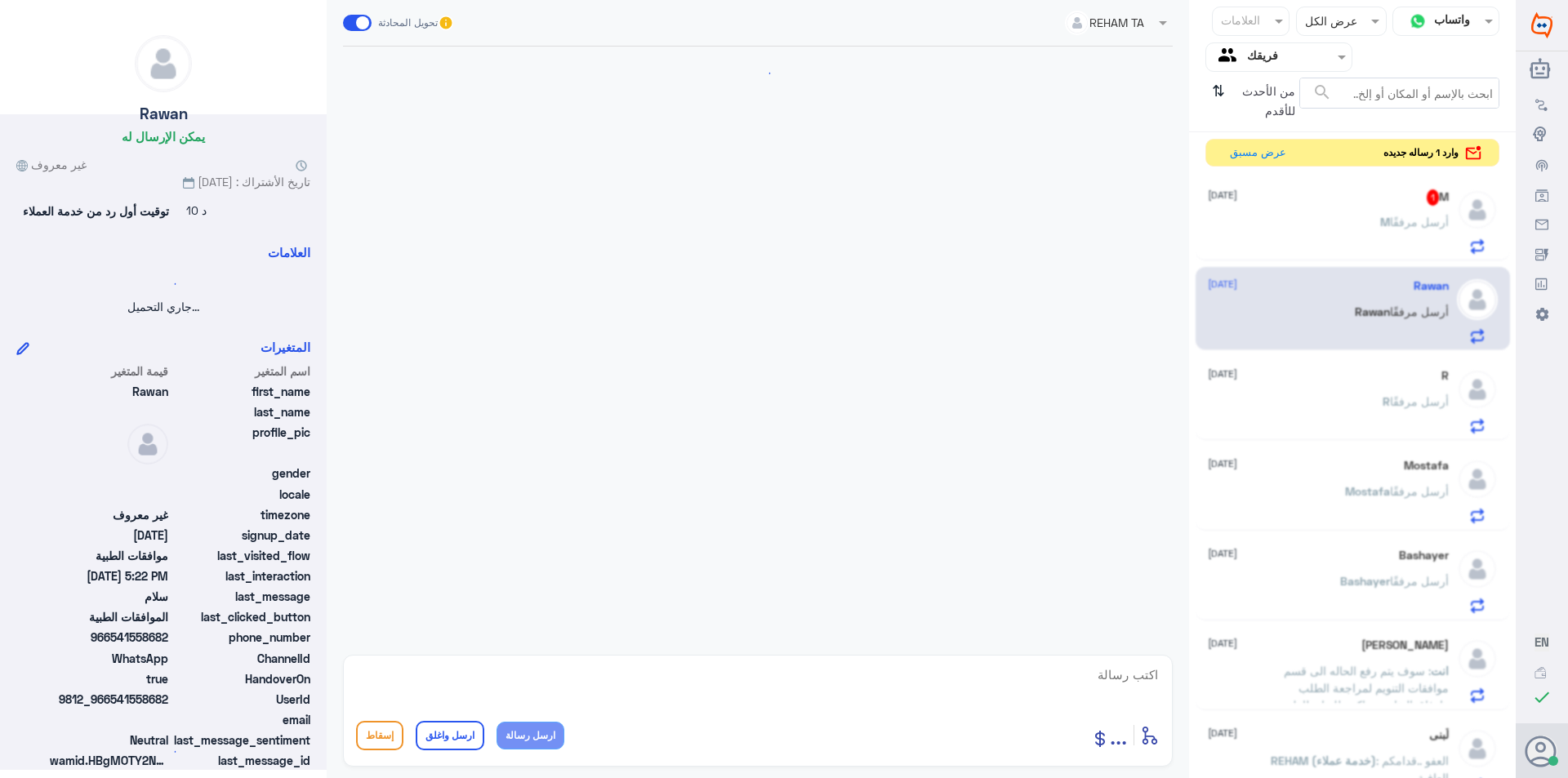
scroll to position [450, 0]
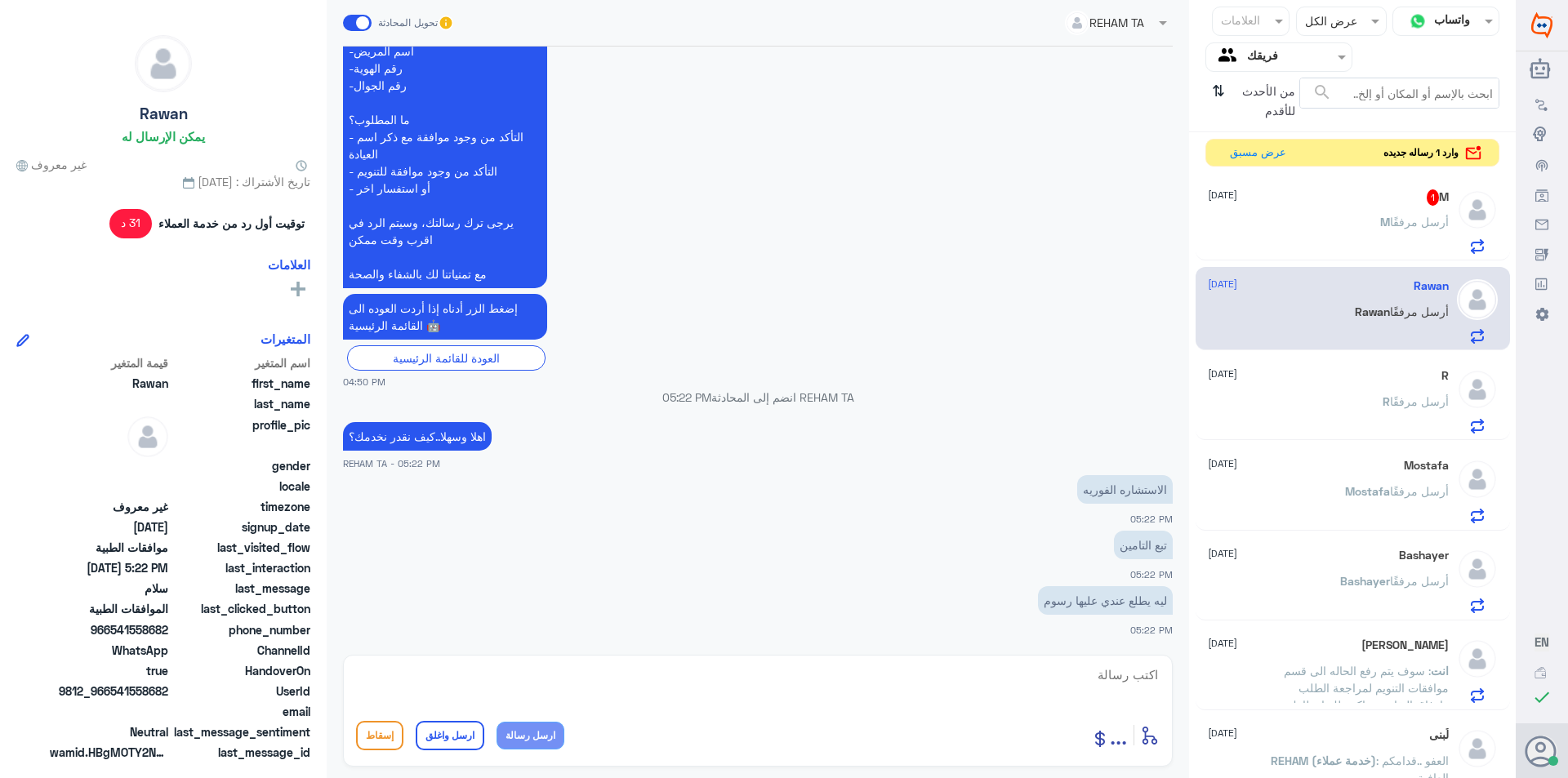
click at [1152, 209] on div "M 1 [DATE] M أرسل مرفقًا" at bounding box center [1328, 221] width 241 height 64
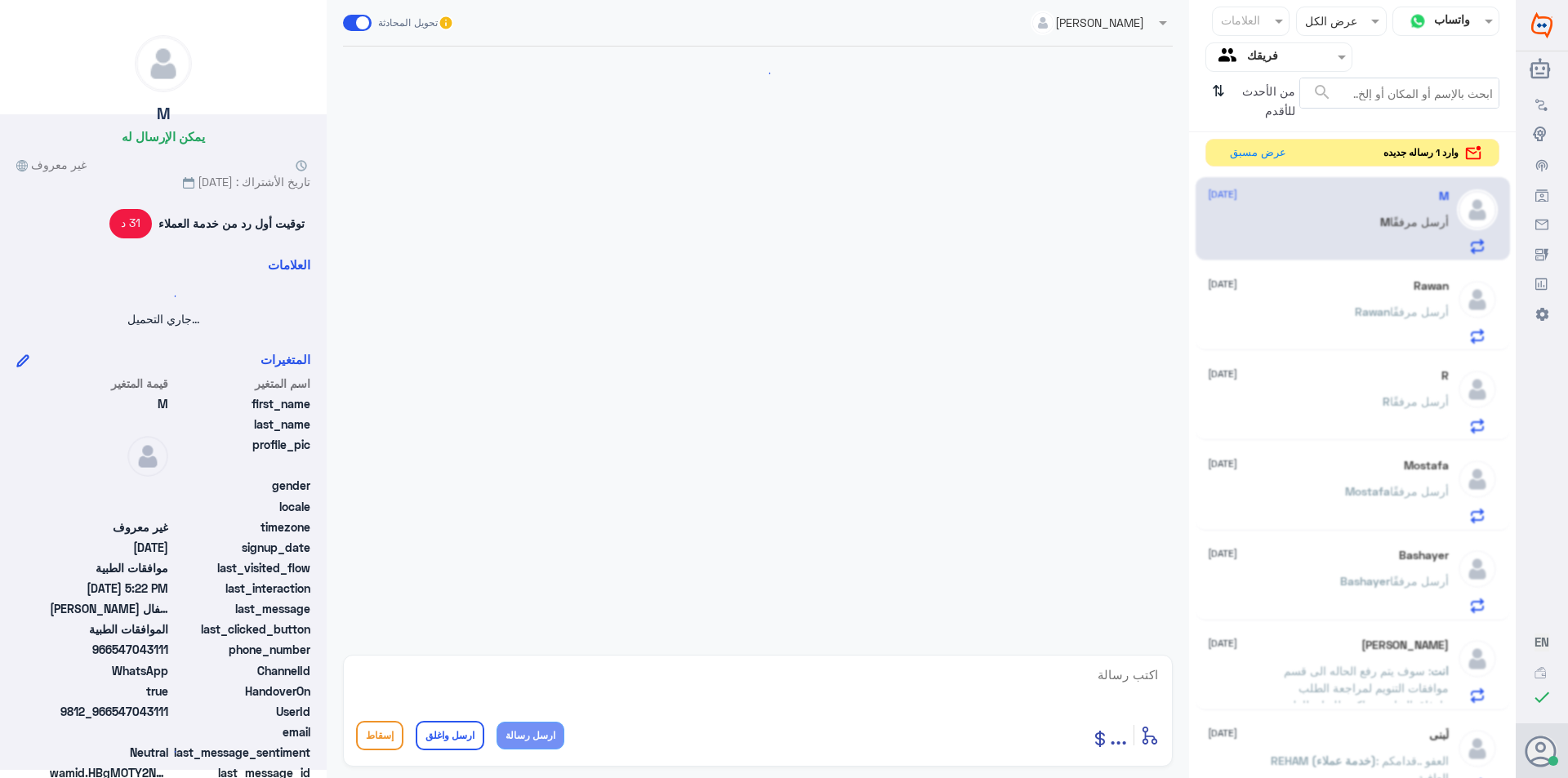
scroll to position [480, 0]
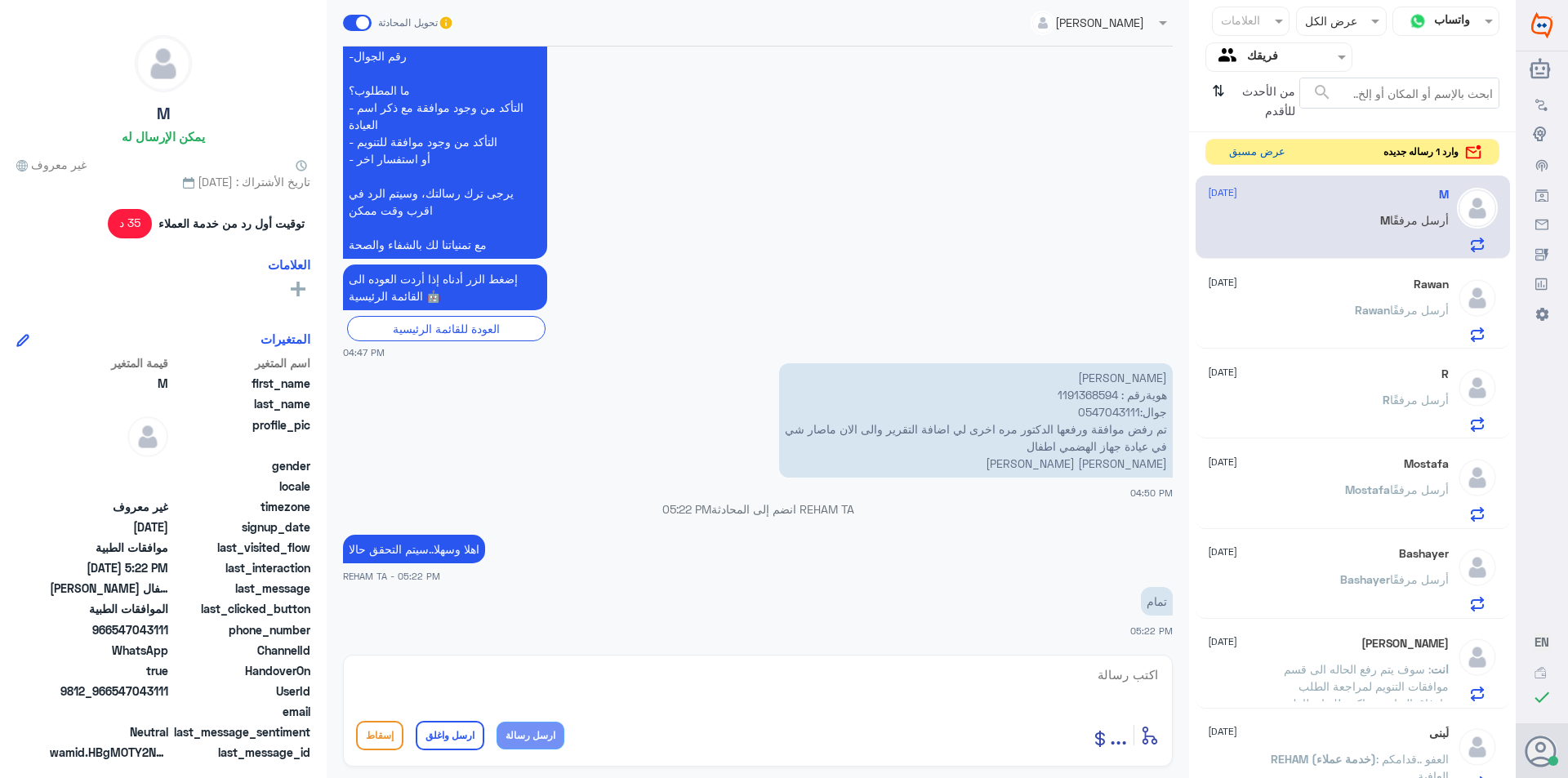
click at [1152, 160] on button "عرض مسبق" at bounding box center [1256, 152] width 69 height 25
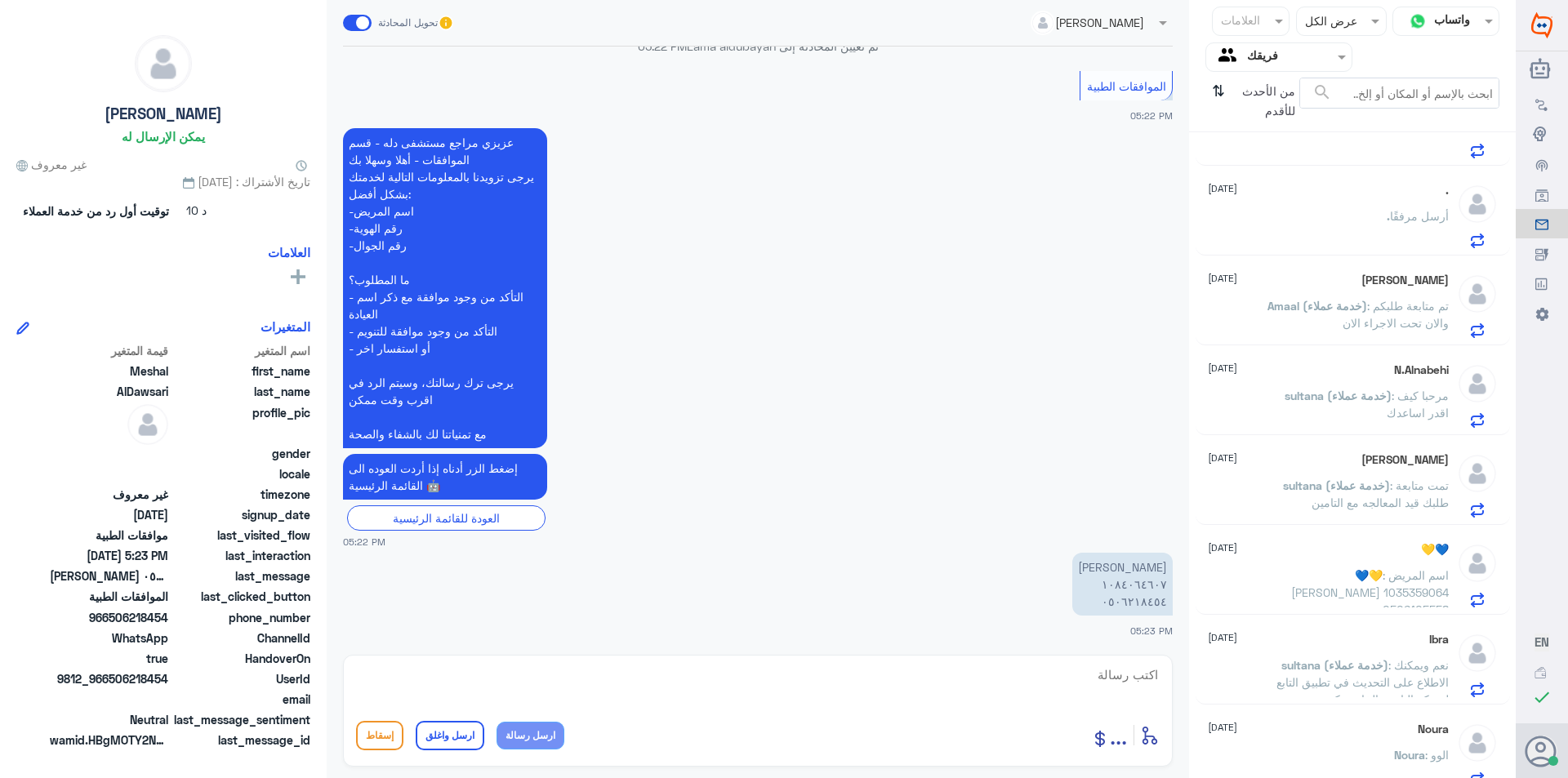
scroll to position [1158, 0]
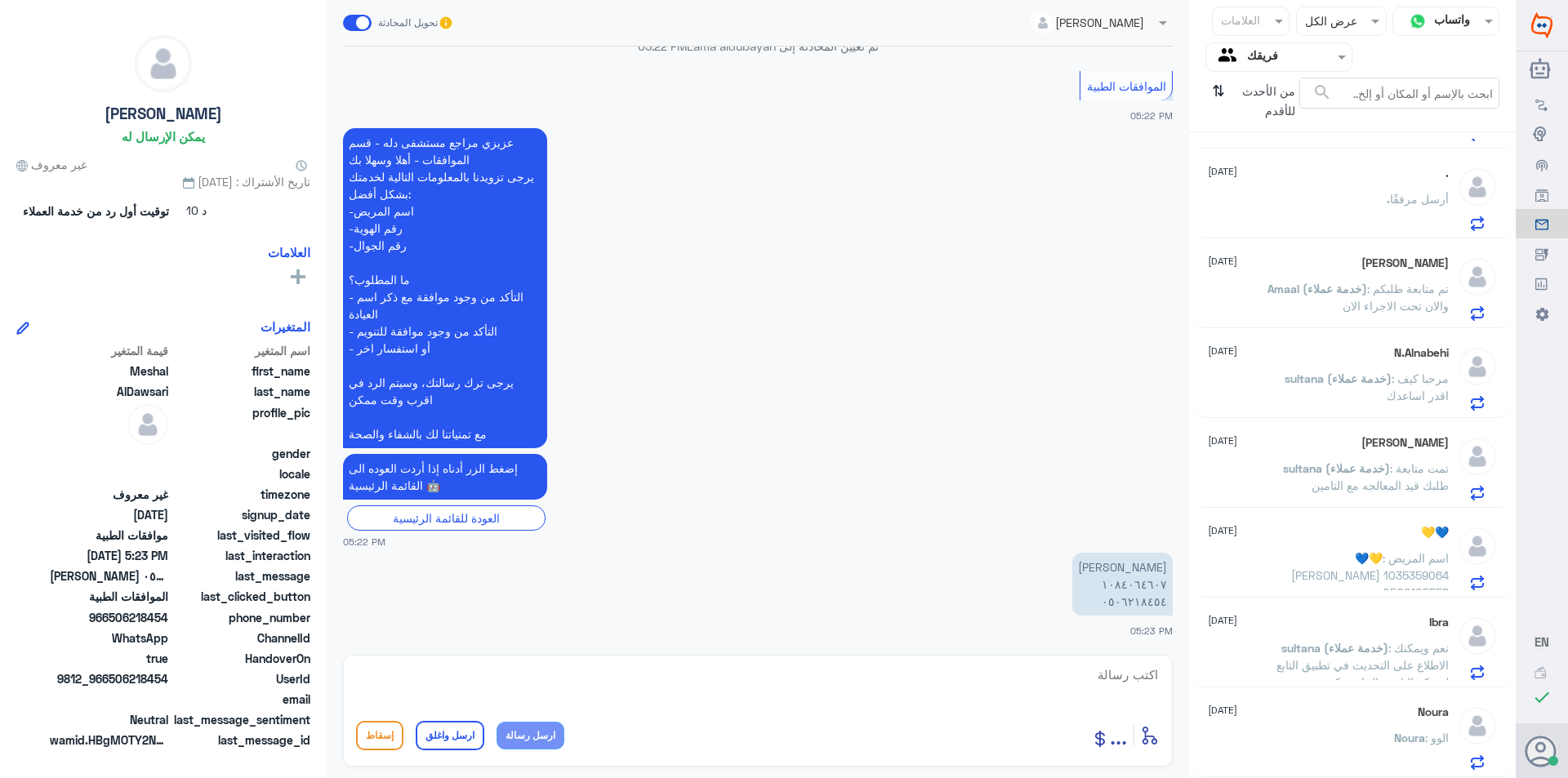
click at [1152, 725] on div "Noura [DATE][PERSON_NAME] : الوو" at bounding box center [1328, 737] width 241 height 64
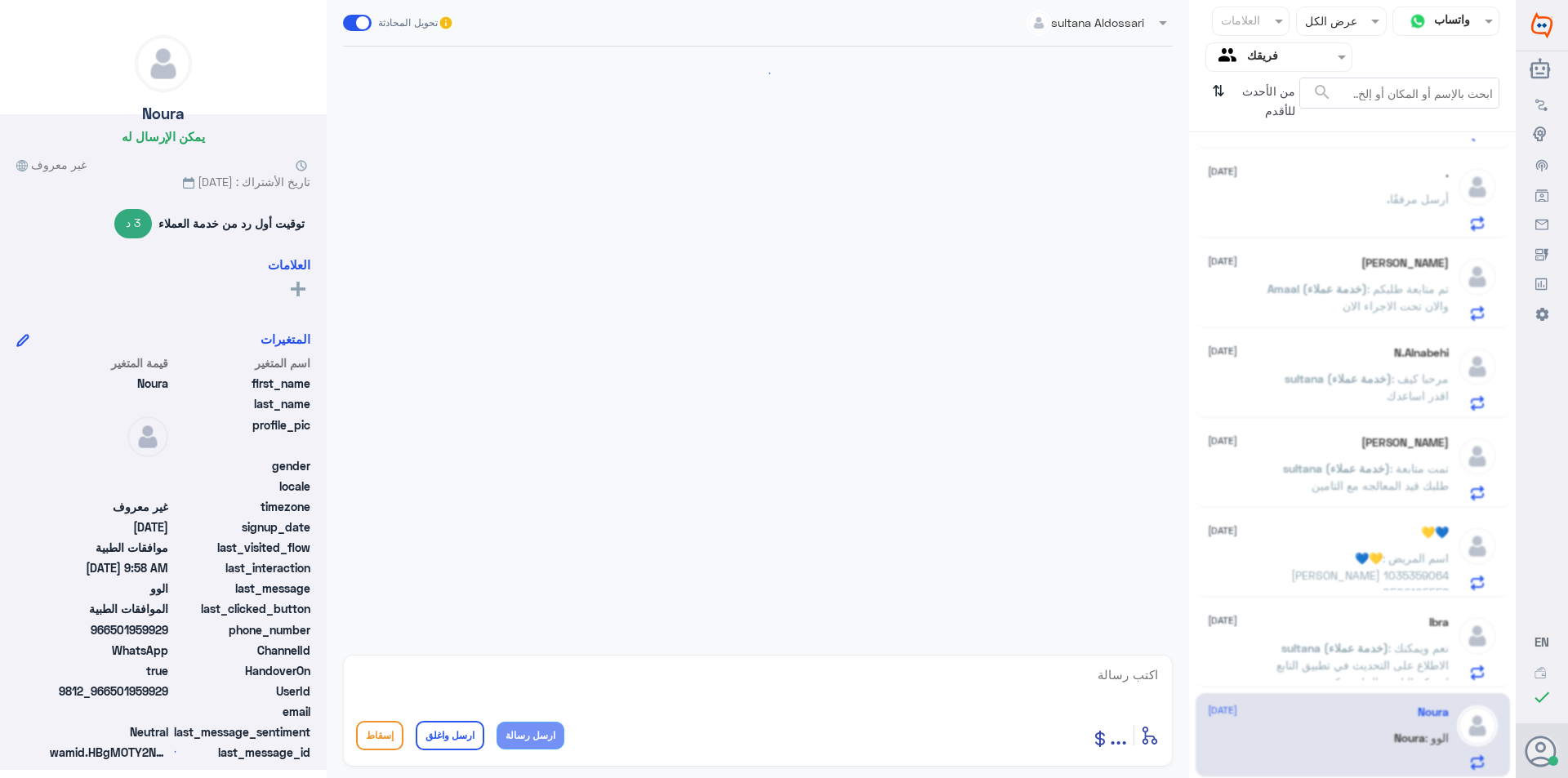
scroll to position [836, 0]
